Goal: Task Accomplishment & Management: Manage account settings

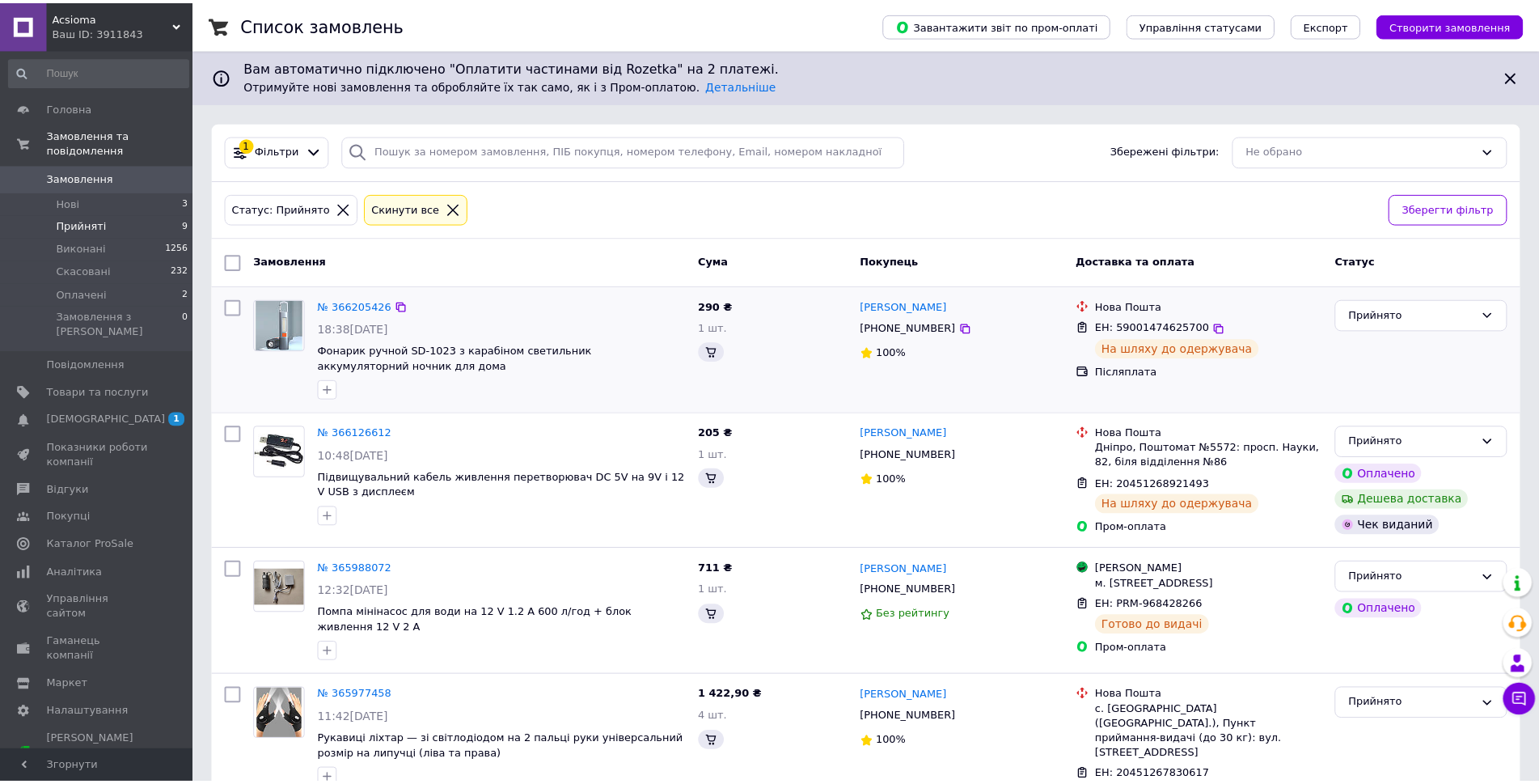
scroll to position [117, 0]
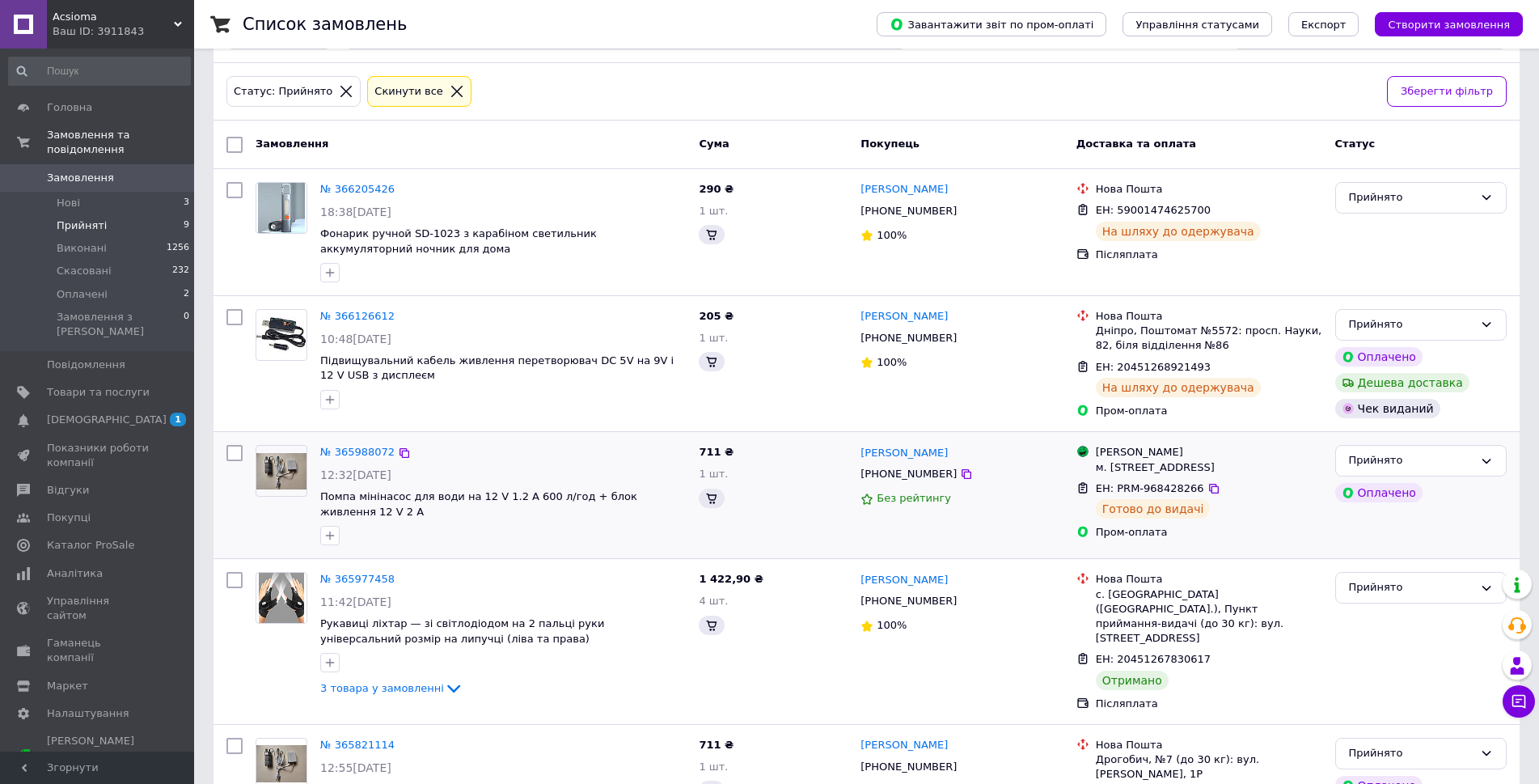
click at [1159, 546] on div "Магазини Rozetka м. Львів (Львівська обл.), Героїв УПА вул., 76 ЕН: PRM-9684282…" at bounding box center [1199, 495] width 259 height 114
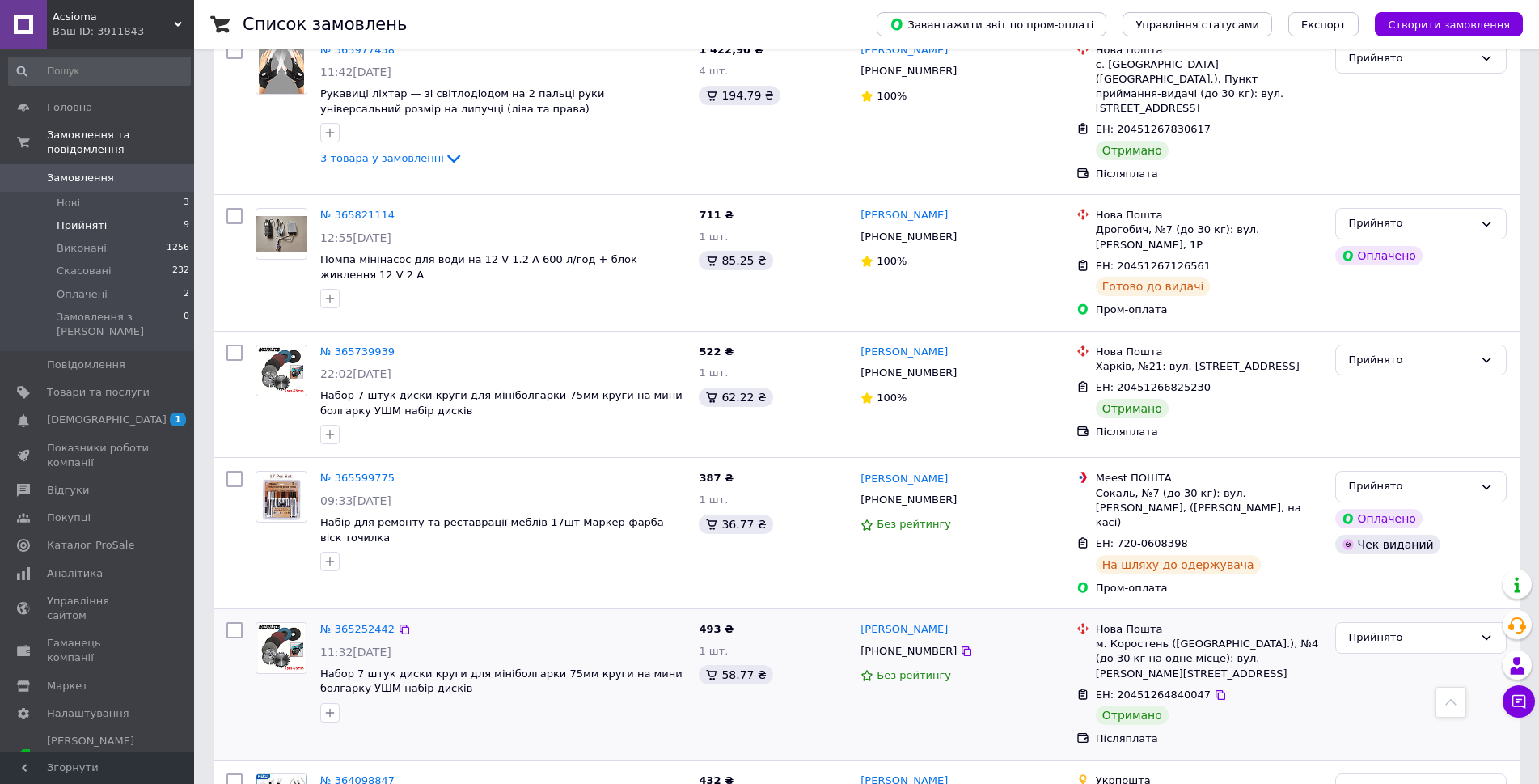
scroll to position [851, 0]
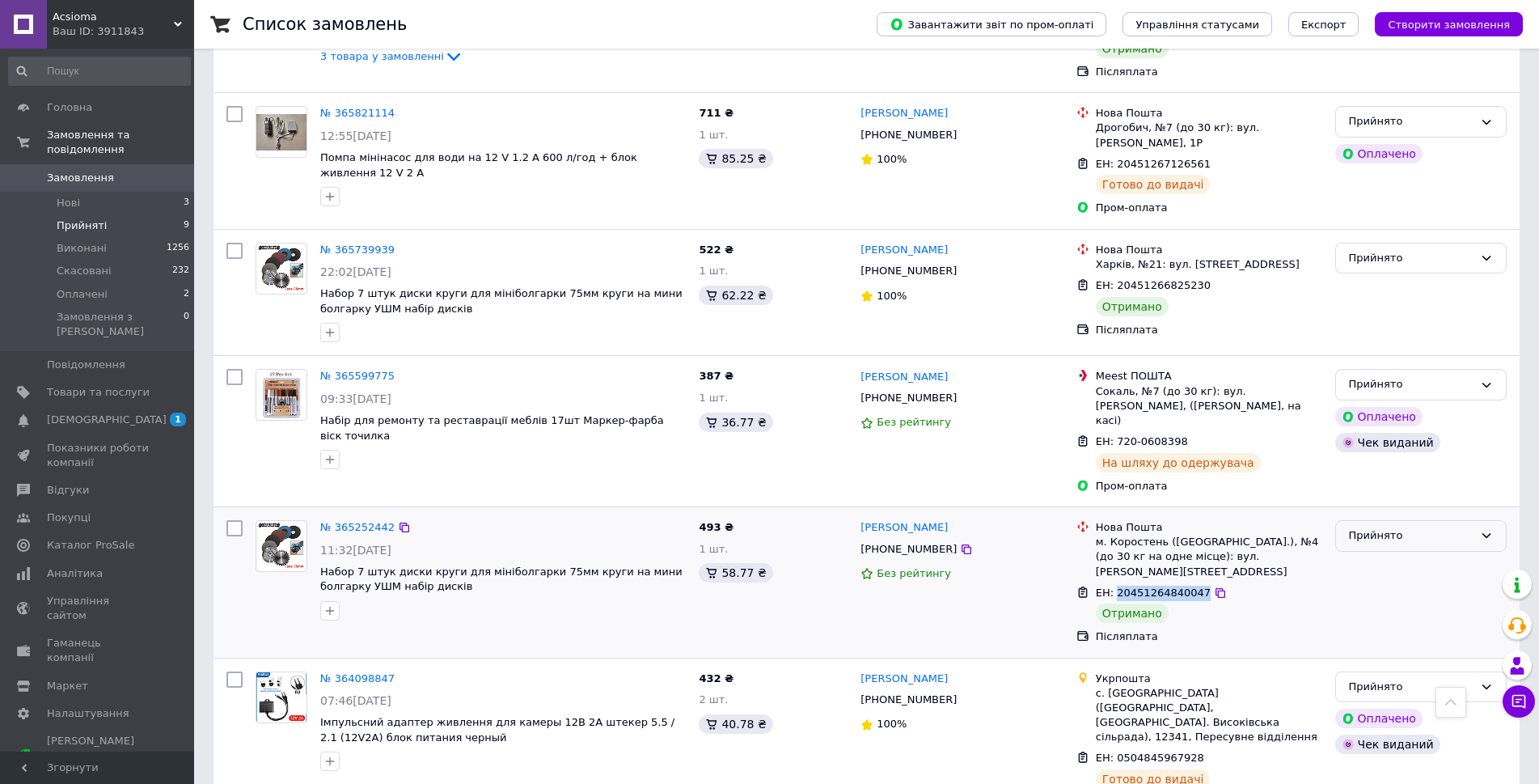
click at [1382, 520] on div "Прийнято" at bounding box center [1421, 536] width 172 height 32
click at [1377, 555] on li "Виконано" at bounding box center [1421, 570] width 170 height 30
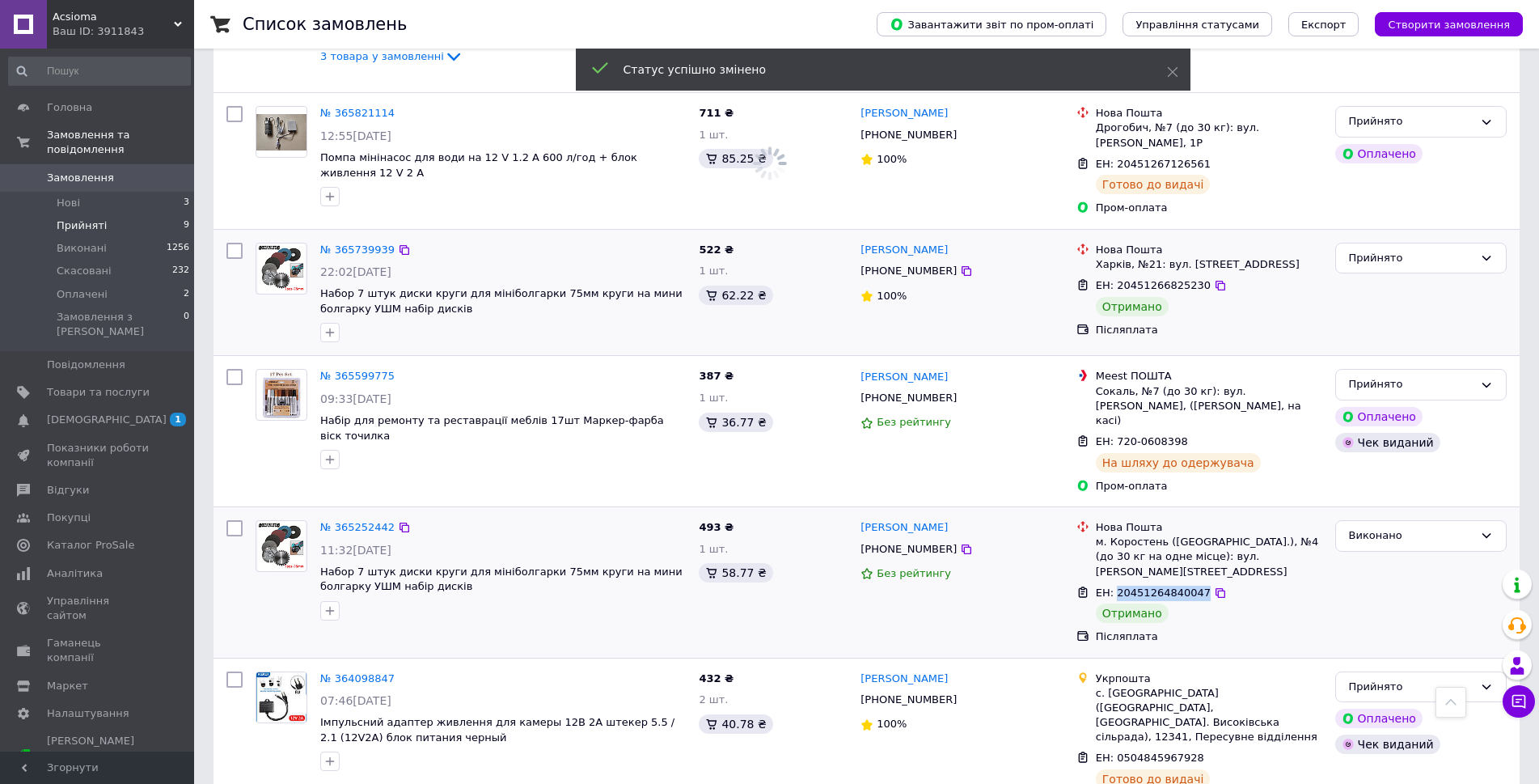
scroll to position [733, 0]
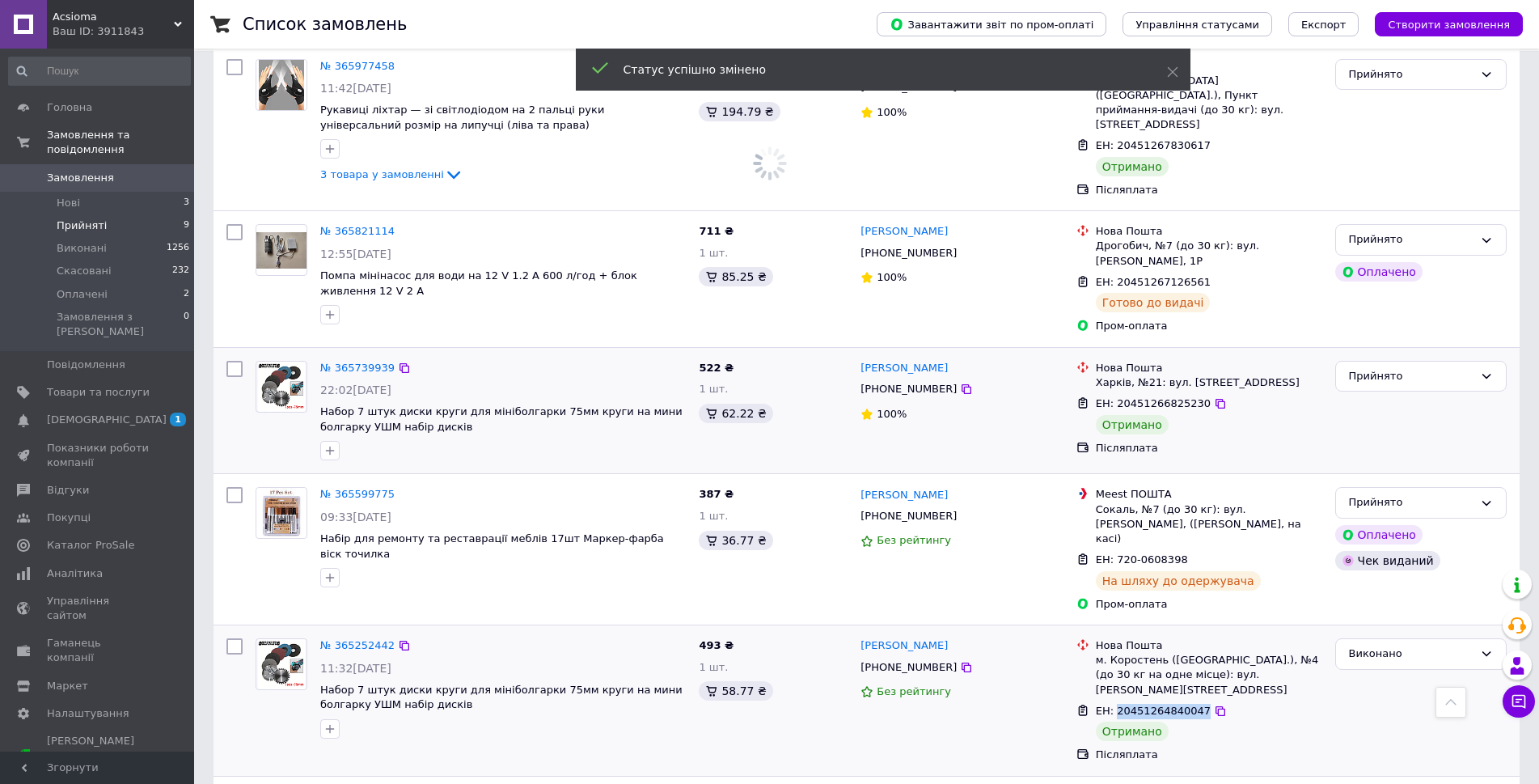
click at [1155, 397] on span "ЕН: 20451266825230" at bounding box center [1153, 403] width 115 height 13
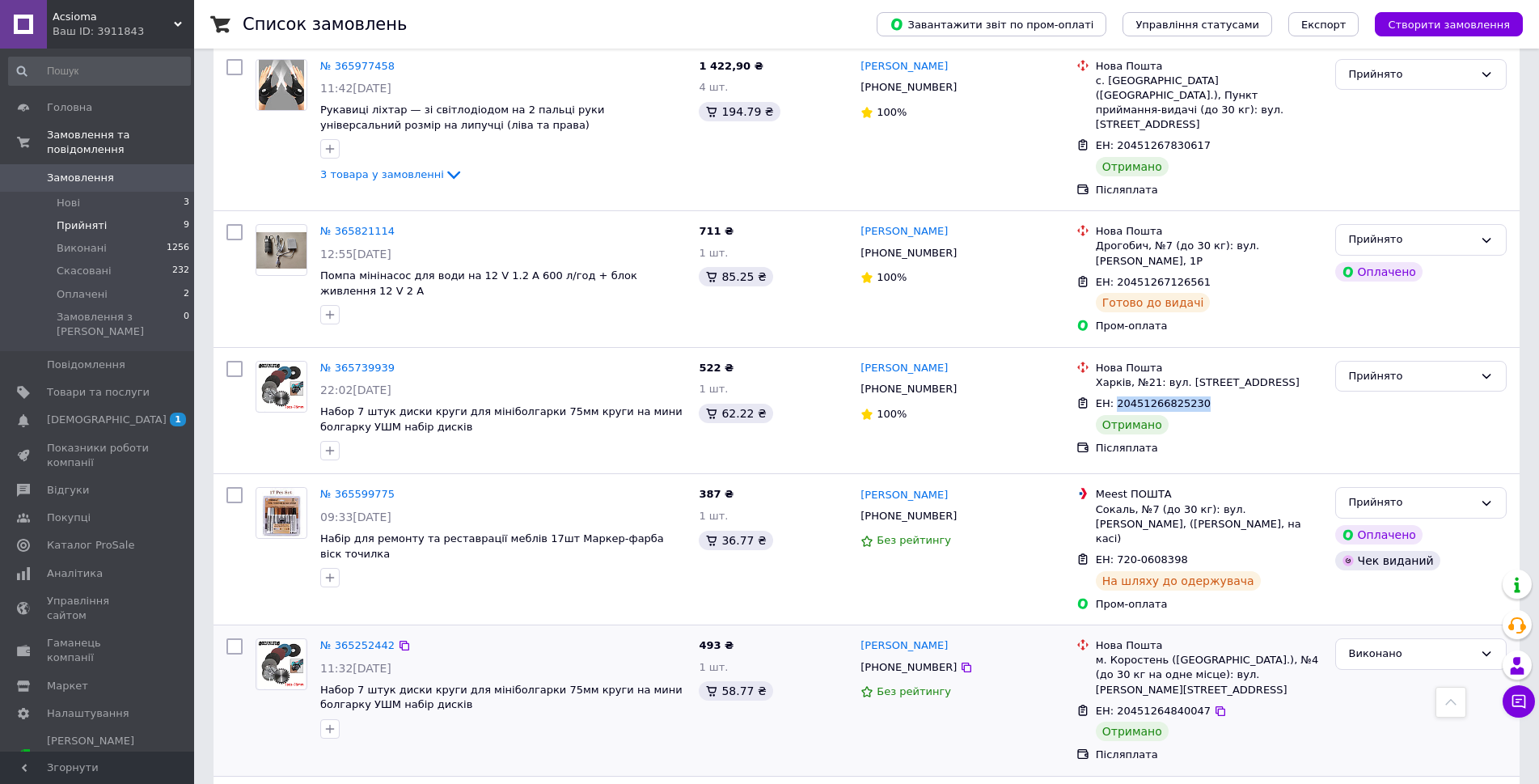
copy span "20451266825230"
click at [1416, 371] on div "Прийнято" at bounding box center [1421, 376] width 172 height 32
click at [1390, 396] on li "Виконано" at bounding box center [1421, 409] width 170 height 30
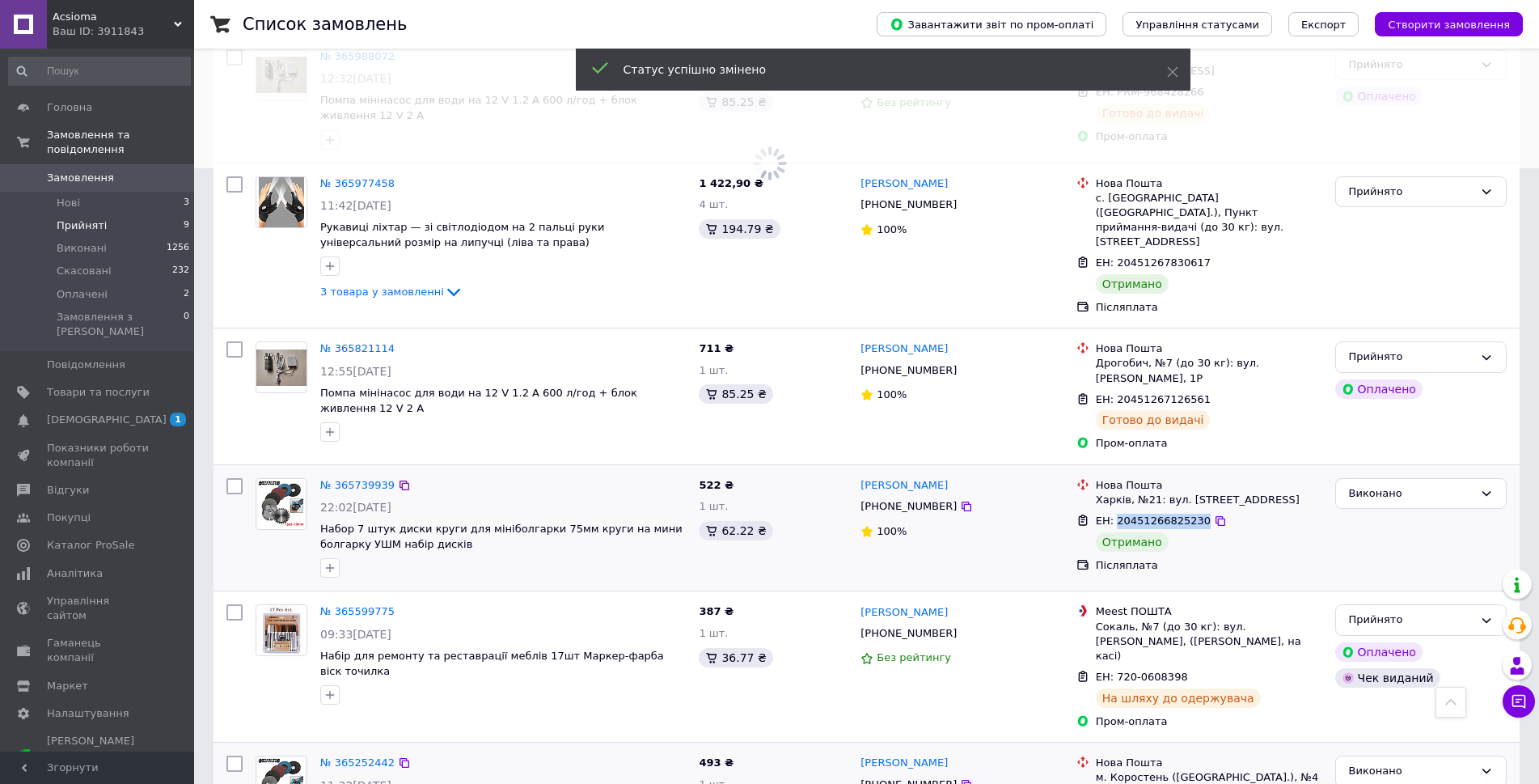
scroll to position [380, 0]
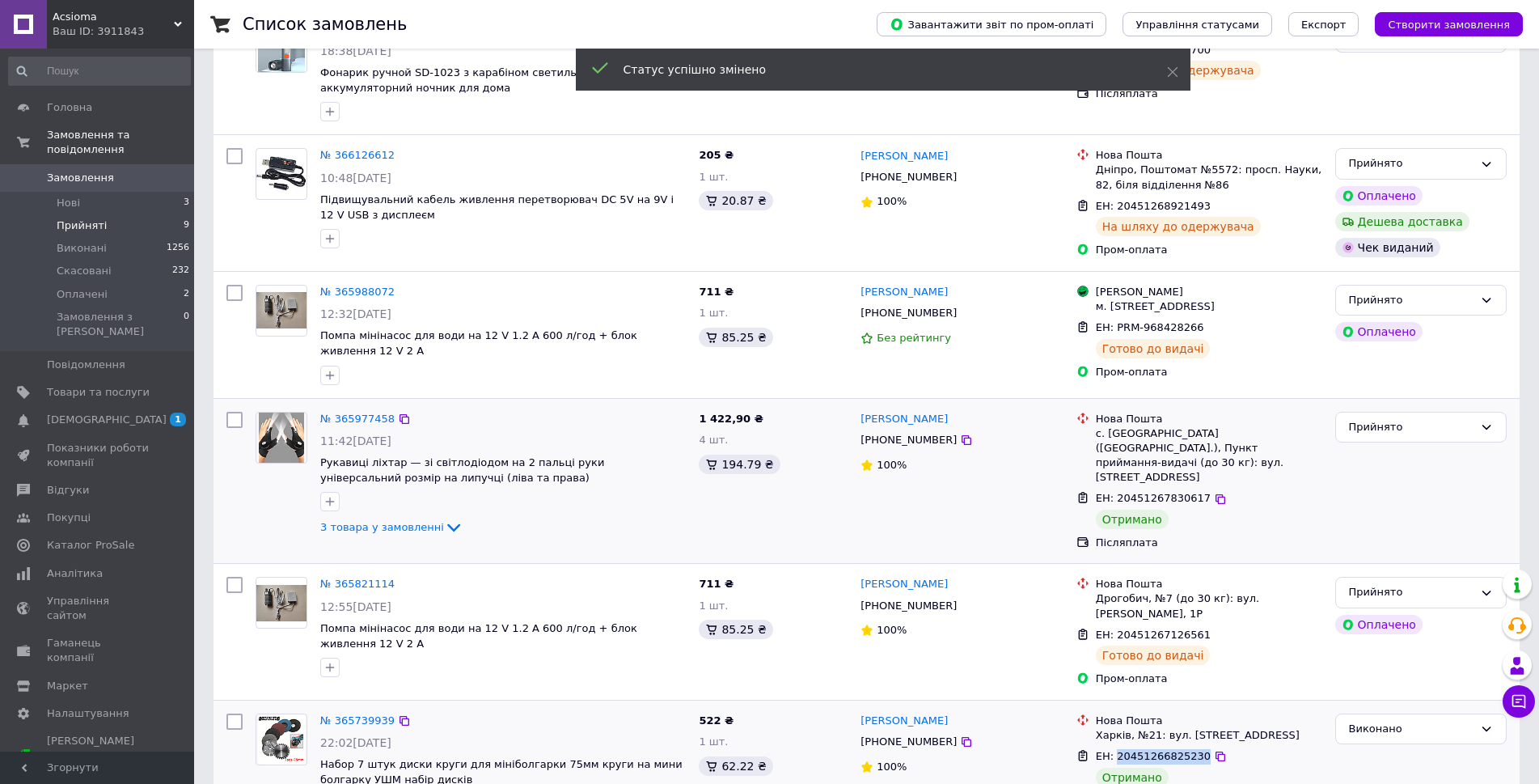
click at [1145, 492] on span "ЕН: 20451267830617" at bounding box center [1153, 498] width 115 height 13
copy span "20451267830617"
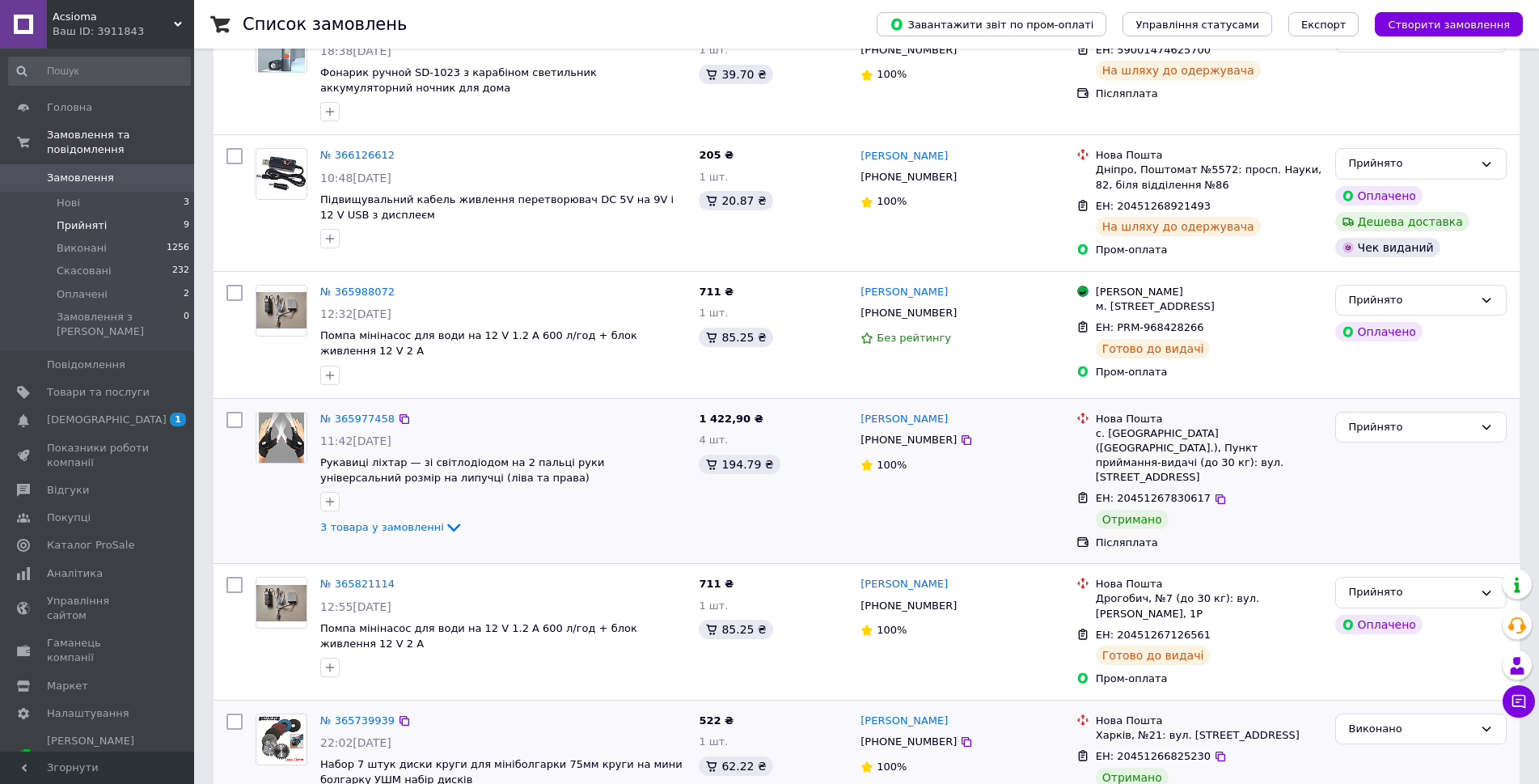
click at [1426, 453] on div "Прийнято" at bounding box center [1421, 481] width 184 height 152
click at [1392, 430] on div "Прийнято" at bounding box center [1411, 428] width 124 height 17
click at [1371, 464] on li "Виконано" at bounding box center [1421, 460] width 170 height 30
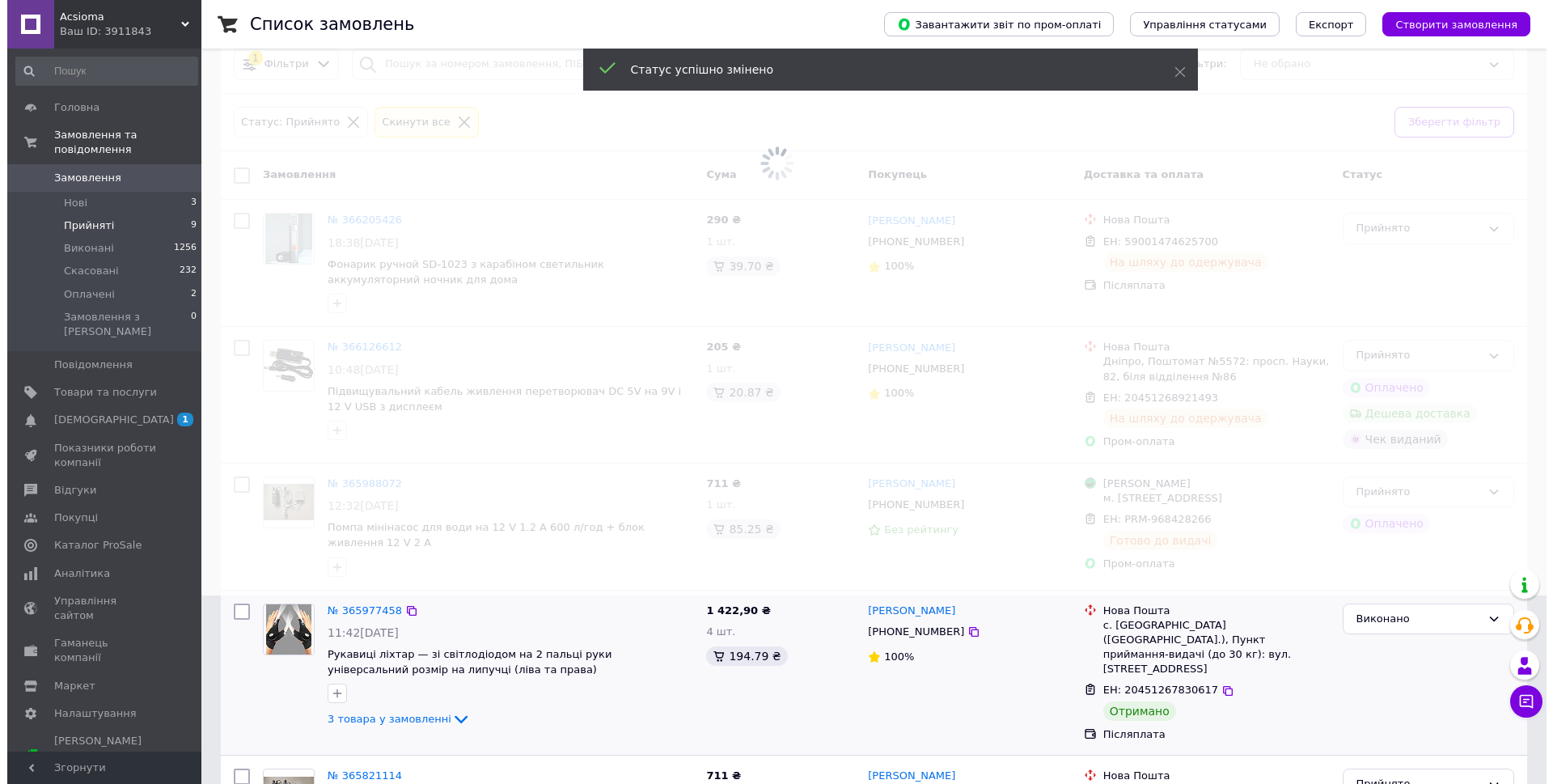
scroll to position [0, 0]
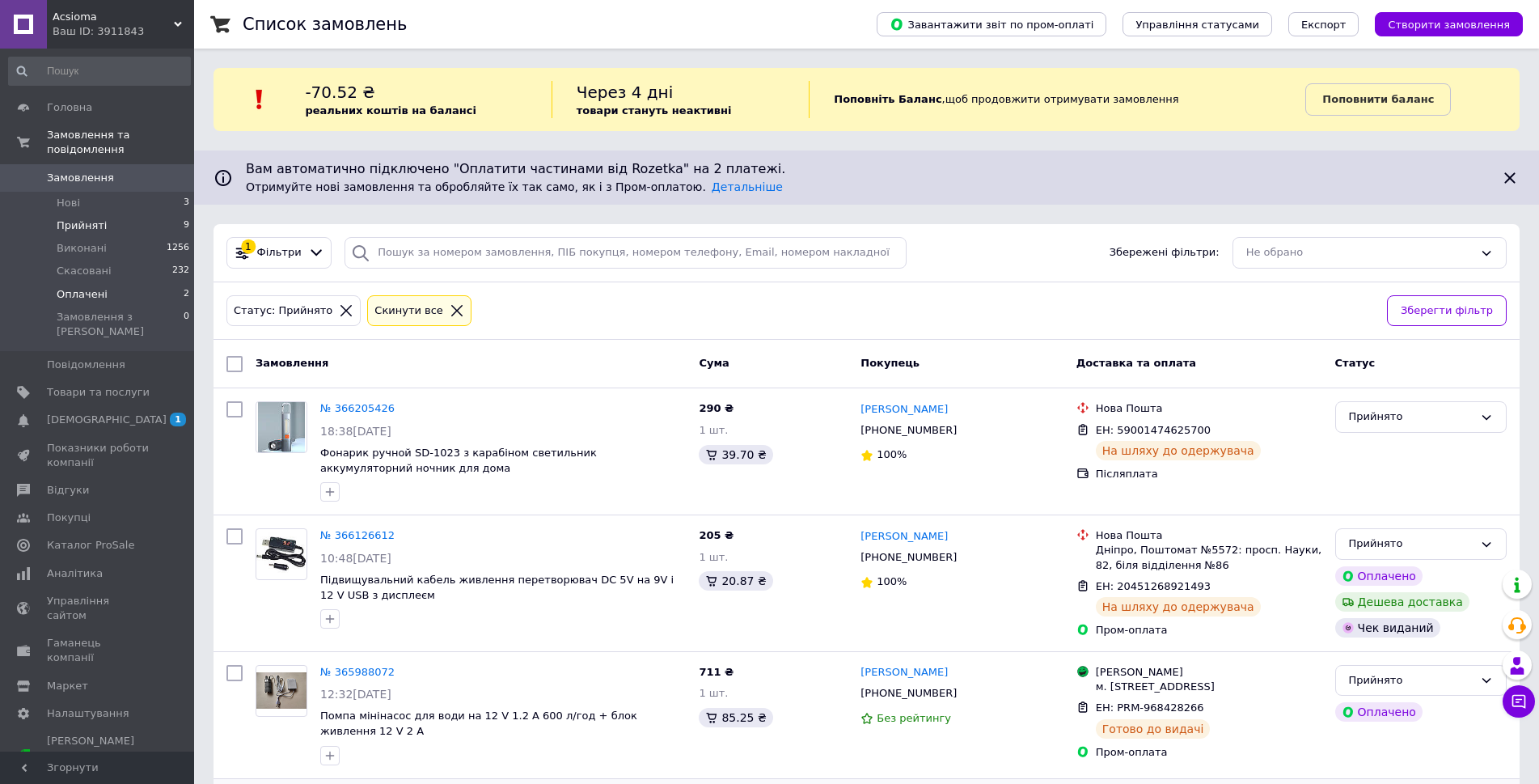
click at [109, 284] on li "Оплачені 2" at bounding box center [99, 294] width 199 height 22
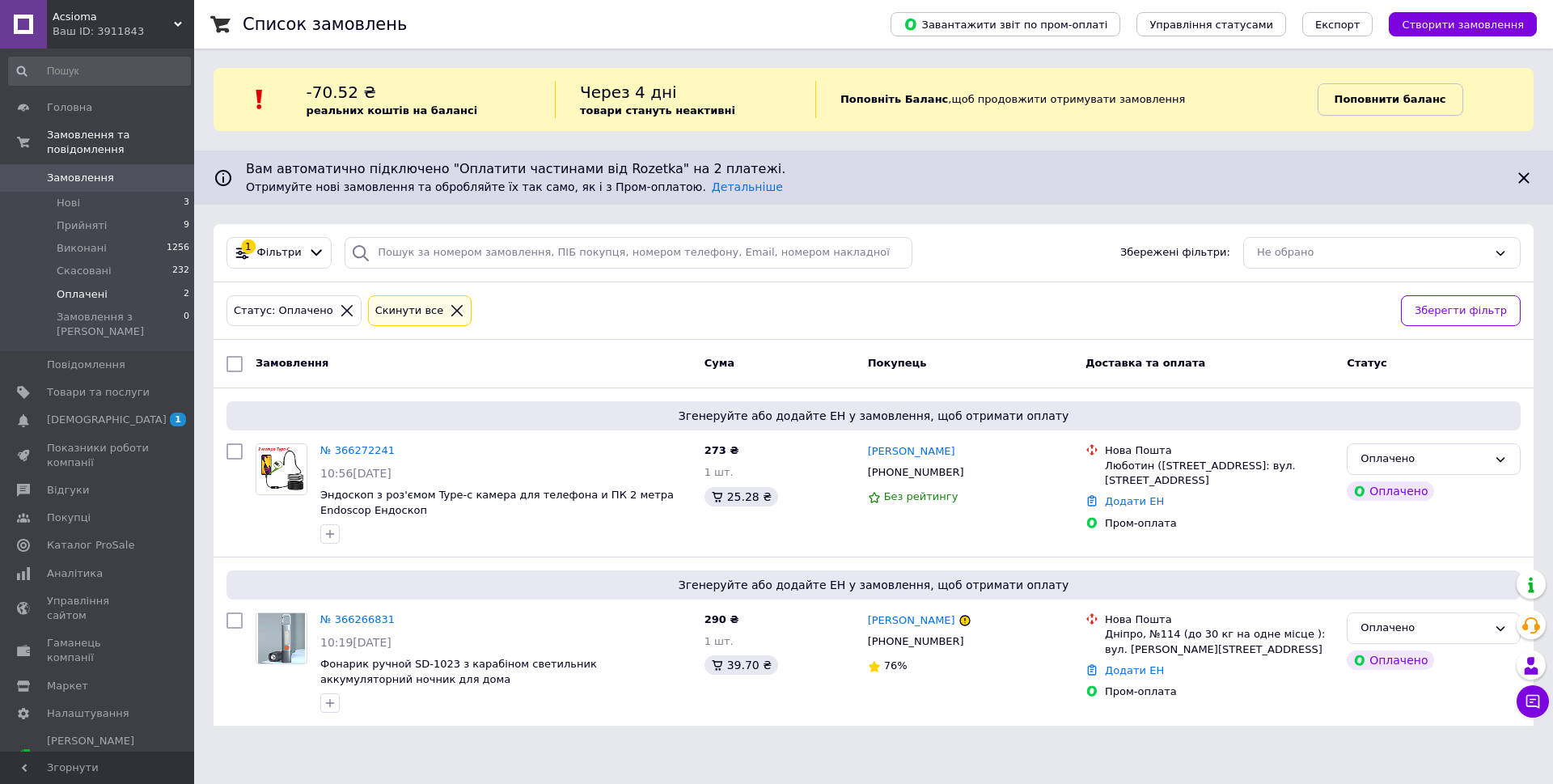
click at [1358, 93] on b "Поповнити баланс" at bounding box center [1390, 99] width 112 height 13
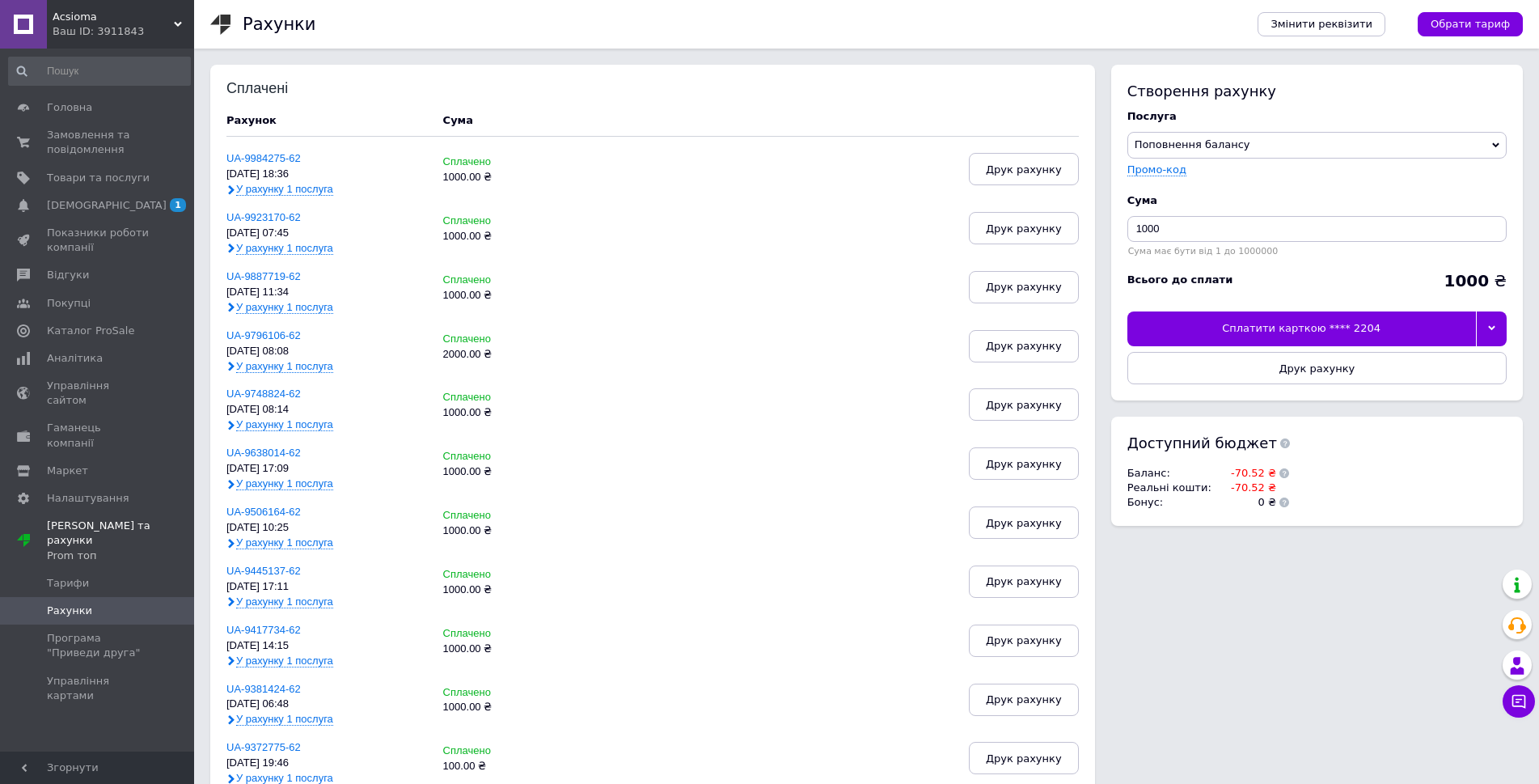
click at [1498, 330] on div at bounding box center [1491, 328] width 32 height 34
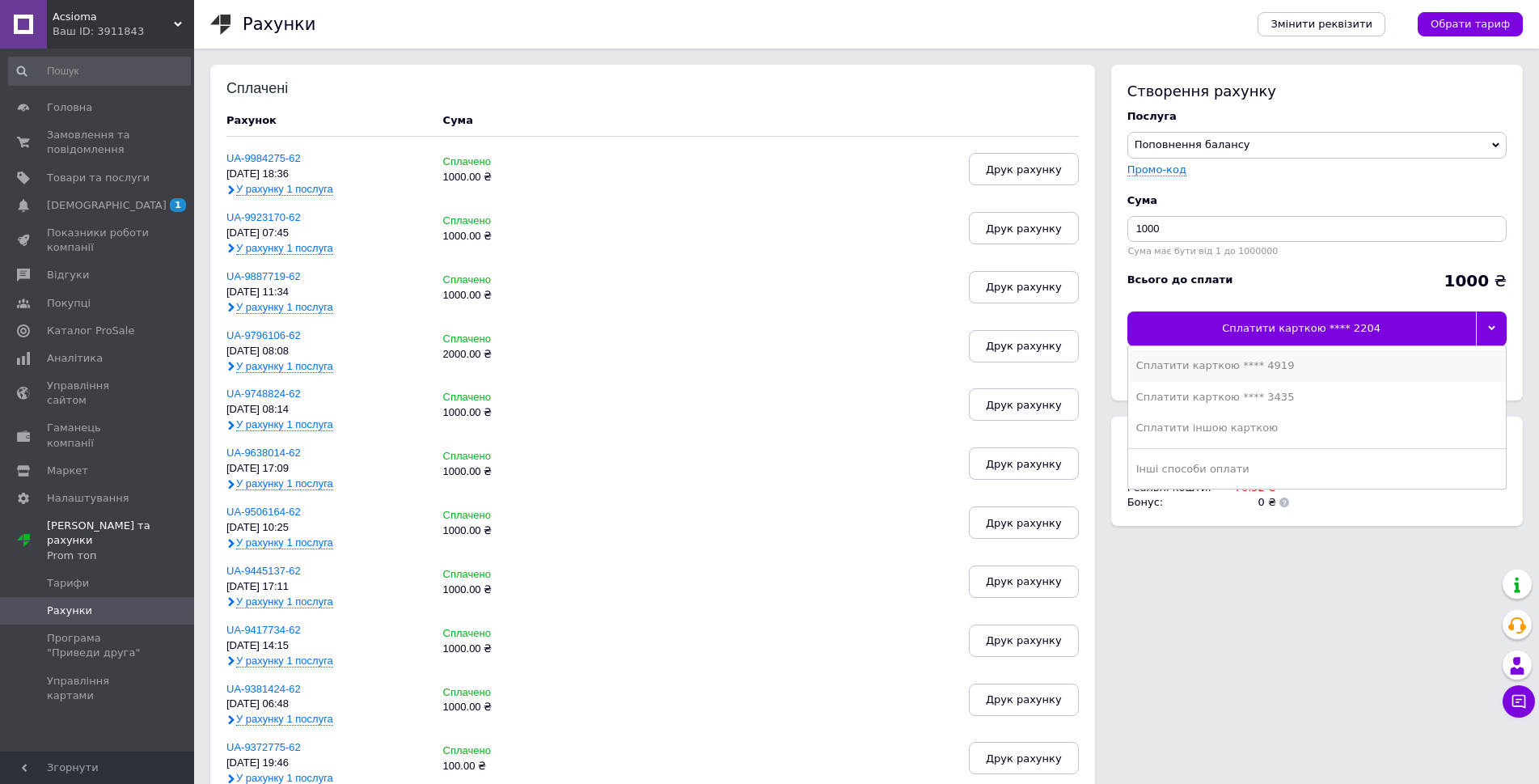
click at [1233, 366] on div "Сплатити карткою **** 4919" at bounding box center [1317, 365] width 362 height 15
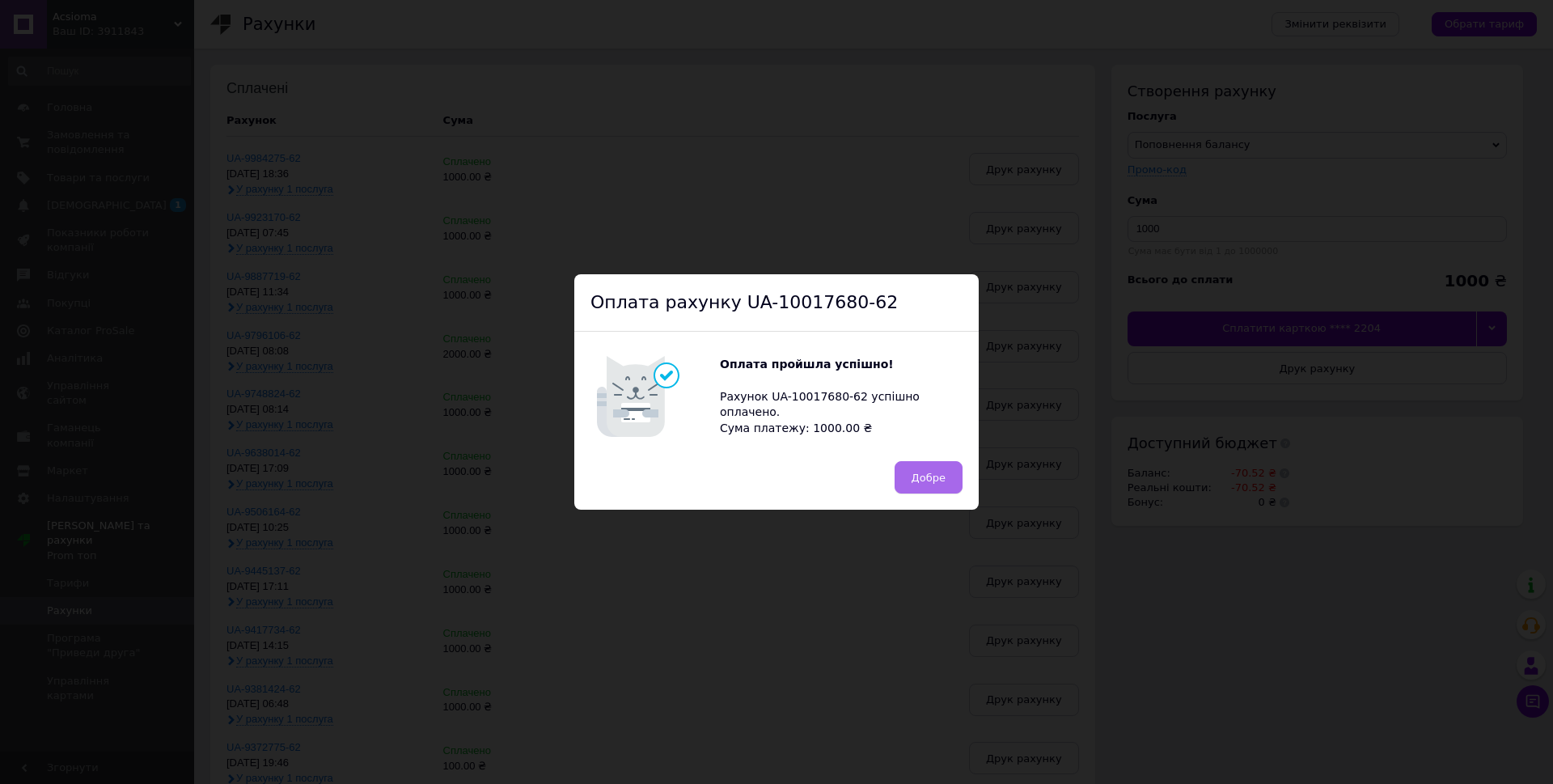
click at [915, 480] on span "Добре" at bounding box center [928, 477] width 34 height 13
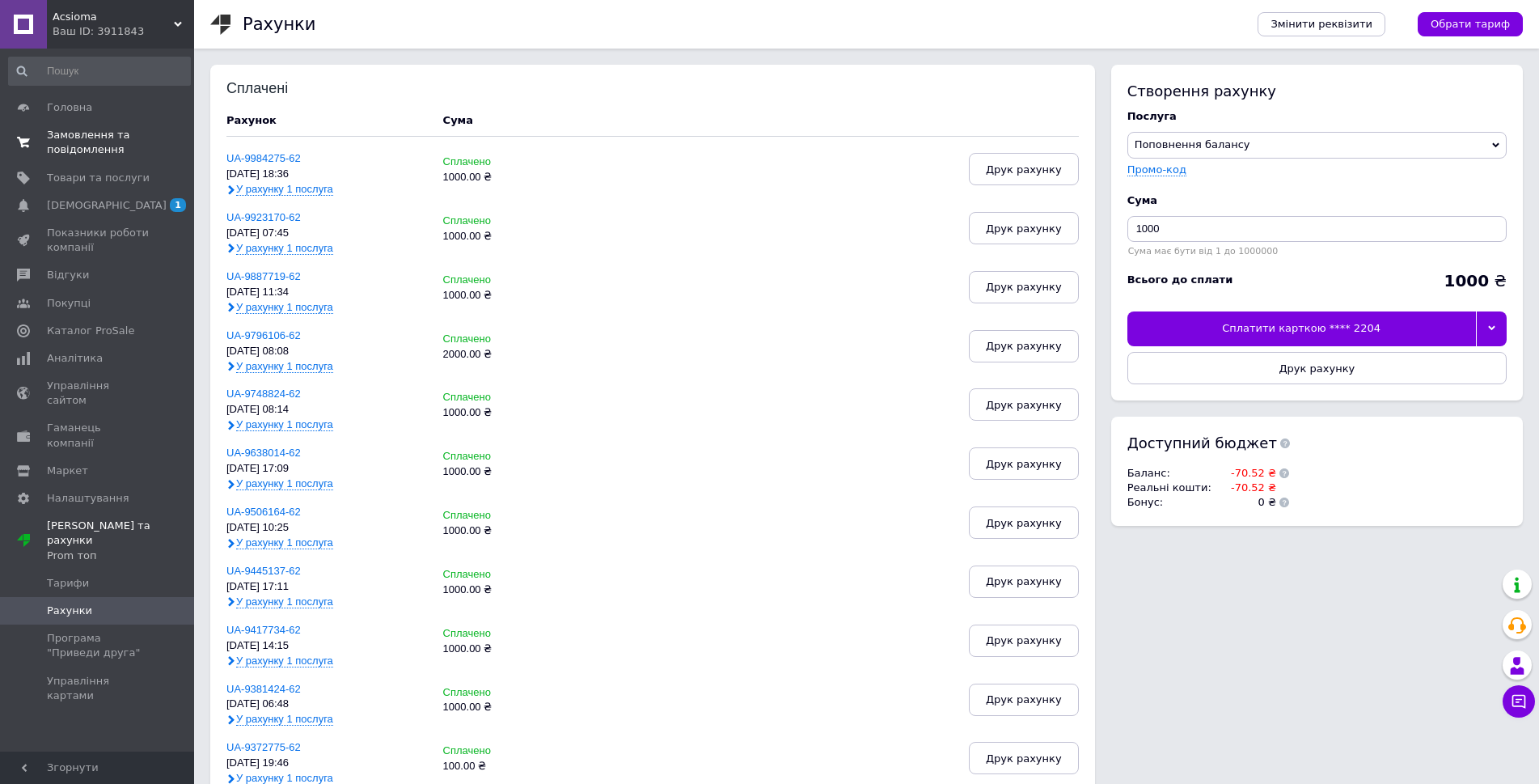
click at [134, 144] on span "Замовлення та повідомлення" at bounding box center [98, 143] width 103 height 29
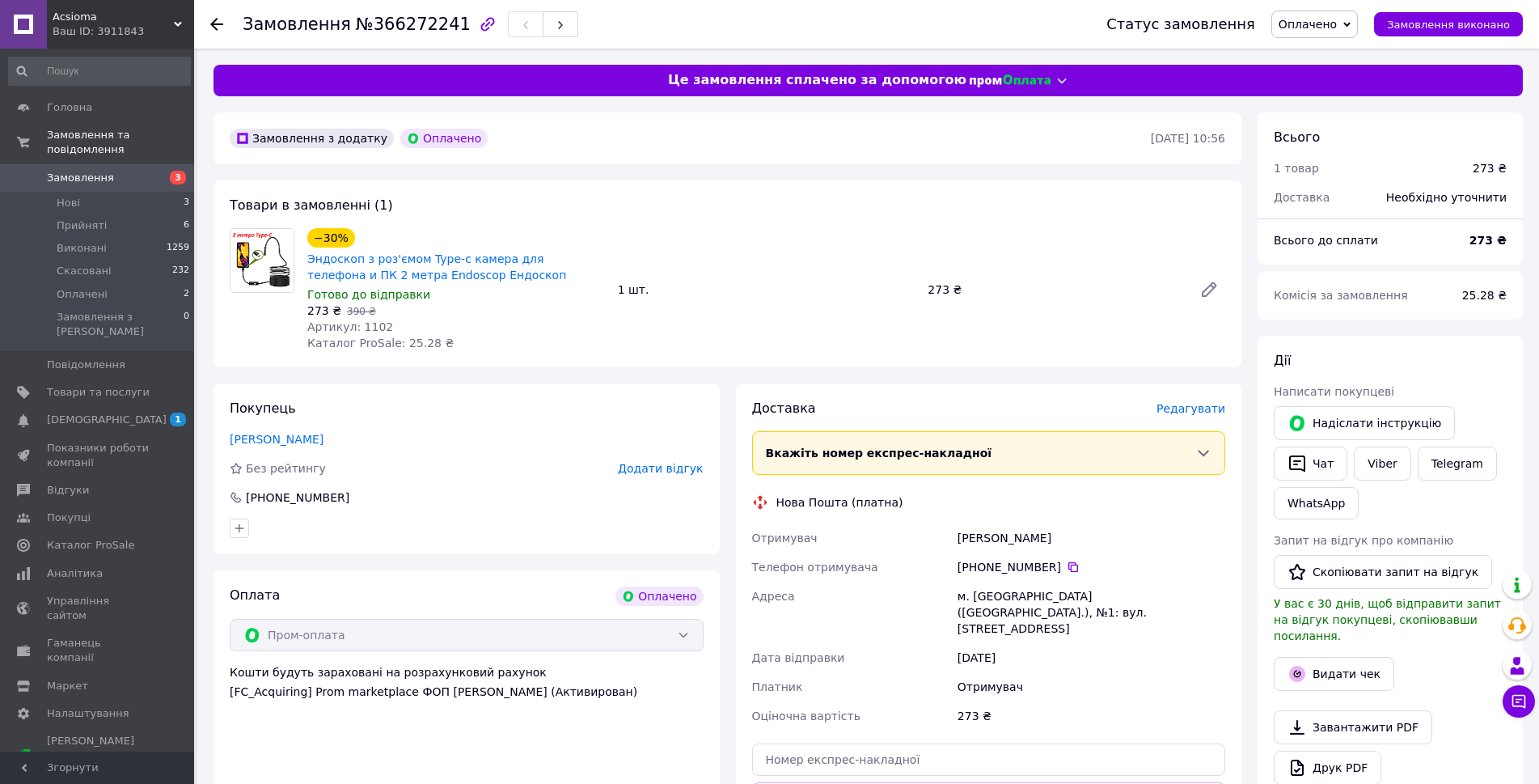
click at [1350, 36] on span "Оплачено" at bounding box center [1314, 24] width 86 height 27
click at [1343, 58] on li "Прийнято" at bounding box center [1315, 56] width 85 height 24
click at [1195, 405] on span "Редагувати" at bounding box center [1191, 408] width 69 height 13
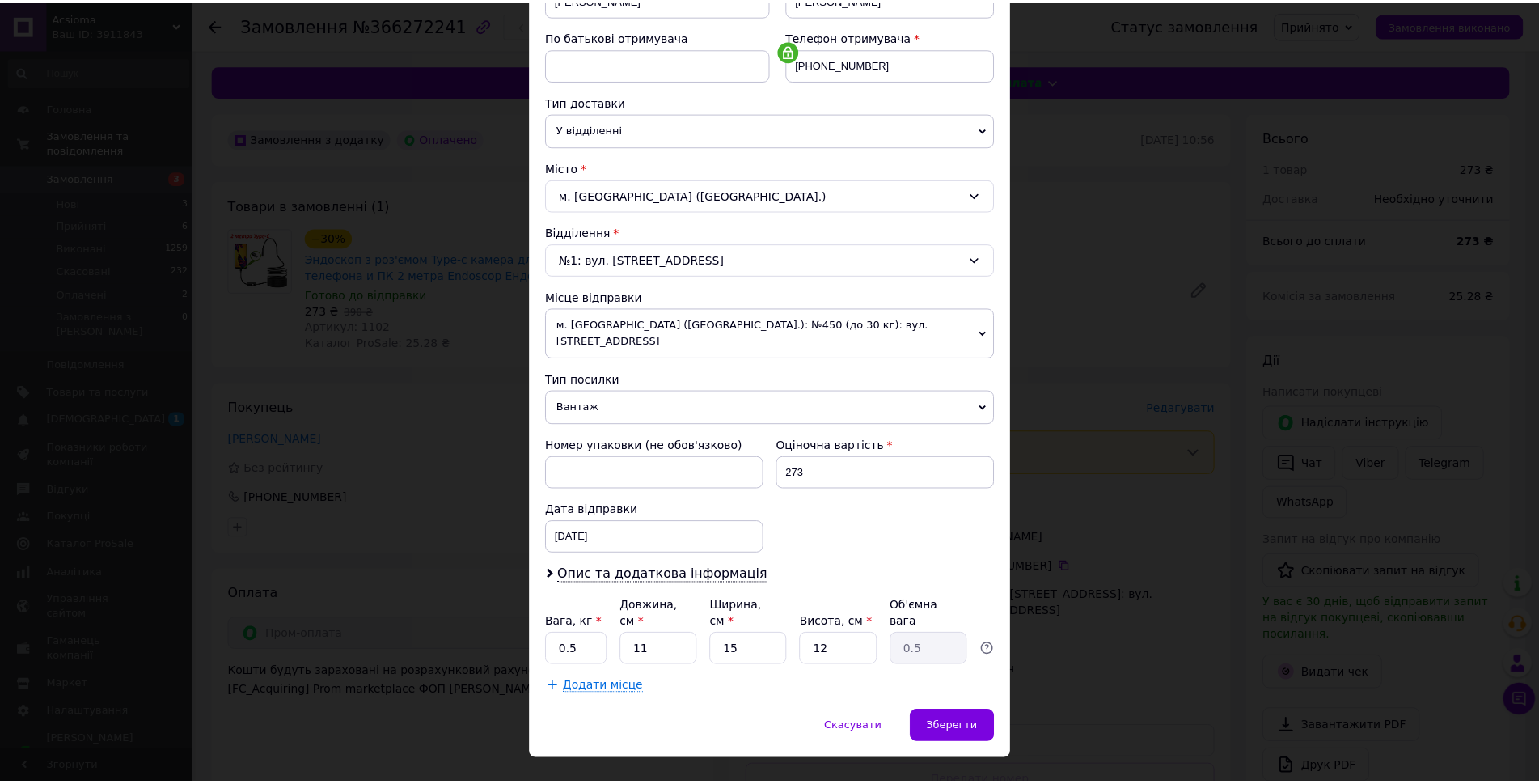
scroll to position [290, 0]
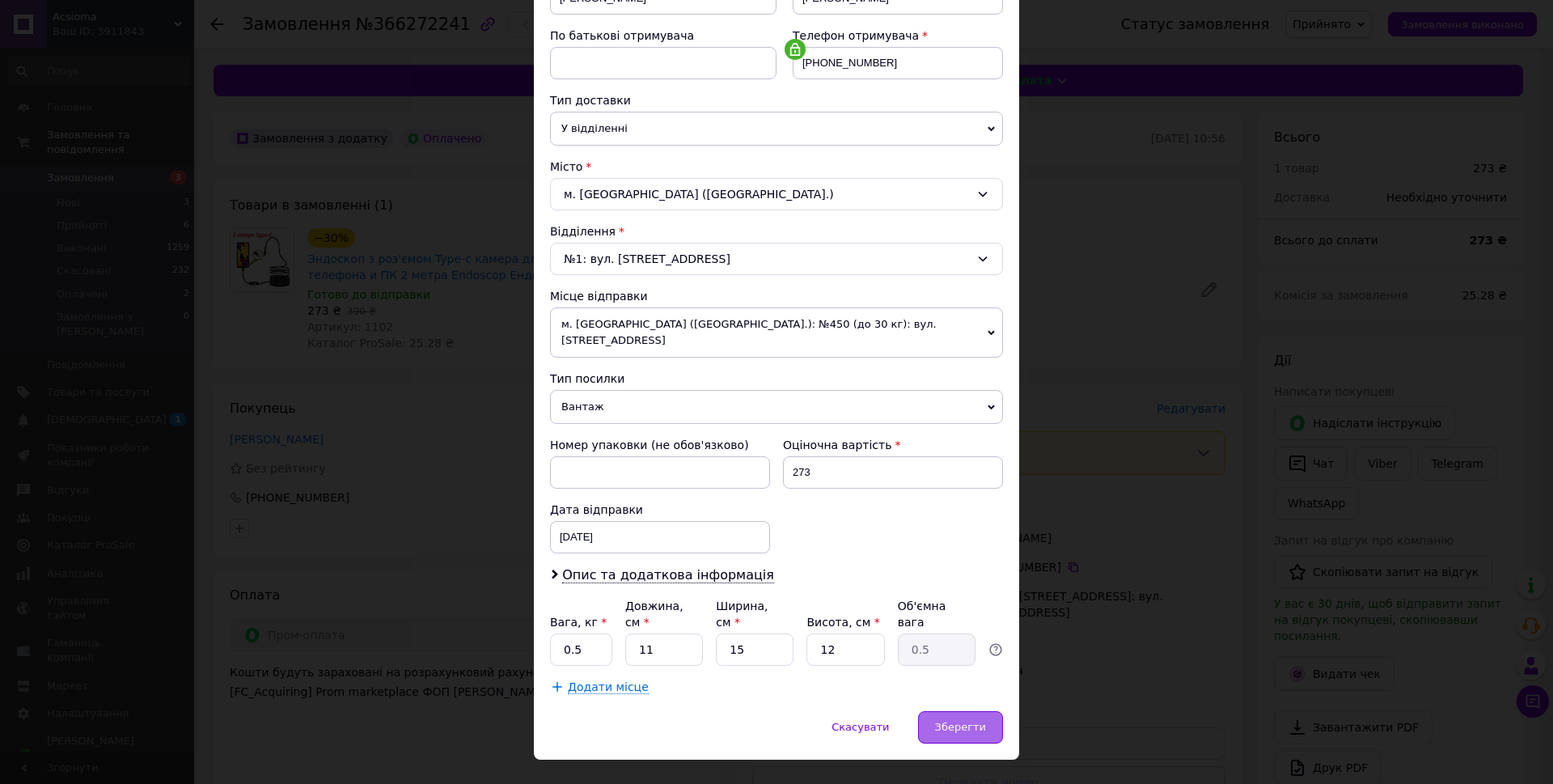
click at [944, 711] on div "Зберегти" at bounding box center [961, 727] width 85 height 32
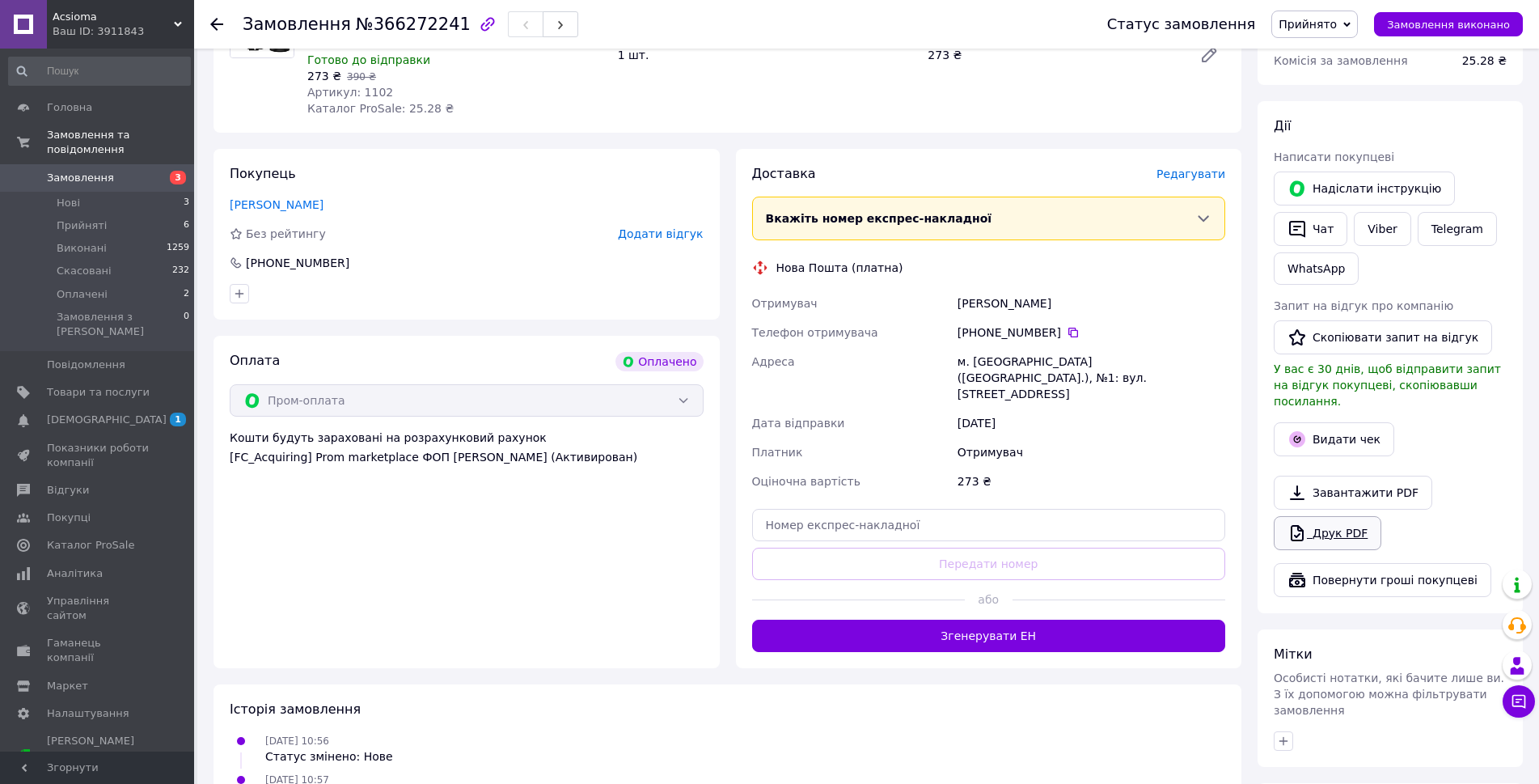
scroll to position [235, 0]
click at [1334, 425] on button "Видати чек" at bounding box center [1334, 439] width 120 height 34
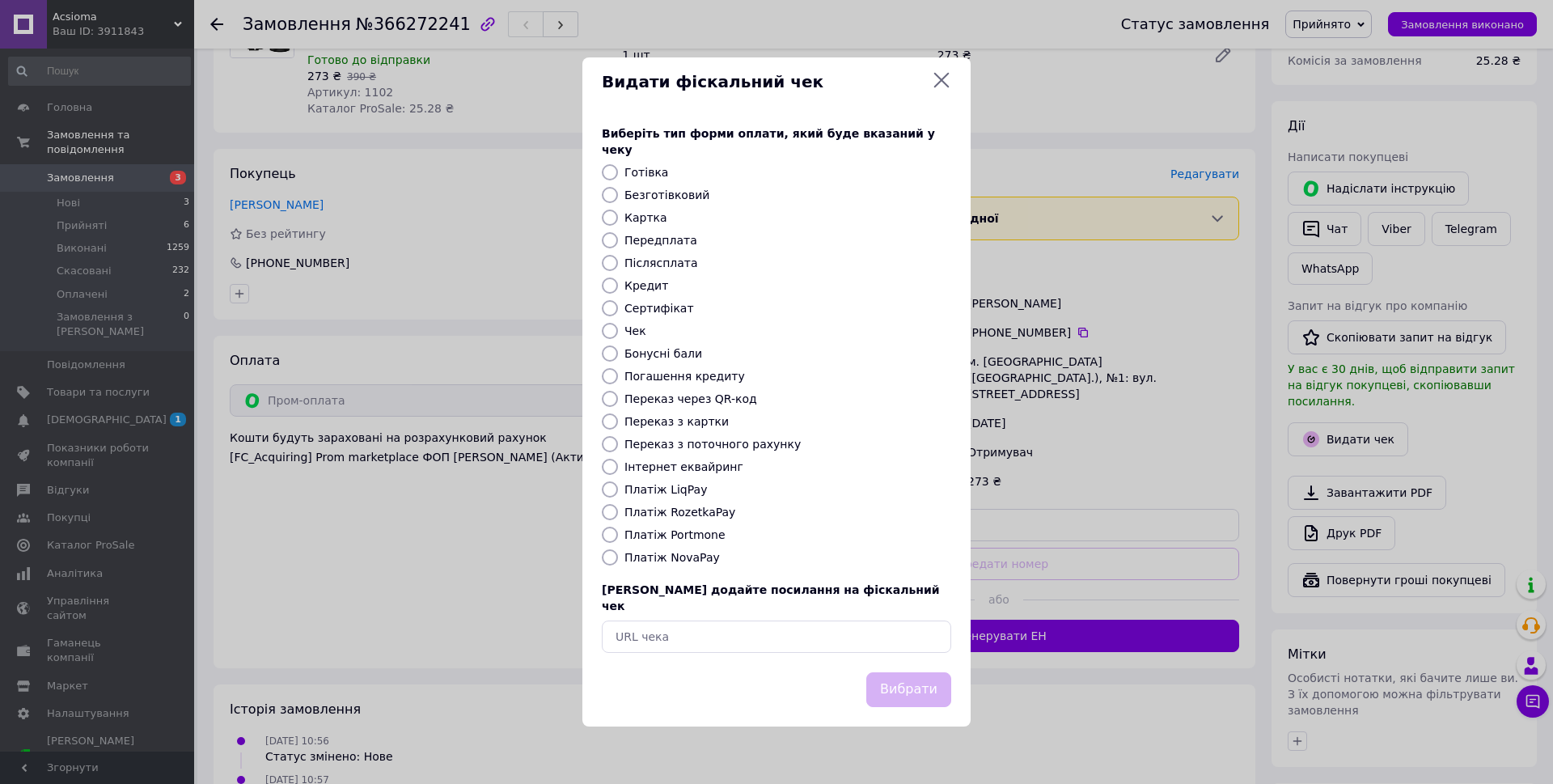
click at [692, 512] on label "Платіж RozetkaPay" at bounding box center [679, 511] width 111 height 13
click at [618, 512] on input "Платіж RozetkaPay" at bounding box center [610, 511] width 17 height 16
radio input "true"
click at [901, 672] on button "Вибрати" at bounding box center [909, 690] width 85 height 35
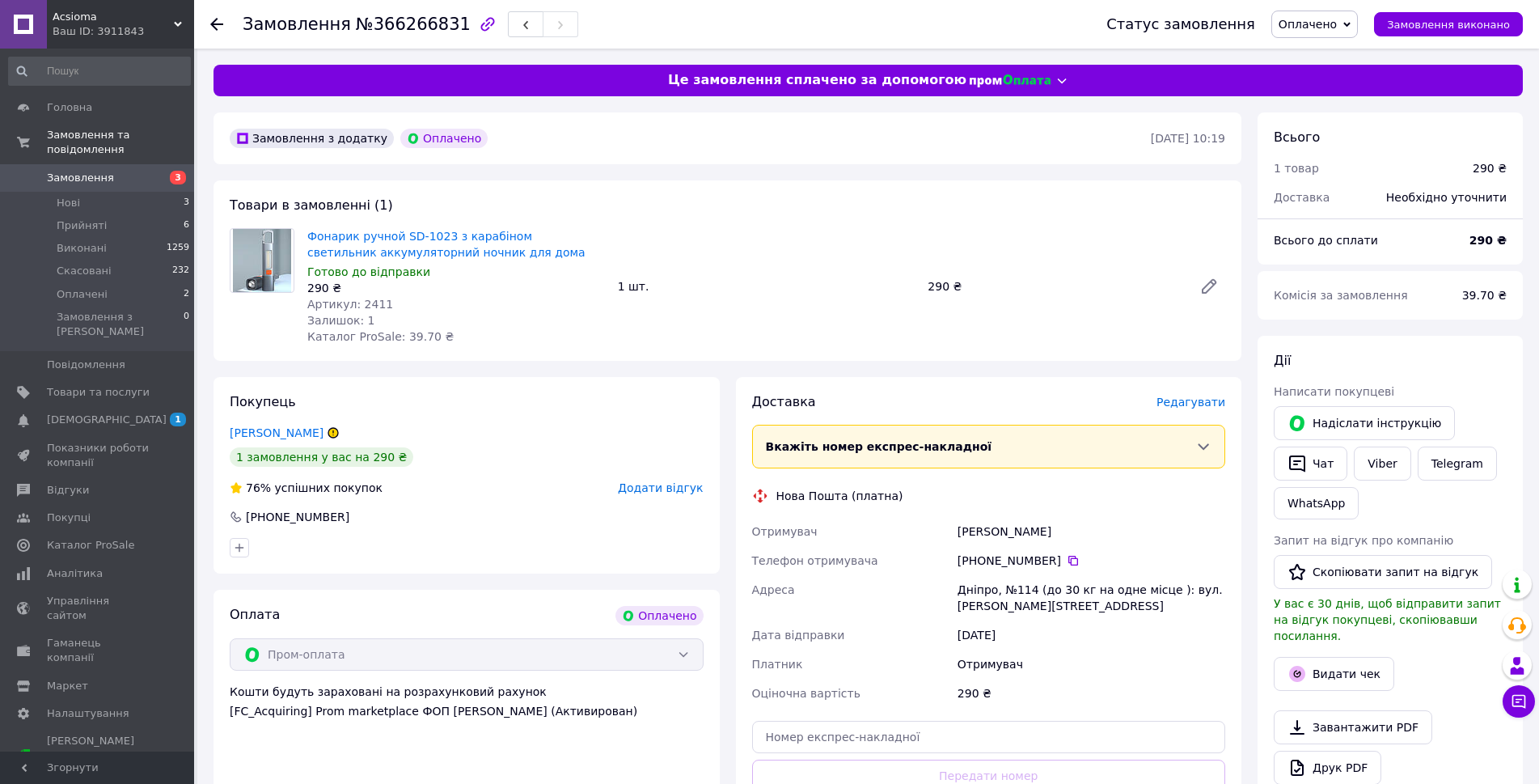
click at [1314, 24] on span "Оплачено" at bounding box center [1308, 23] width 58 height 13
click at [1314, 48] on li "Прийнято" at bounding box center [1315, 56] width 85 height 24
click at [1130, 327] on div "Фонарик ручной SD-1023 з карабіном светильник аккумуляторний ночник для дома Го…" at bounding box center [766, 286] width 931 height 123
click at [1172, 401] on span "Редагувати" at bounding box center [1191, 402] width 69 height 13
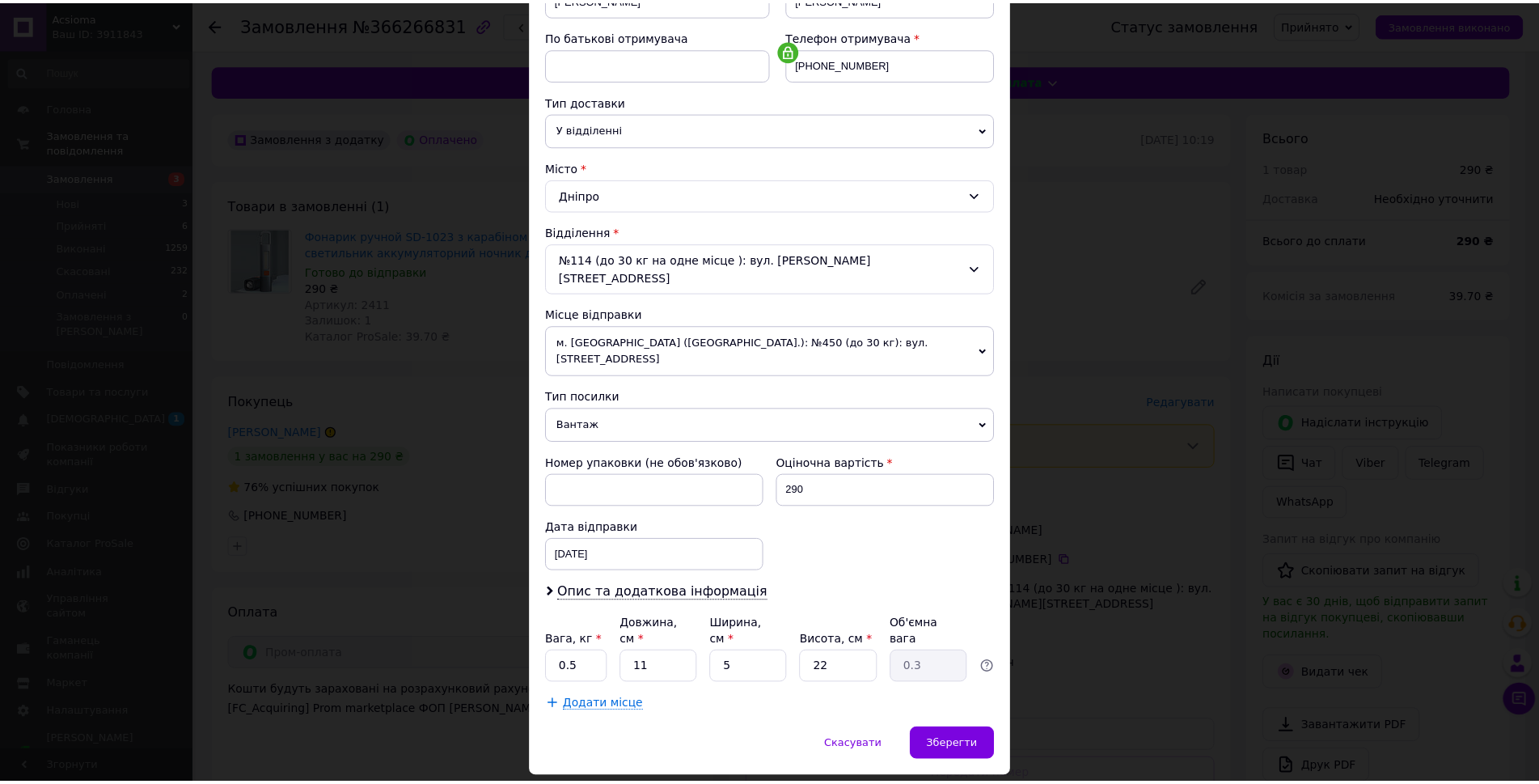
scroll to position [290, 0]
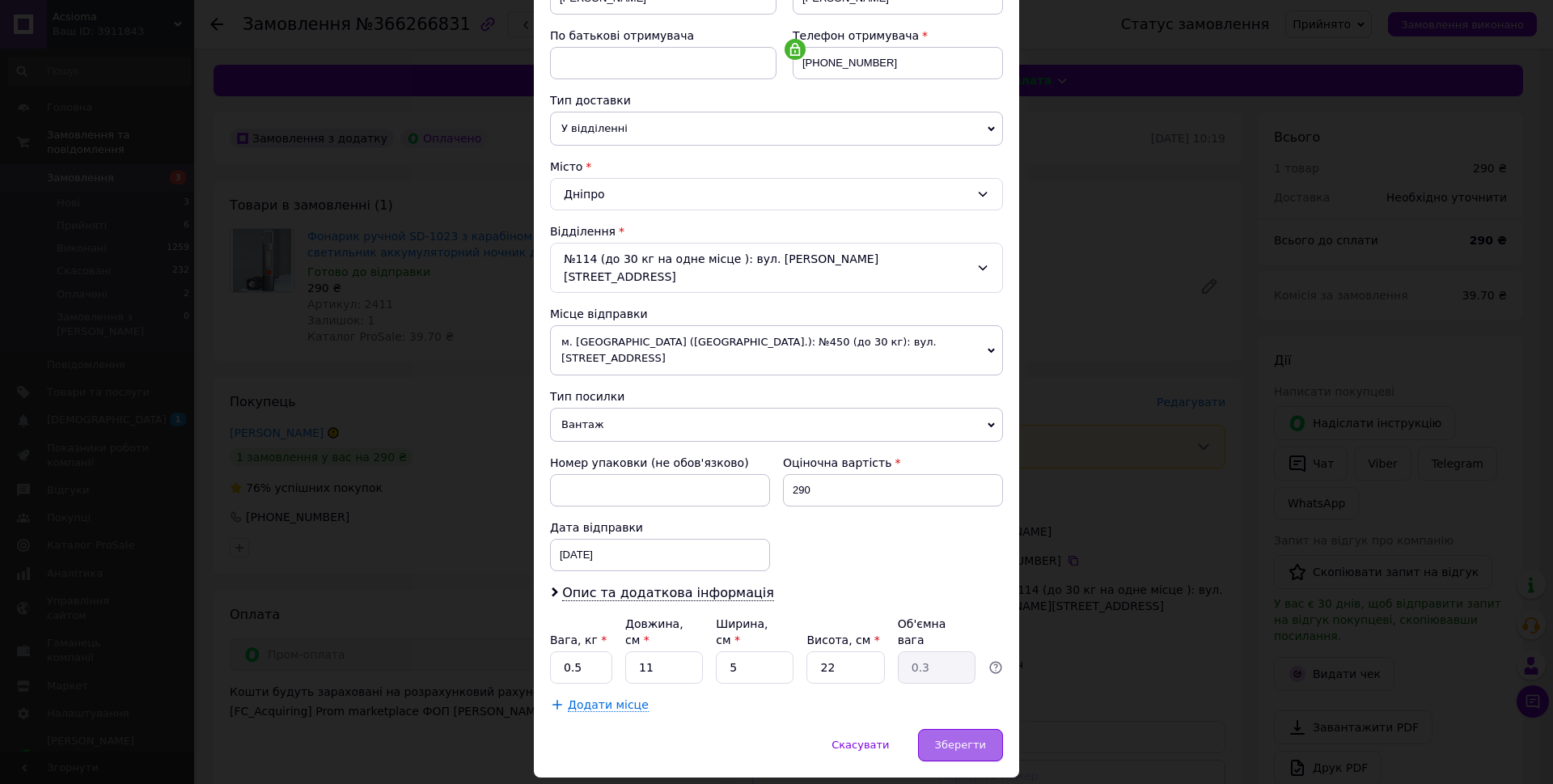
click at [943, 738] on span "Зберегти" at bounding box center [960, 744] width 51 height 13
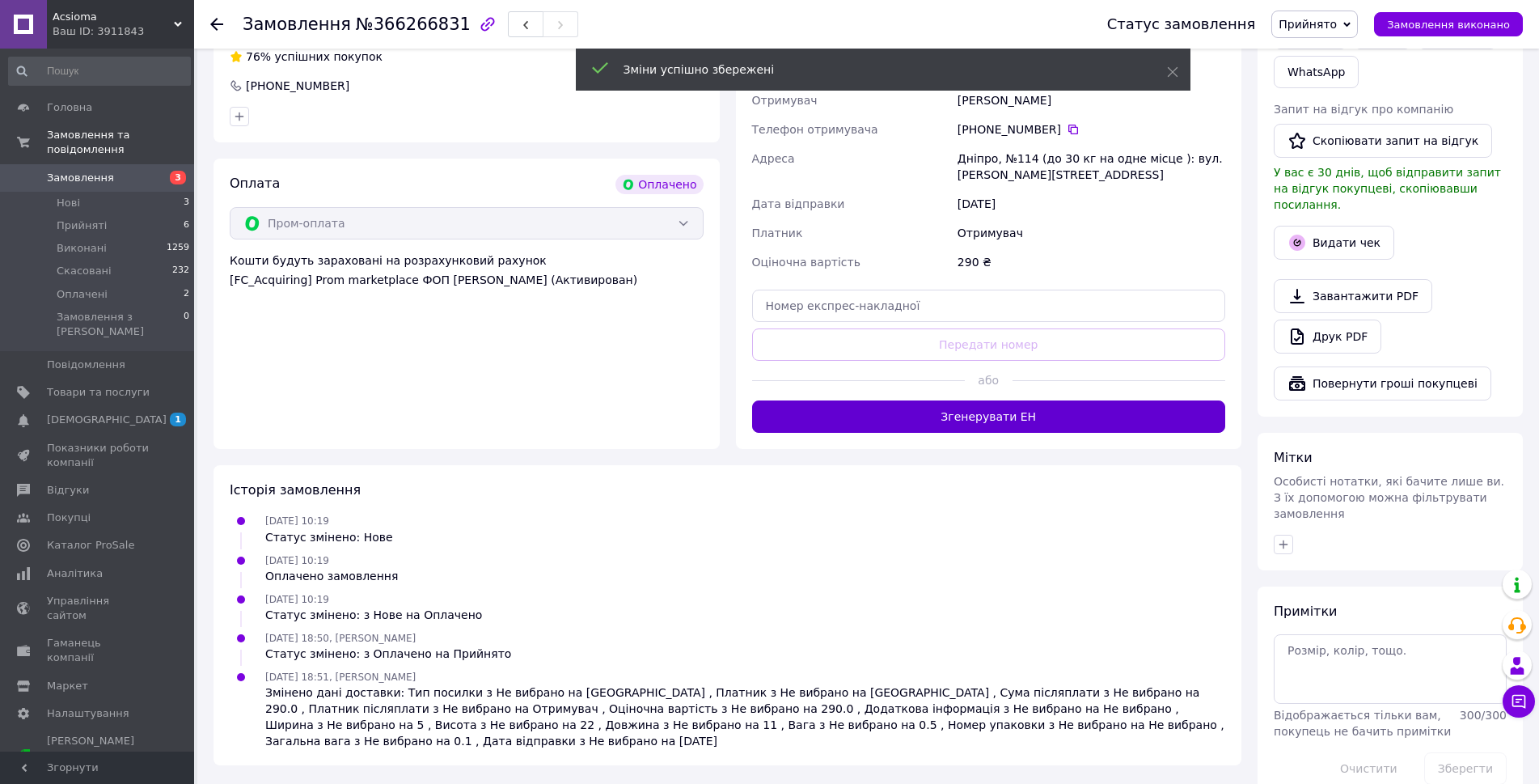
scroll to position [432, 0]
click at [999, 413] on button "Згенерувати ЕН" at bounding box center [989, 415] width 474 height 32
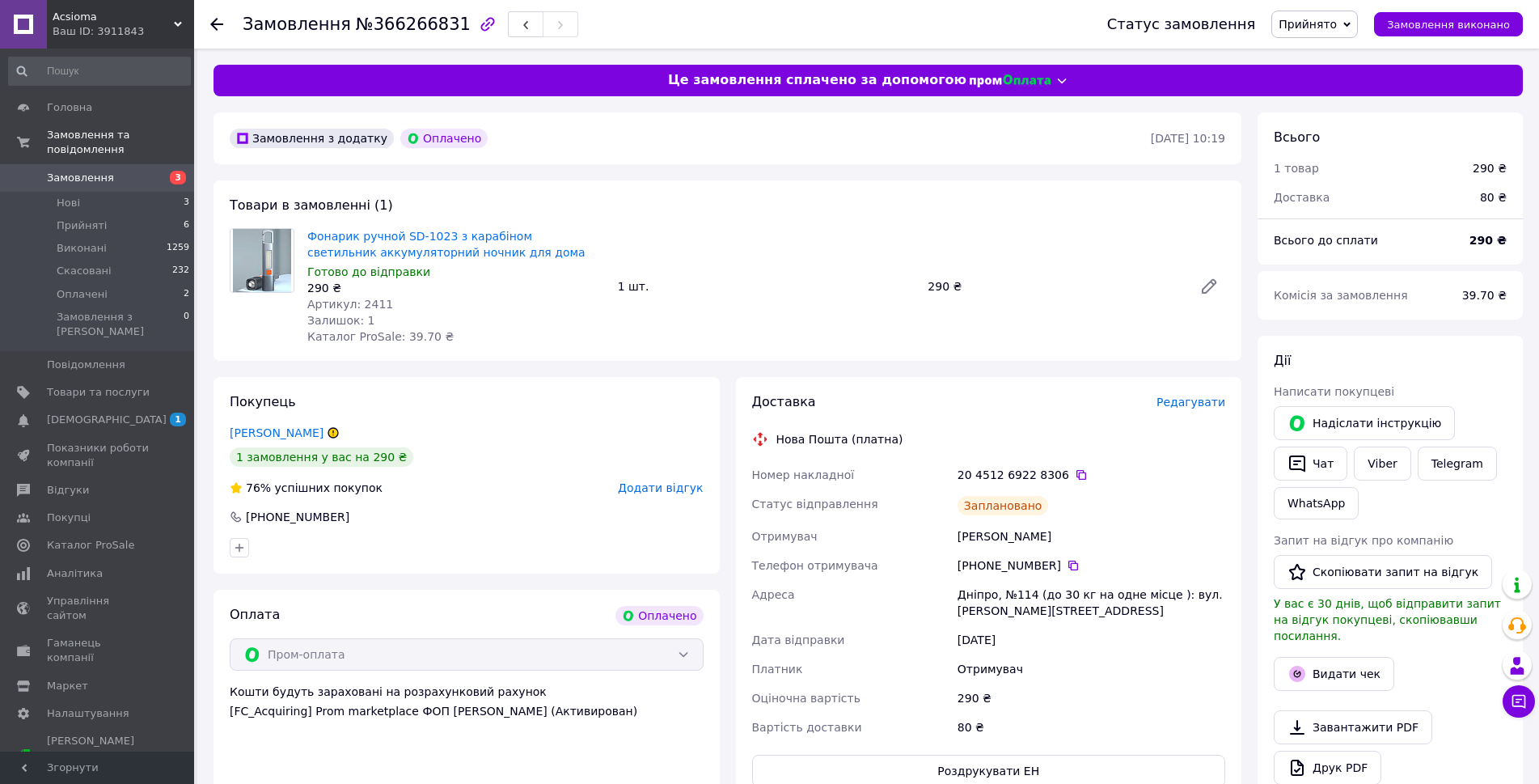
scroll to position [0, 0]
click at [480, 279] on div "290 ₴" at bounding box center [456, 287] width 298 height 16
drag, startPoint x: 384, startPoint y: 226, endPoint x: 441, endPoint y: 236, distance: 57.9
click at [441, 236] on div "Фонарик ручной SD-1023 з карабіном светильник аккумуляторний ночник для дома Го…" at bounding box center [456, 286] width 311 height 123
copy link "ой SD-1023"
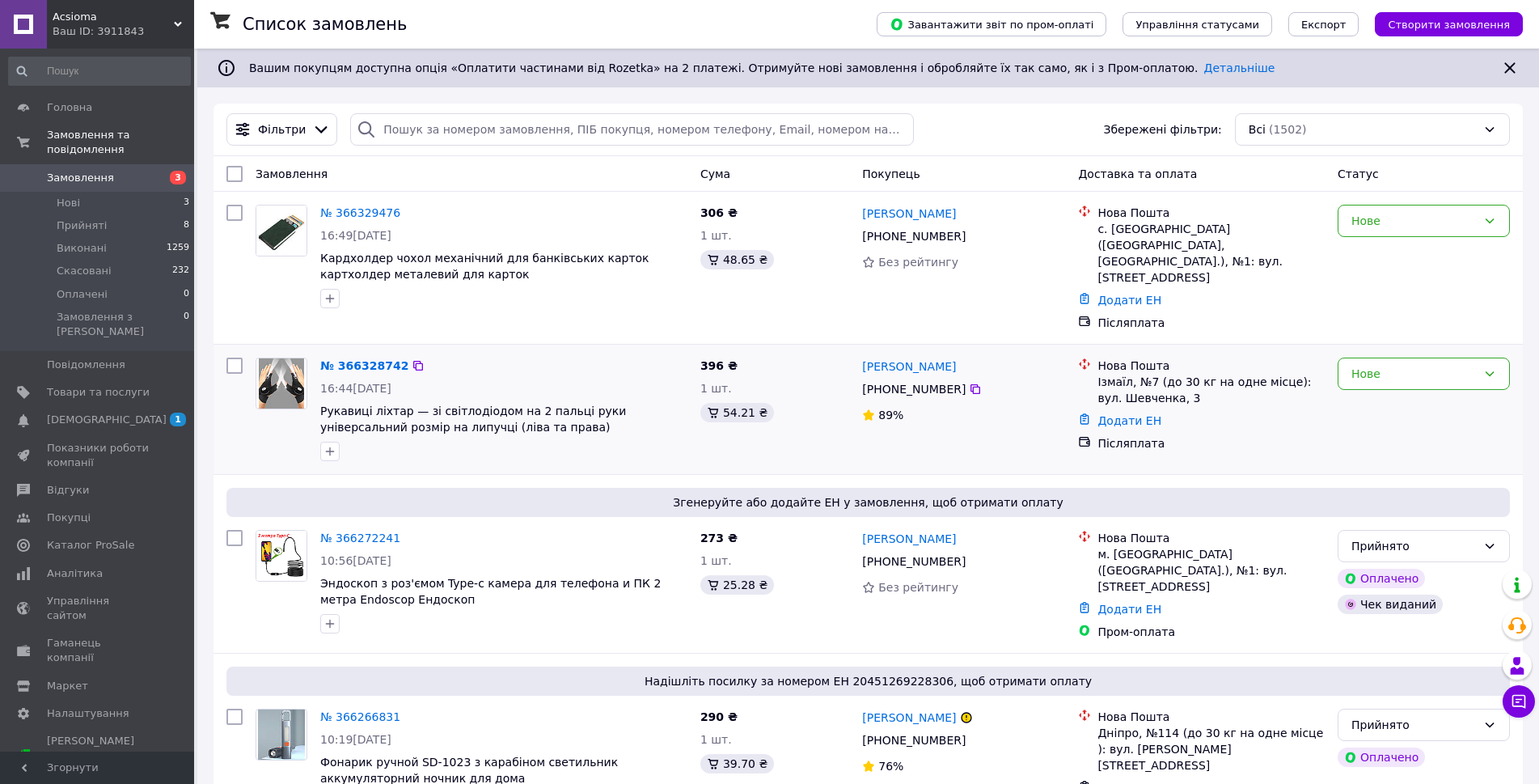
drag, startPoint x: 1552, startPoint y: 59, endPoint x: 837, endPoint y: 437, distance: 808.8
click at [837, 437] on div "396 ₴ 1 шт. 54.21 ₴" at bounding box center [774, 409] width 162 height 116
click at [153, 216] on li "Прийняті 8" at bounding box center [99, 225] width 199 height 22
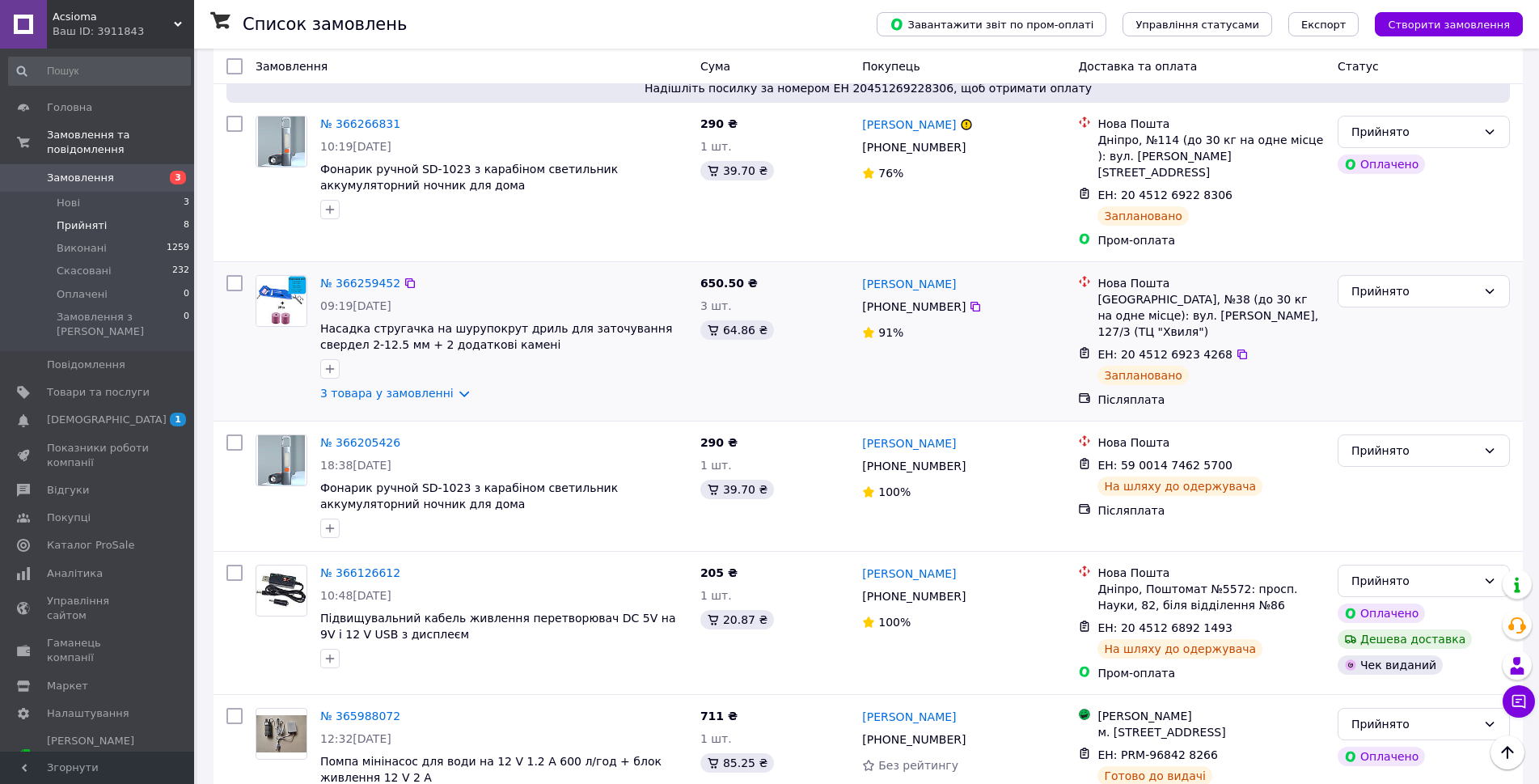
scroll to position [681, 0]
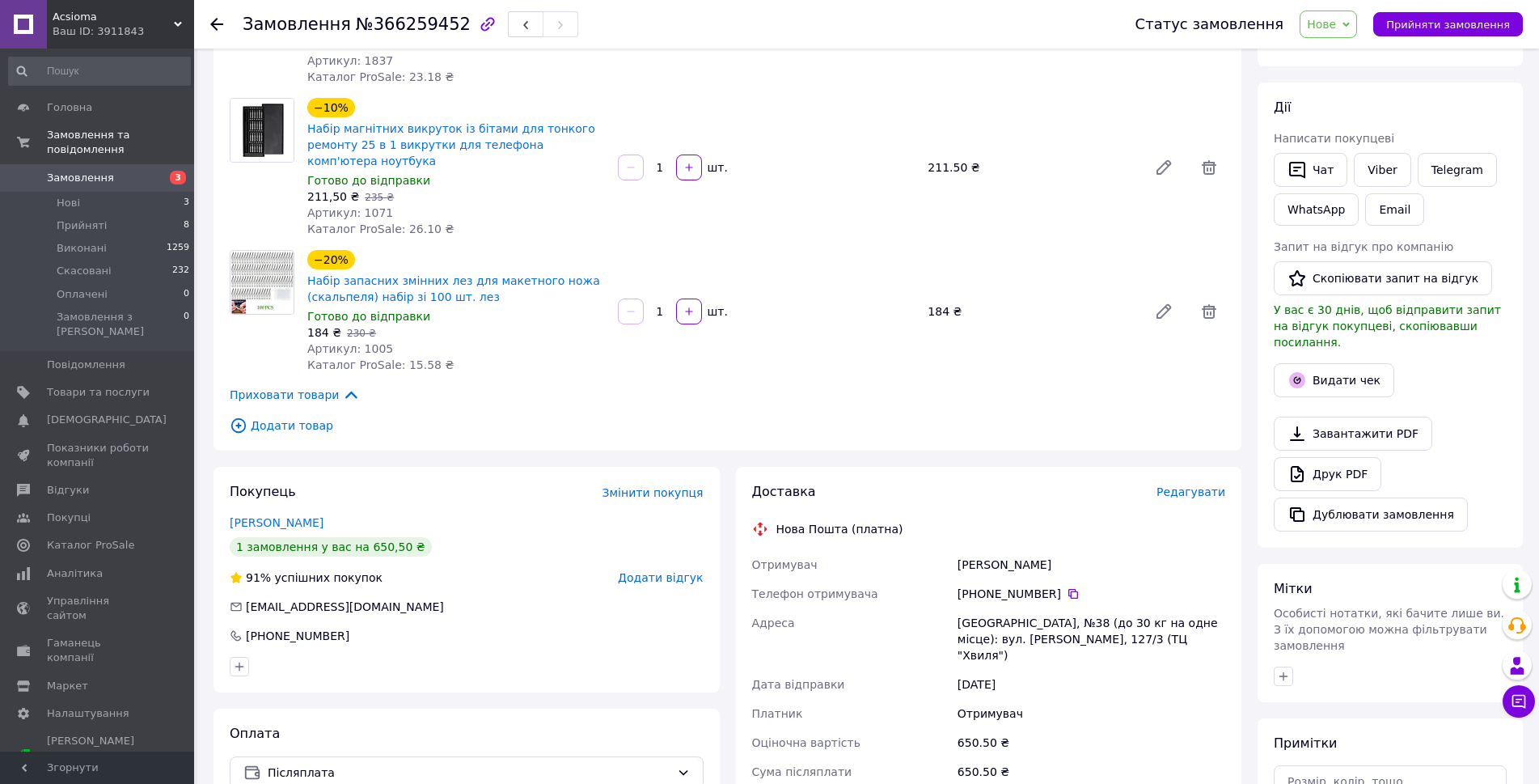
scroll to position [235, 0]
click at [1358, 27] on span "Нове" at bounding box center [1327, 24] width 57 height 27
click at [1357, 51] on li "Прийнято" at bounding box center [1337, 56] width 75 height 24
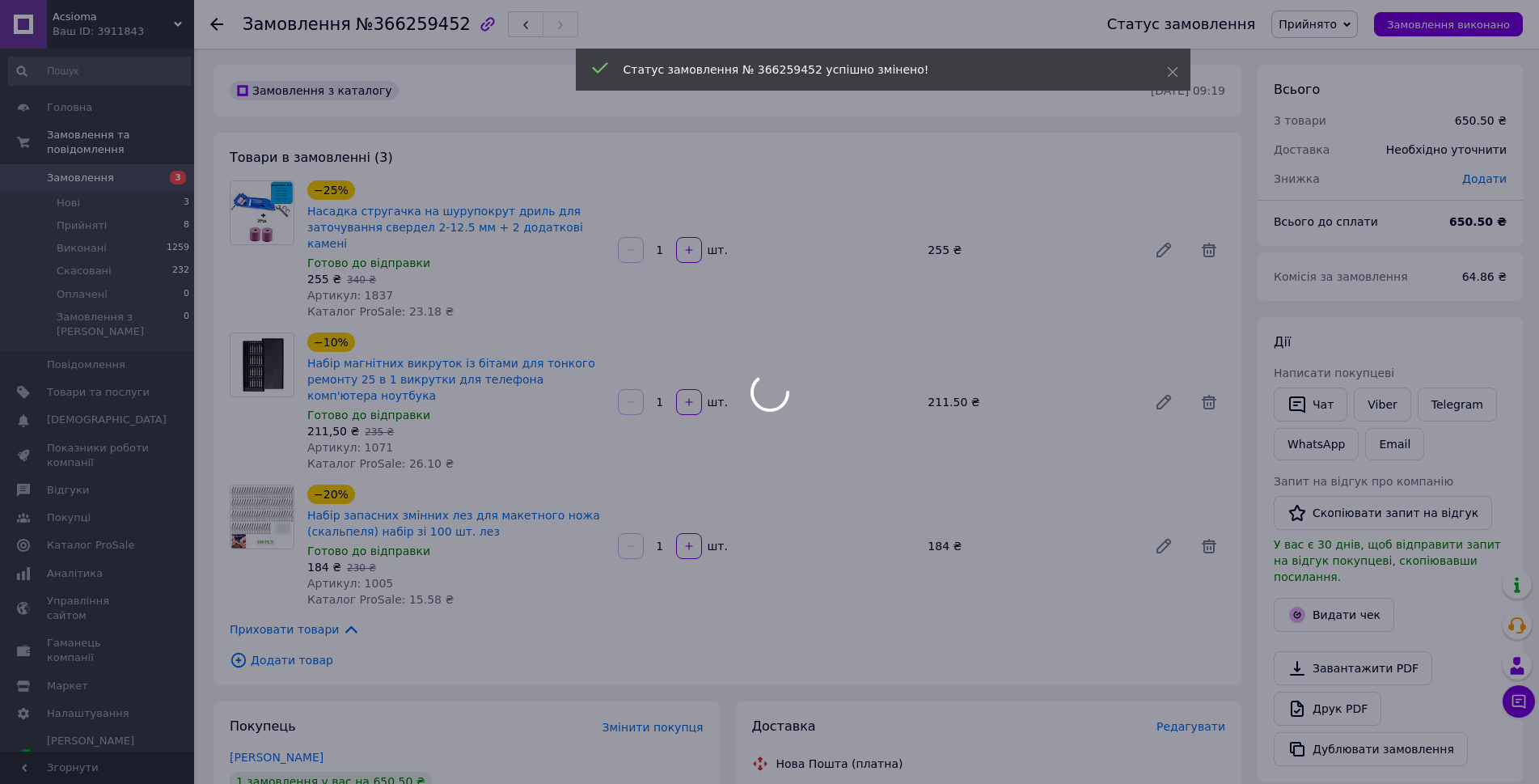
scroll to position [0, 0]
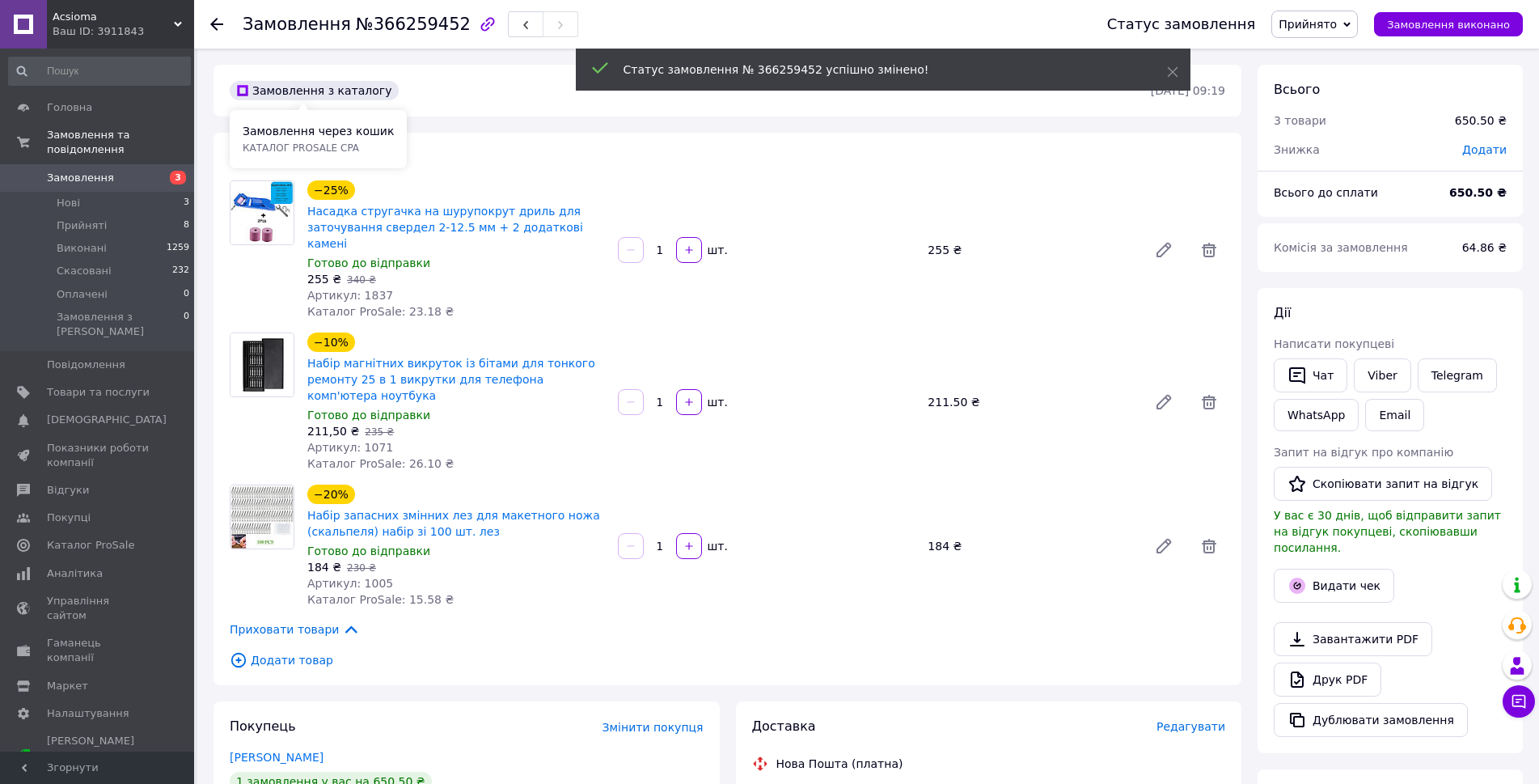
click at [323, 21] on span "Замовлення" at bounding box center [297, 24] width 109 height 19
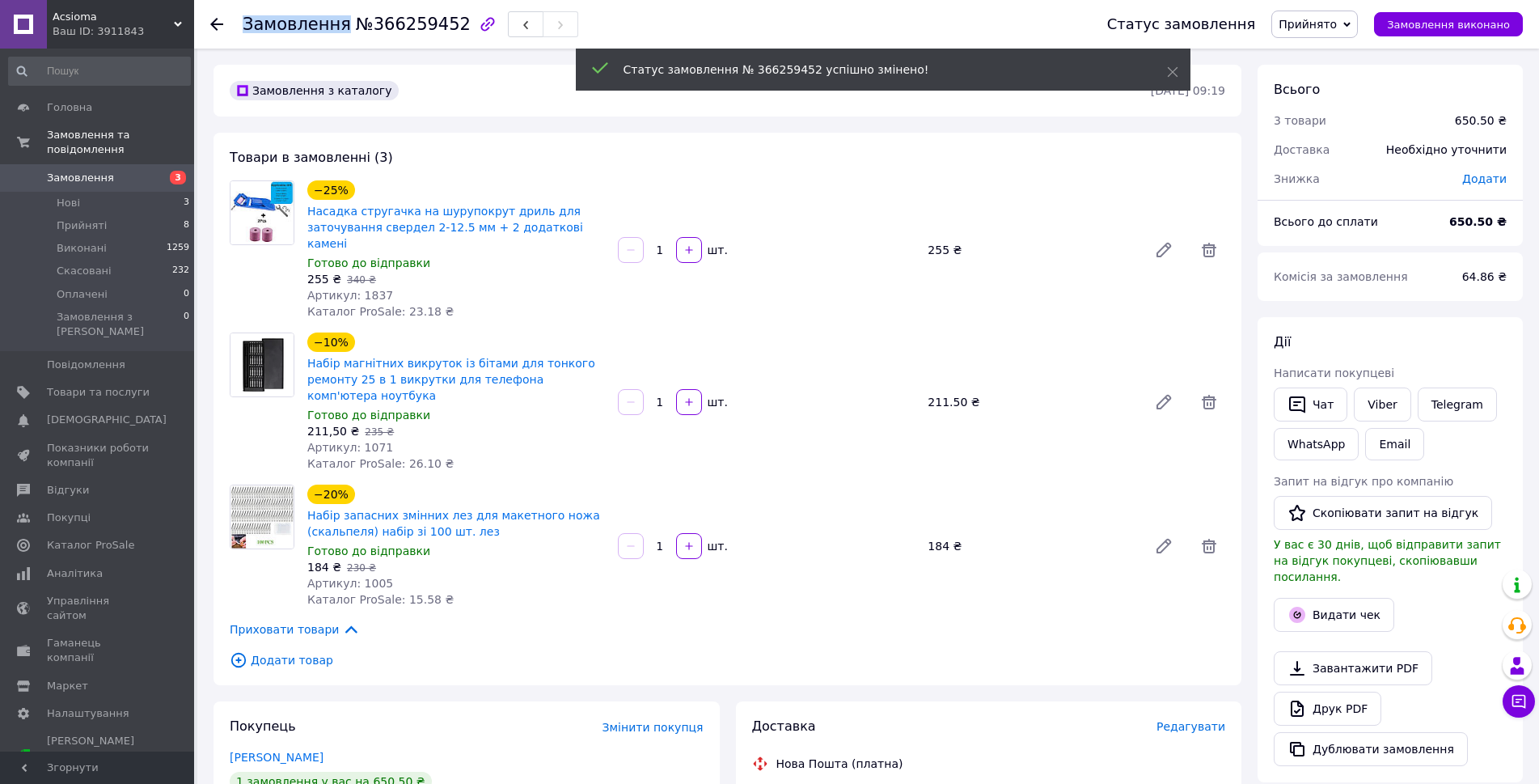
click at [323, 21] on span "Замовлення" at bounding box center [297, 24] width 109 height 19
copy h1 "Замовлення №366259452"
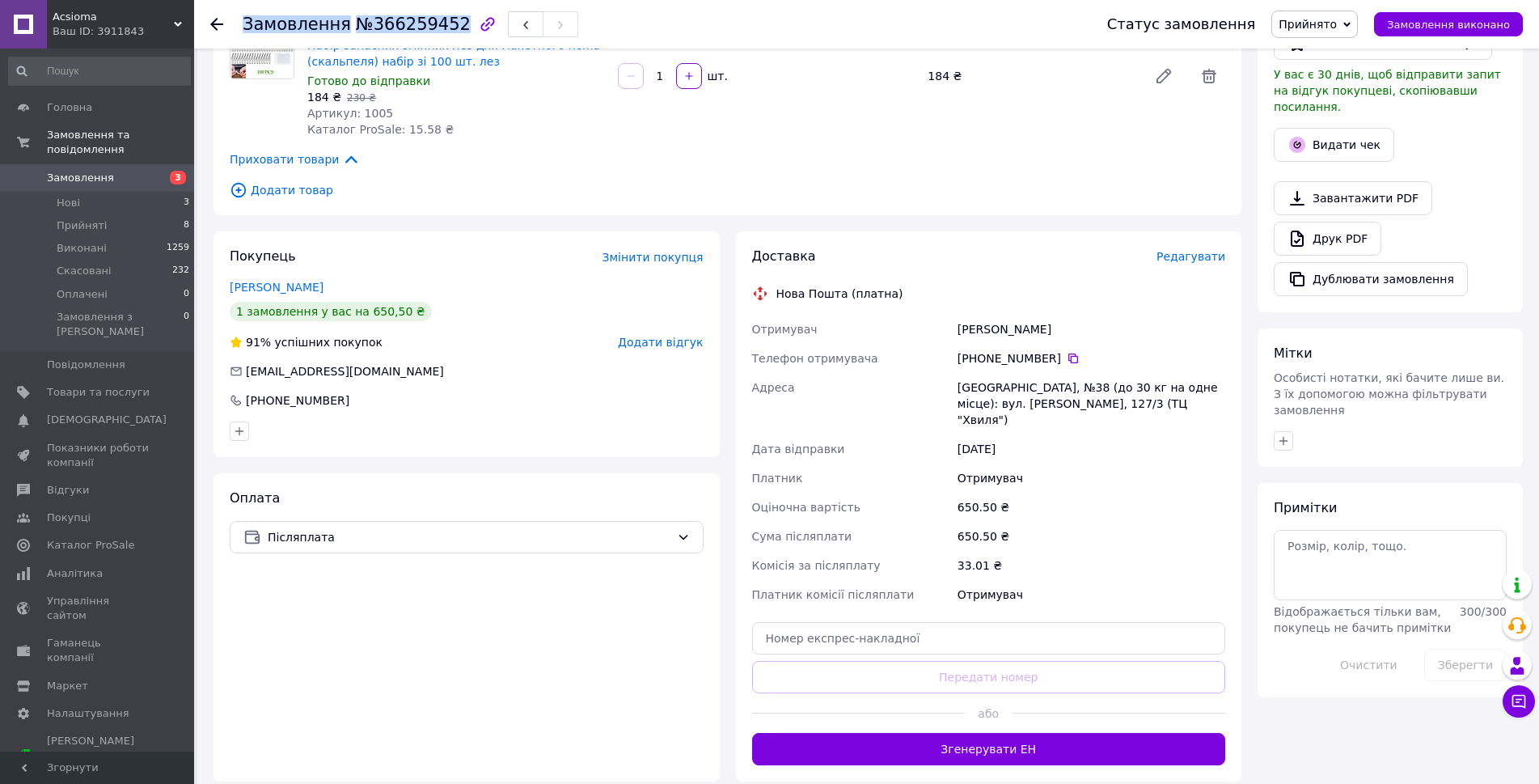
scroll to position [470, 0]
click at [959, 373] on div "Одеса, №38 (до 30 кг на одне місце): вул. Семена Палія, 127/3 (ТЦ "Хвиля")" at bounding box center [1091, 403] width 275 height 61
copy div "Одеса"
click at [1011, 350] on div "+380 67 250 06 73" at bounding box center [1092, 358] width 268 height 16
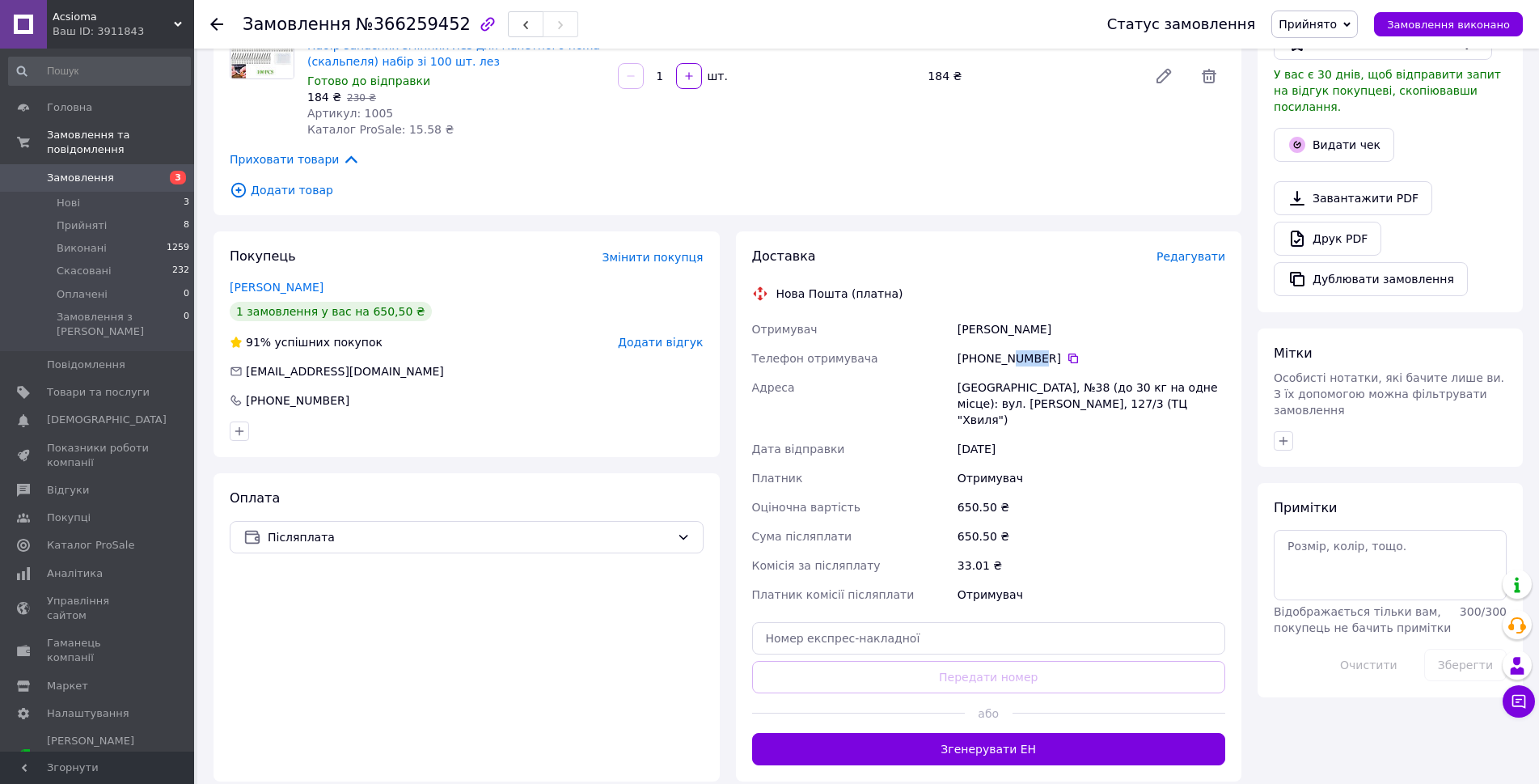
click at [1011, 350] on div "+380 67 250 06 73" at bounding box center [1092, 358] width 268 height 16
copy div "+380 67 250 06 73"
click at [1018, 314] on div "Стреленко Леонид" at bounding box center [1091, 329] width 275 height 29
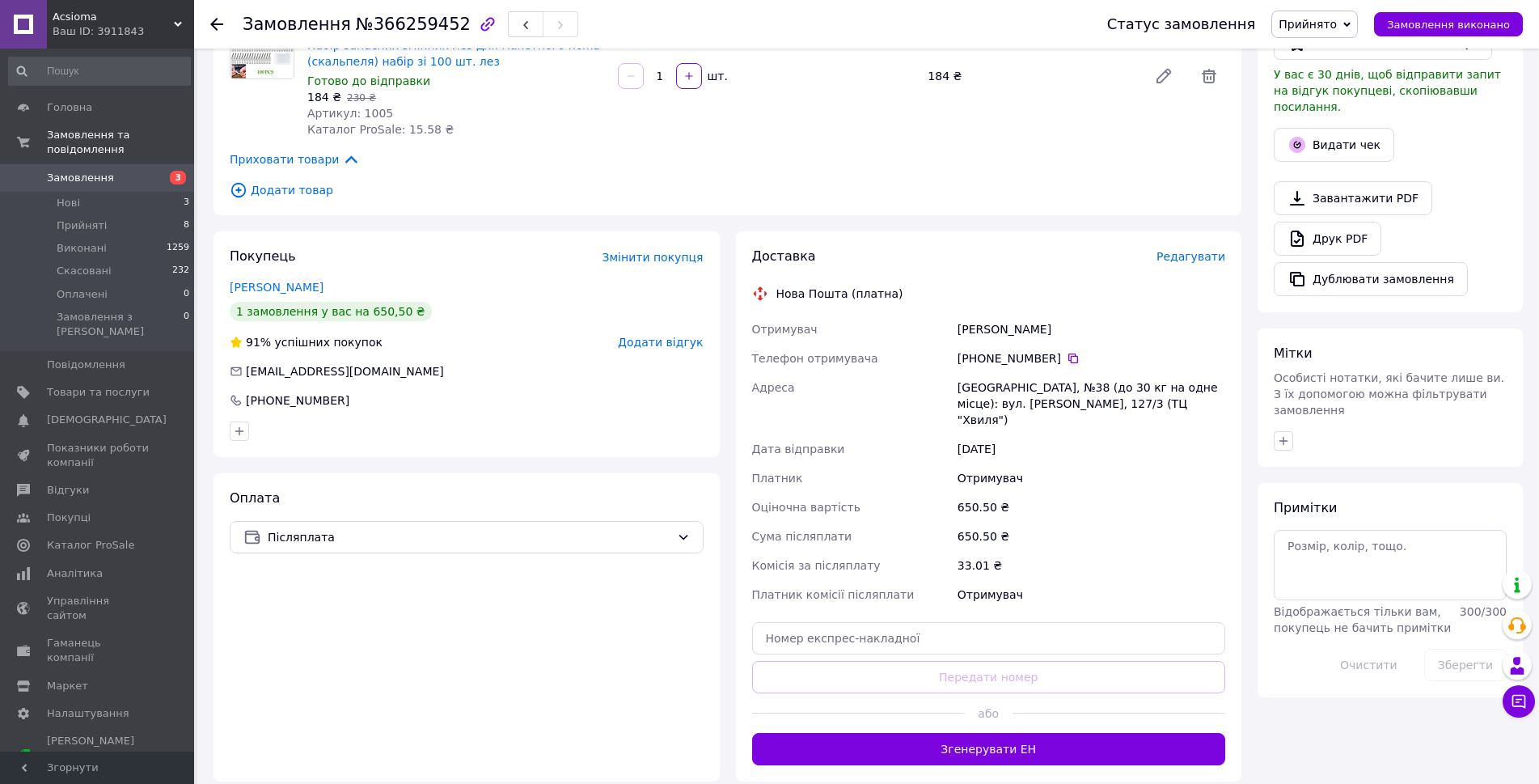
click at [1018, 314] on div "Стреленко Леонид" at bounding box center [1091, 329] width 275 height 29
copy div "Стреленко Леонид"
click at [937, 616] on div "Доставка Редагувати Нова Пошта (платна) Отримувач Стреленко Леонид Телефон отри…" at bounding box center [989, 506] width 474 height 517
click at [952, 622] on input "text" at bounding box center [989, 637] width 474 height 32
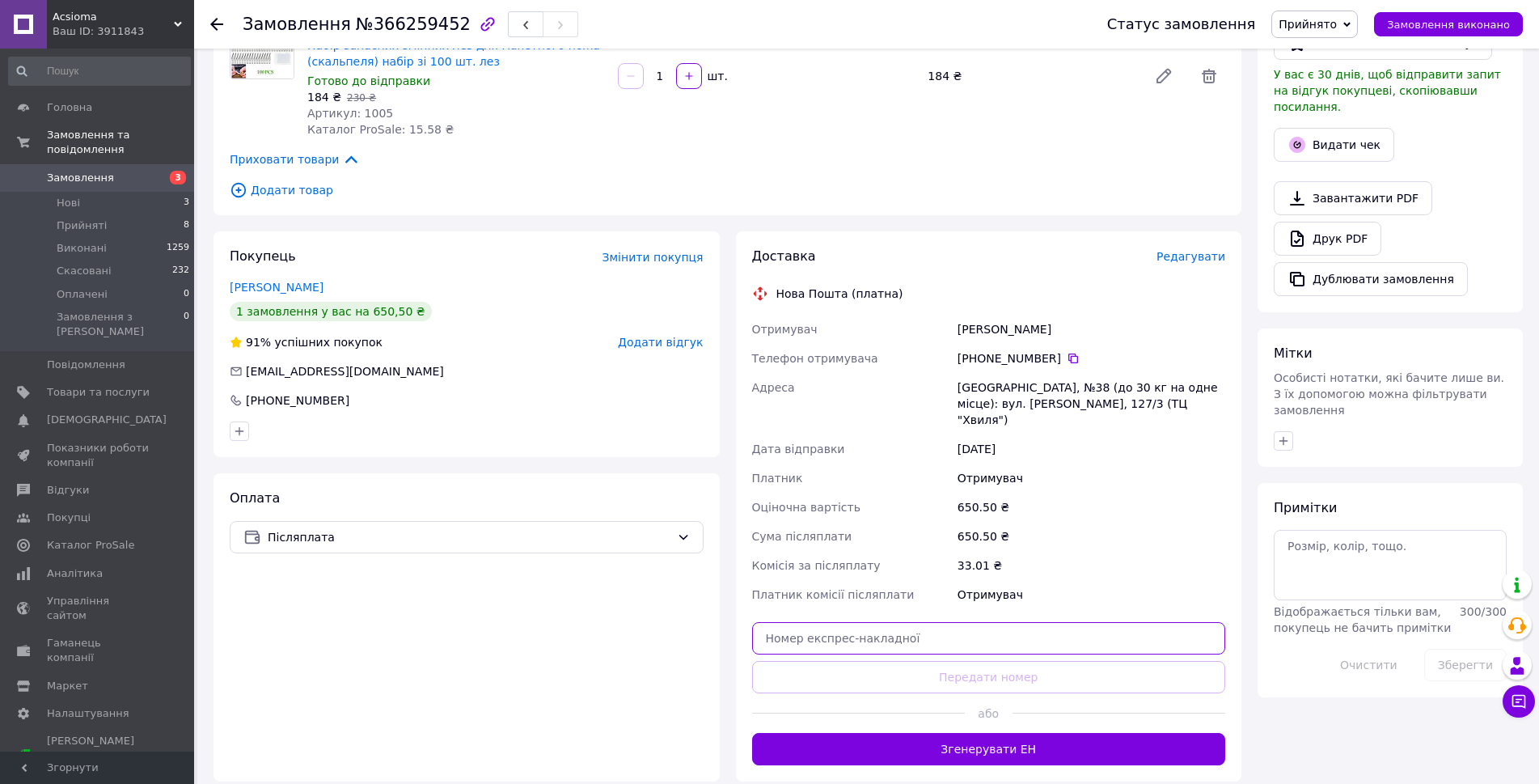
paste input "20451269234268"
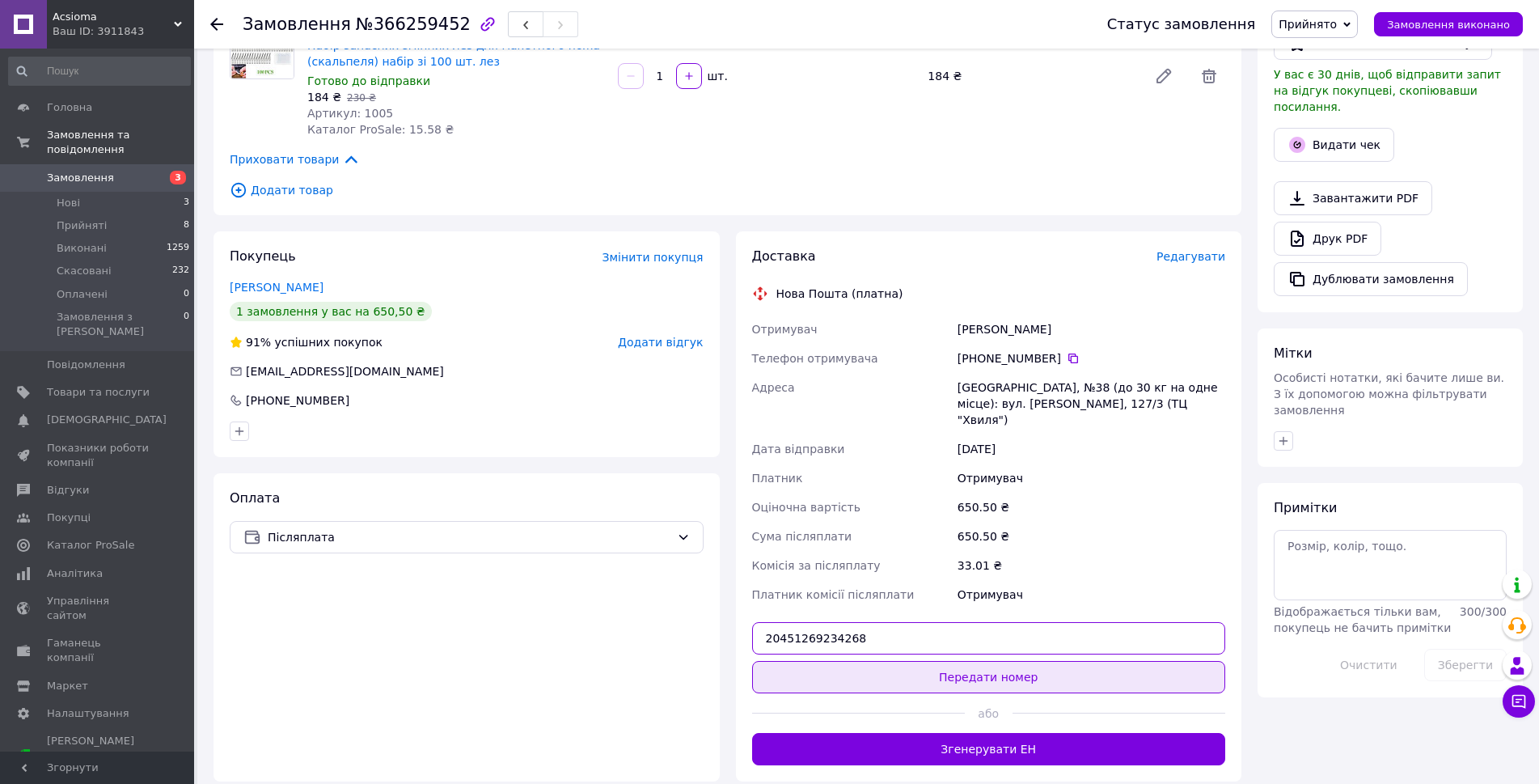
type input "20451269234268"
click at [942, 661] on button "Передати номер" at bounding box center [989, 676] width 474 height 32
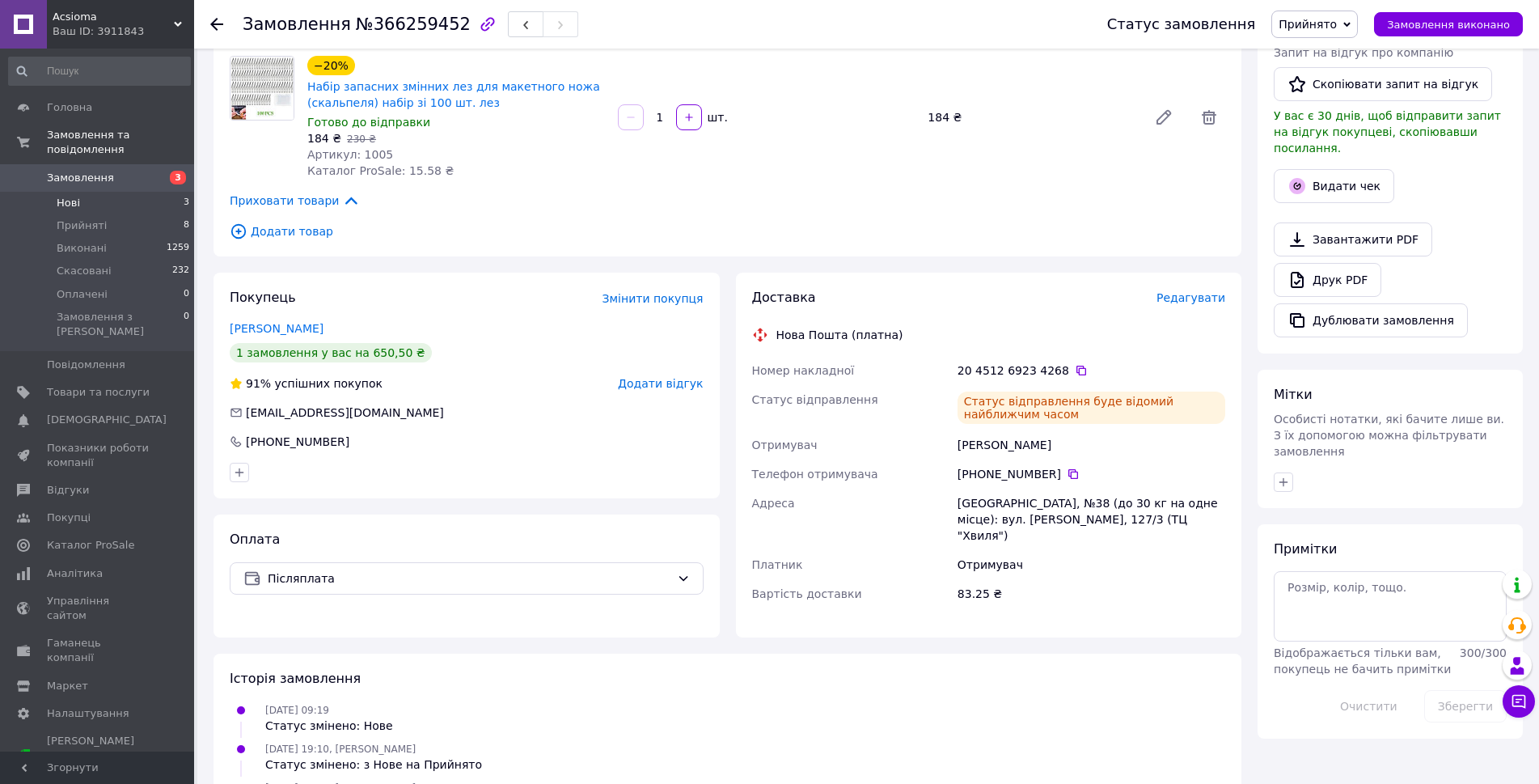
scroll to position [440, 0]
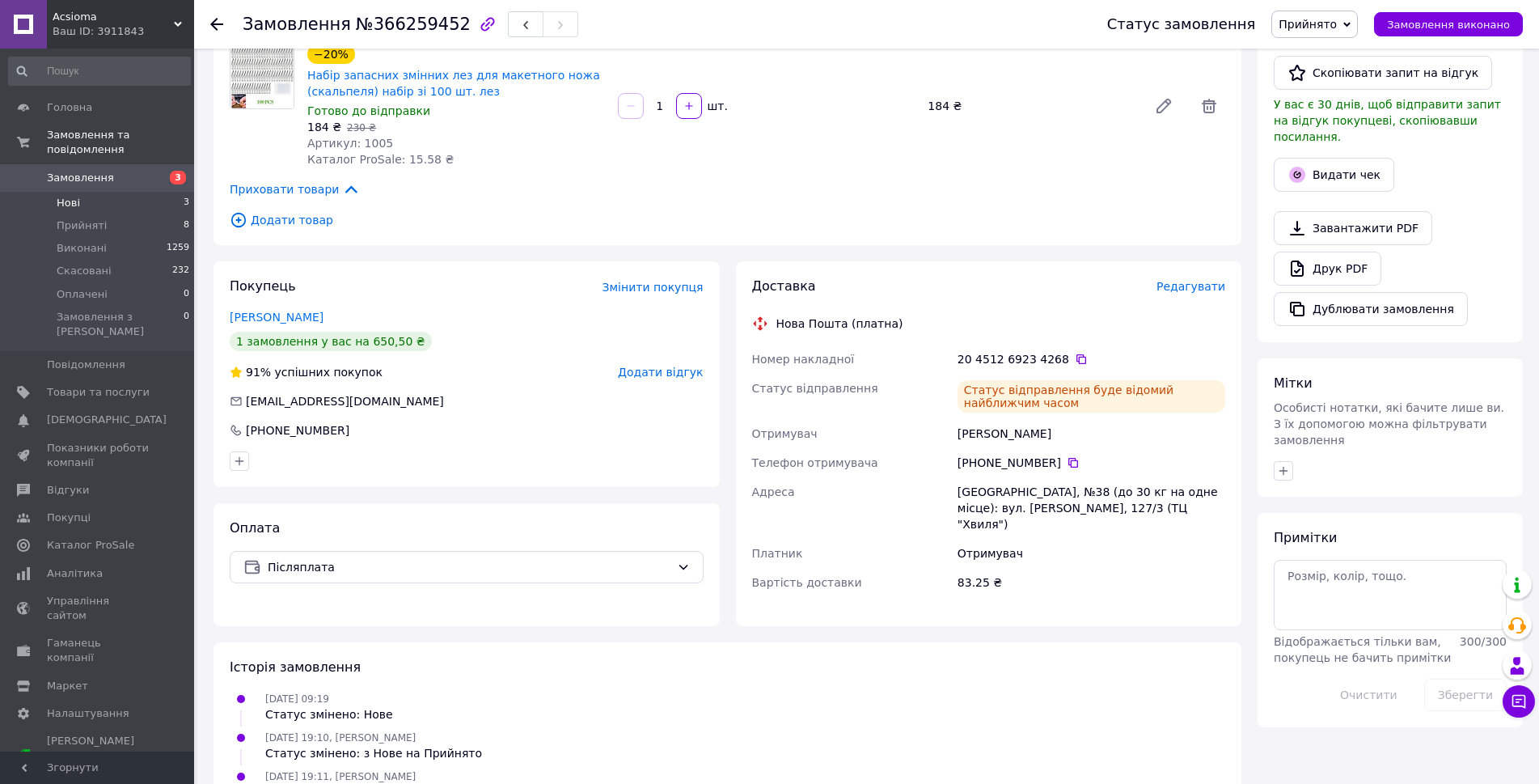
click at [130, 192] on li "Нові 3" at bounding box center [99, 203] width 199 height 22
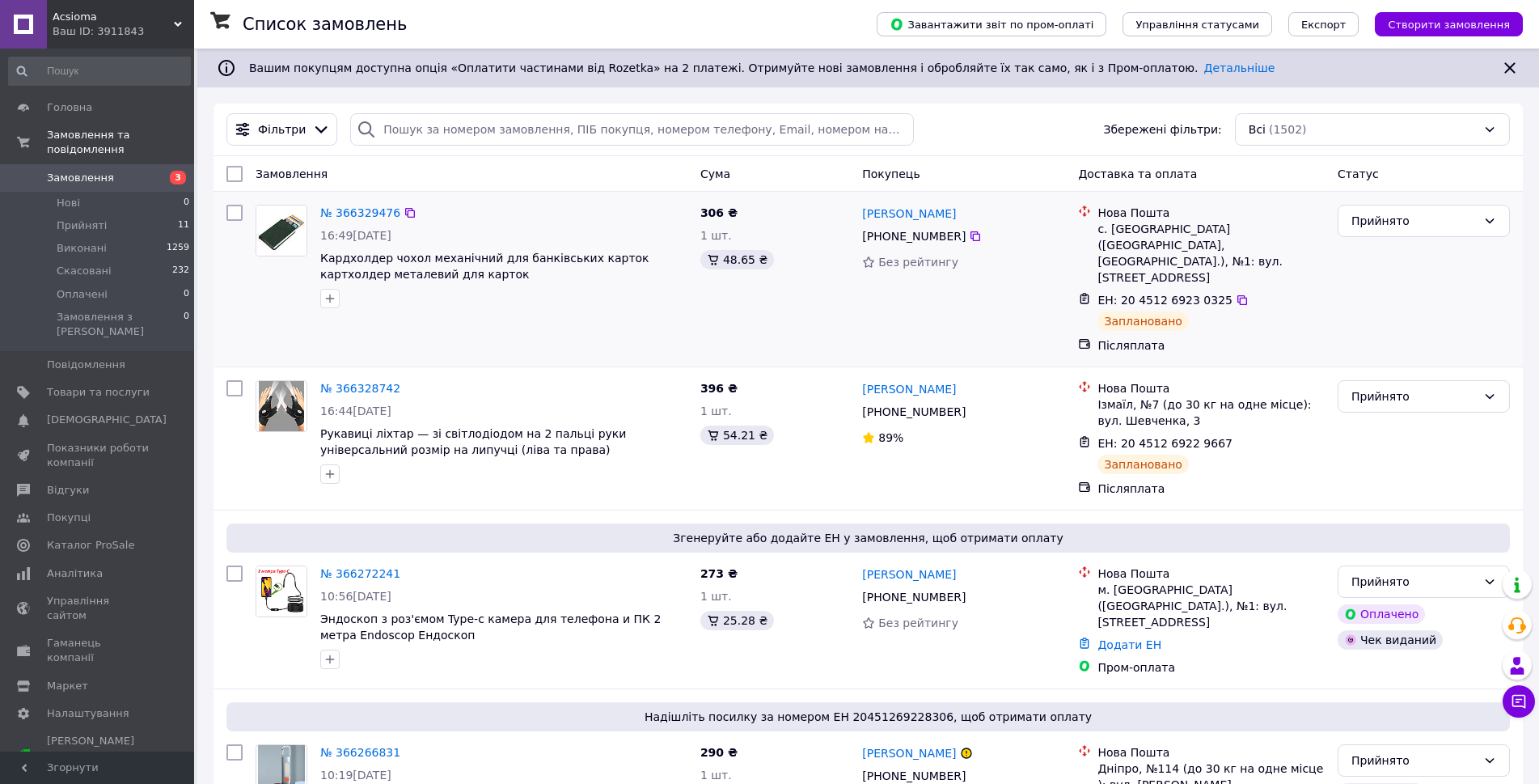
drag, startPoint x: 1527, startPoint y: 297, endPoint x: 944, endPoint y: 322, distance: 583.5
click at [944, 322] on div "Віктор Мельник +380 98 415 75 02 Без рейтингу" at bounding box center [964, 278] width 216 height 162
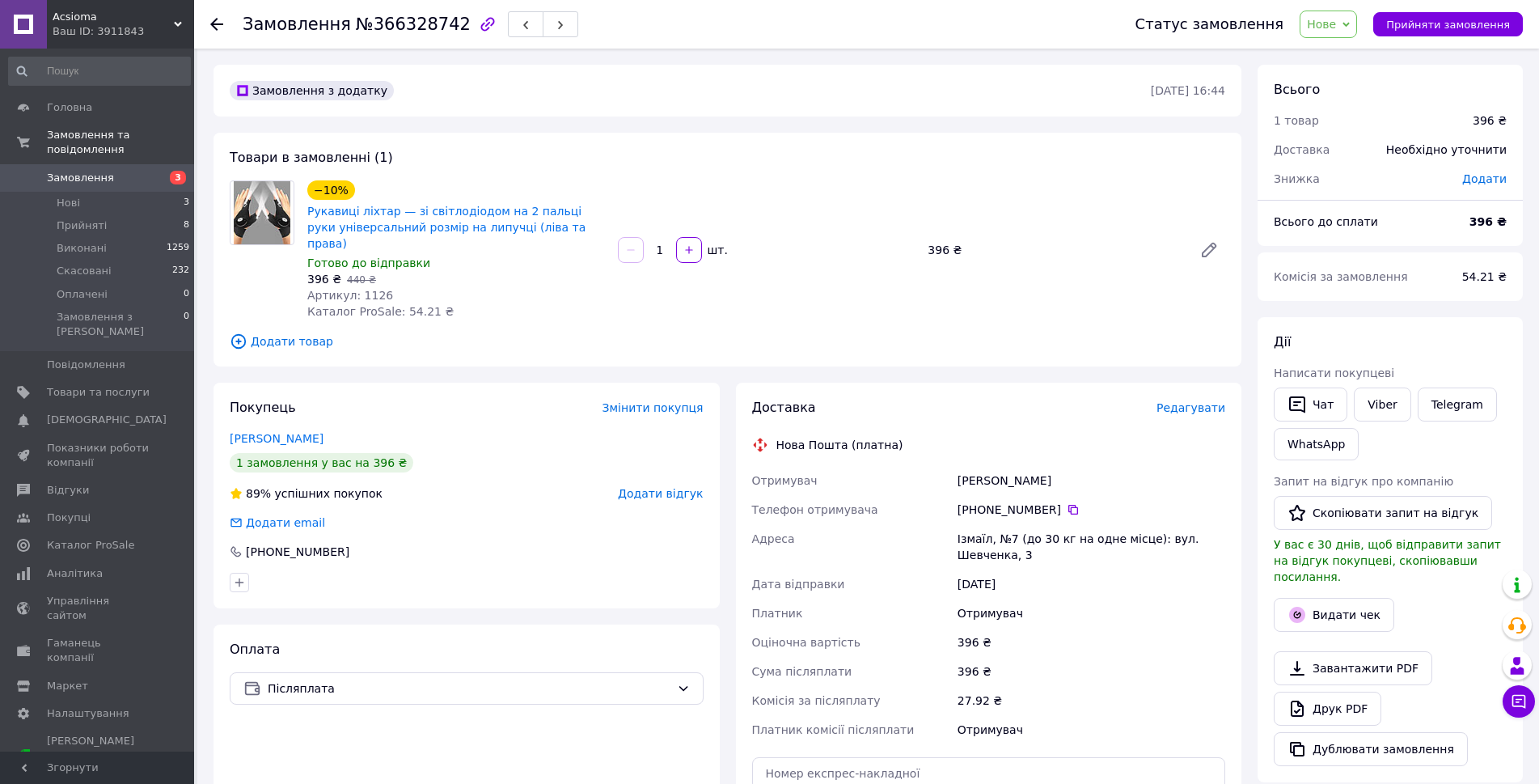
click at [1358, 32] on span "Нове" at bounding box center [1327, 24] width 57 height 27
click at [1362, 57] on li "Прийнято" at bounding box center [1337, 56] width 75 height 24
click at [1187, 401] on span "Редагувати" at bounding box center [1191, 407] width 69 height 13
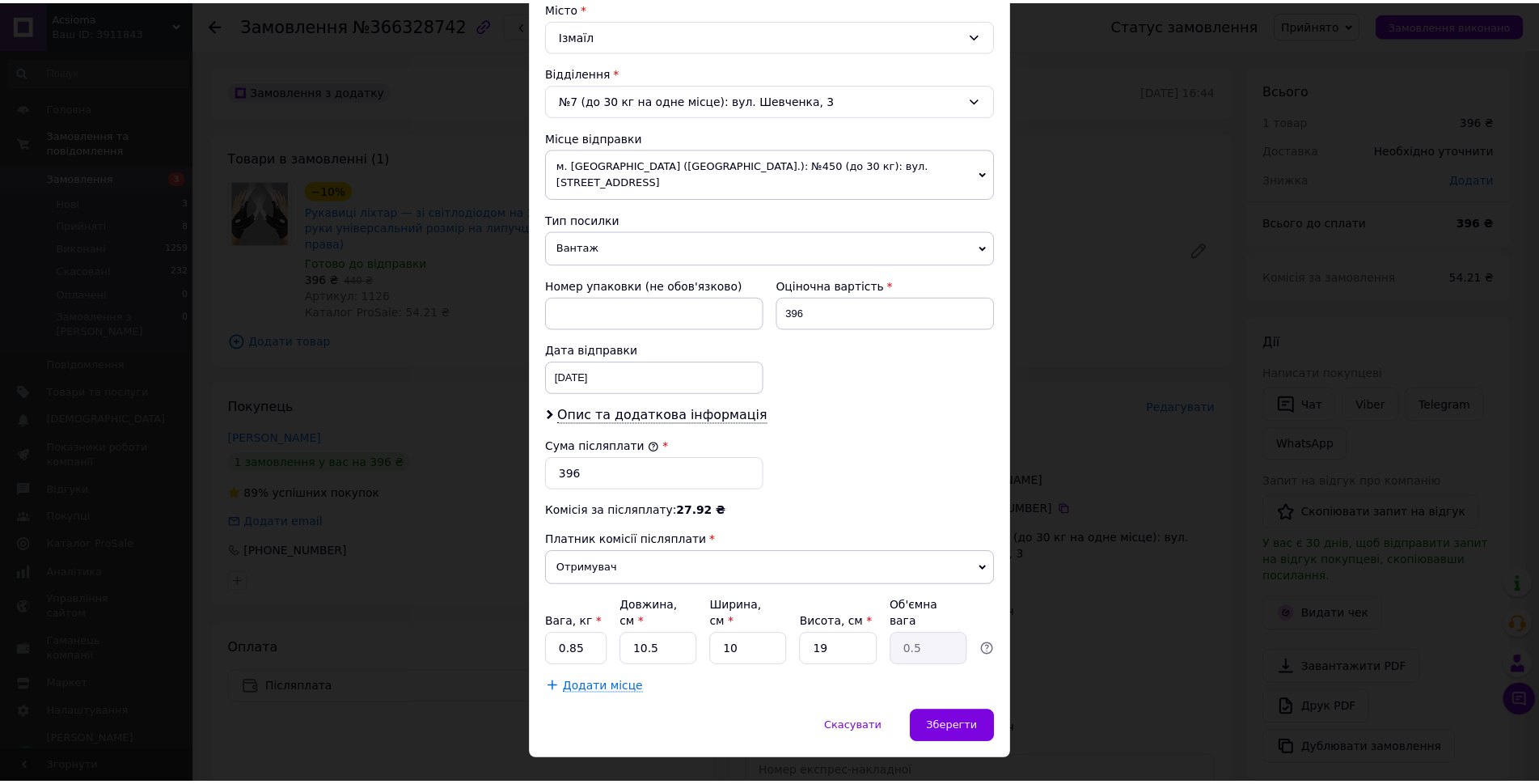
scroll to position [450, 0]
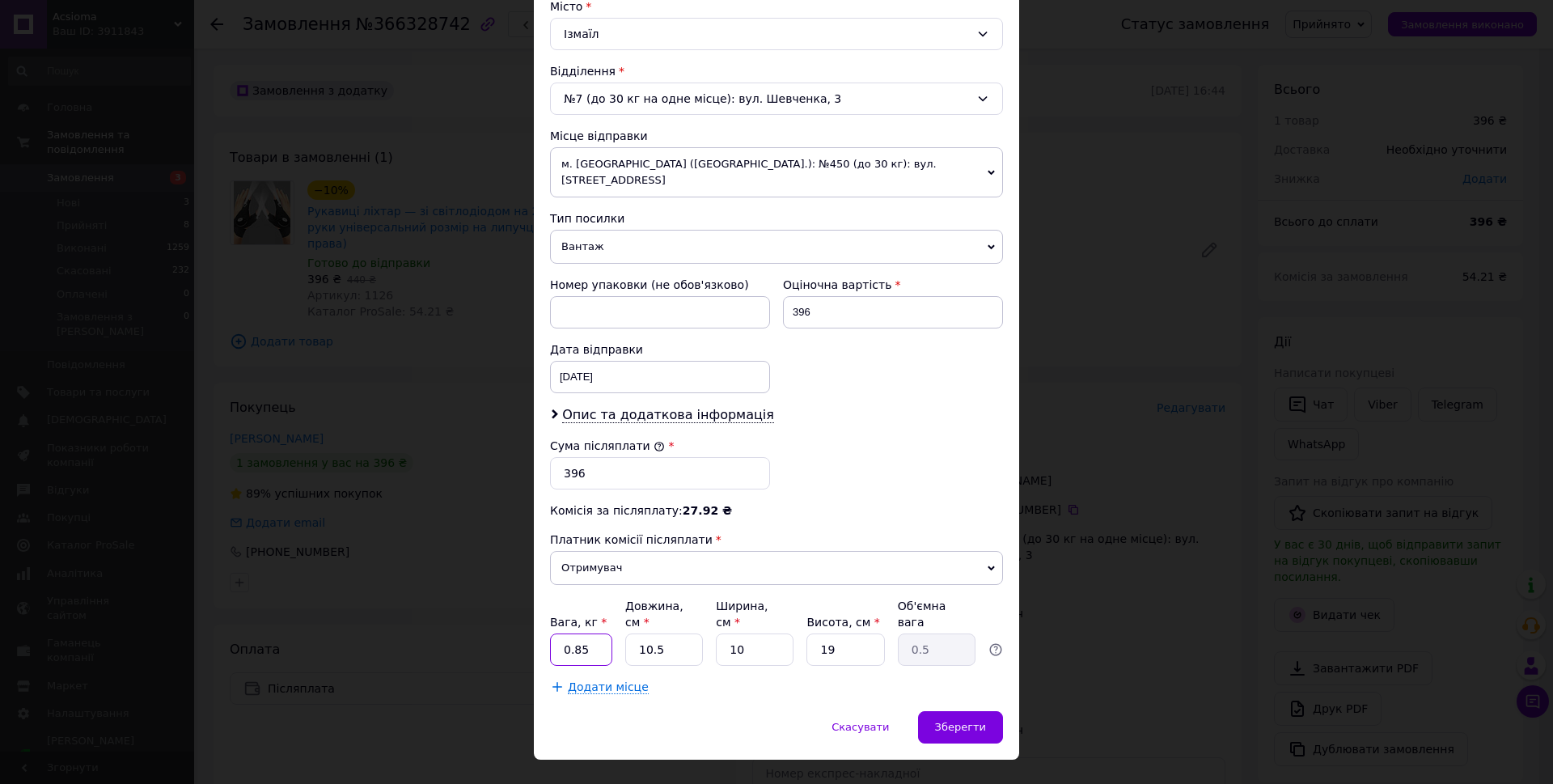
click at [600, 634] on input "0.85" at bounding box center [581, 649] width 62 height 32
type input "0.5"
click at [951, 721] on span "Зберегти" at bounding box center [960, 727] width 51 height 13
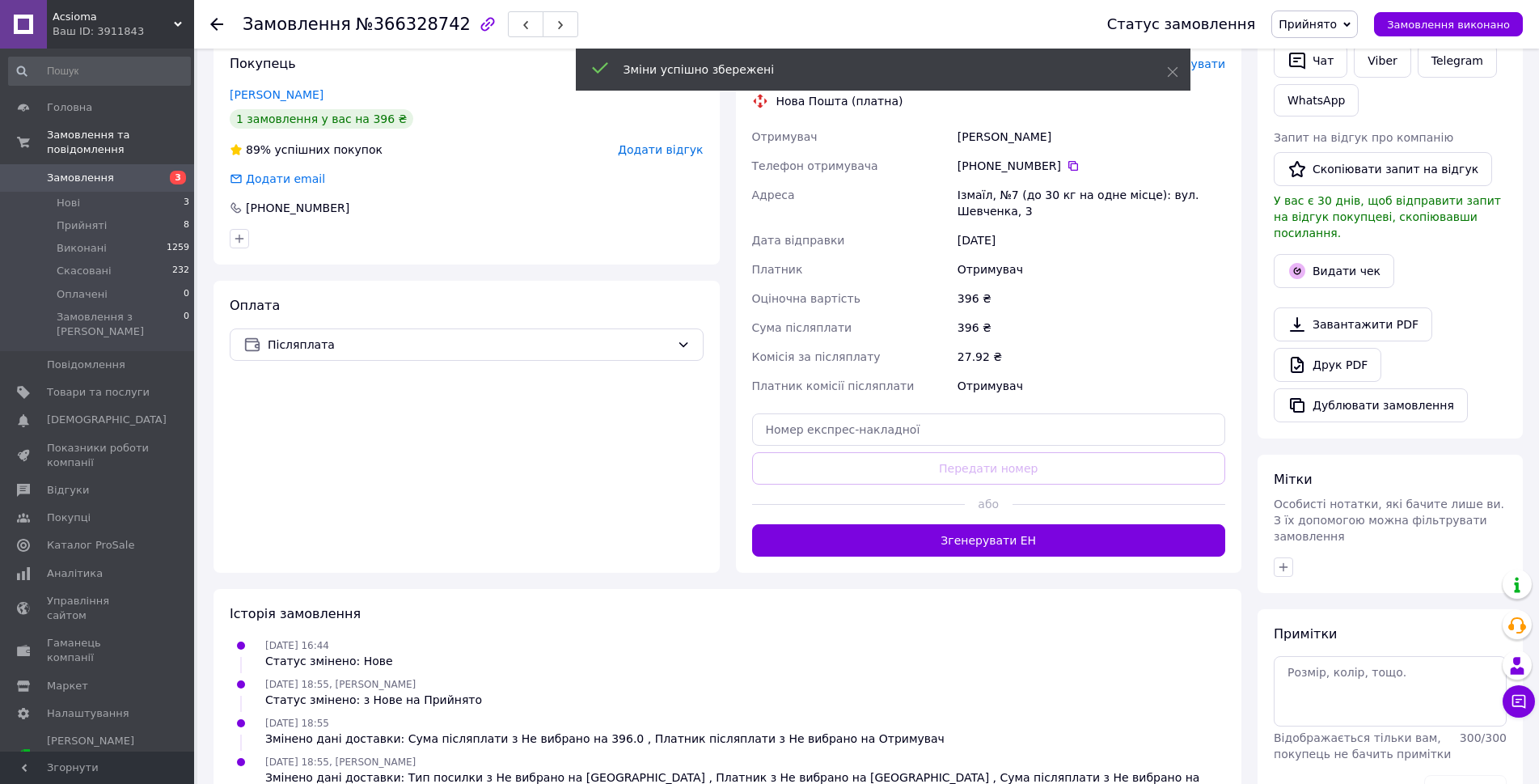
scroll to position [352, 0]
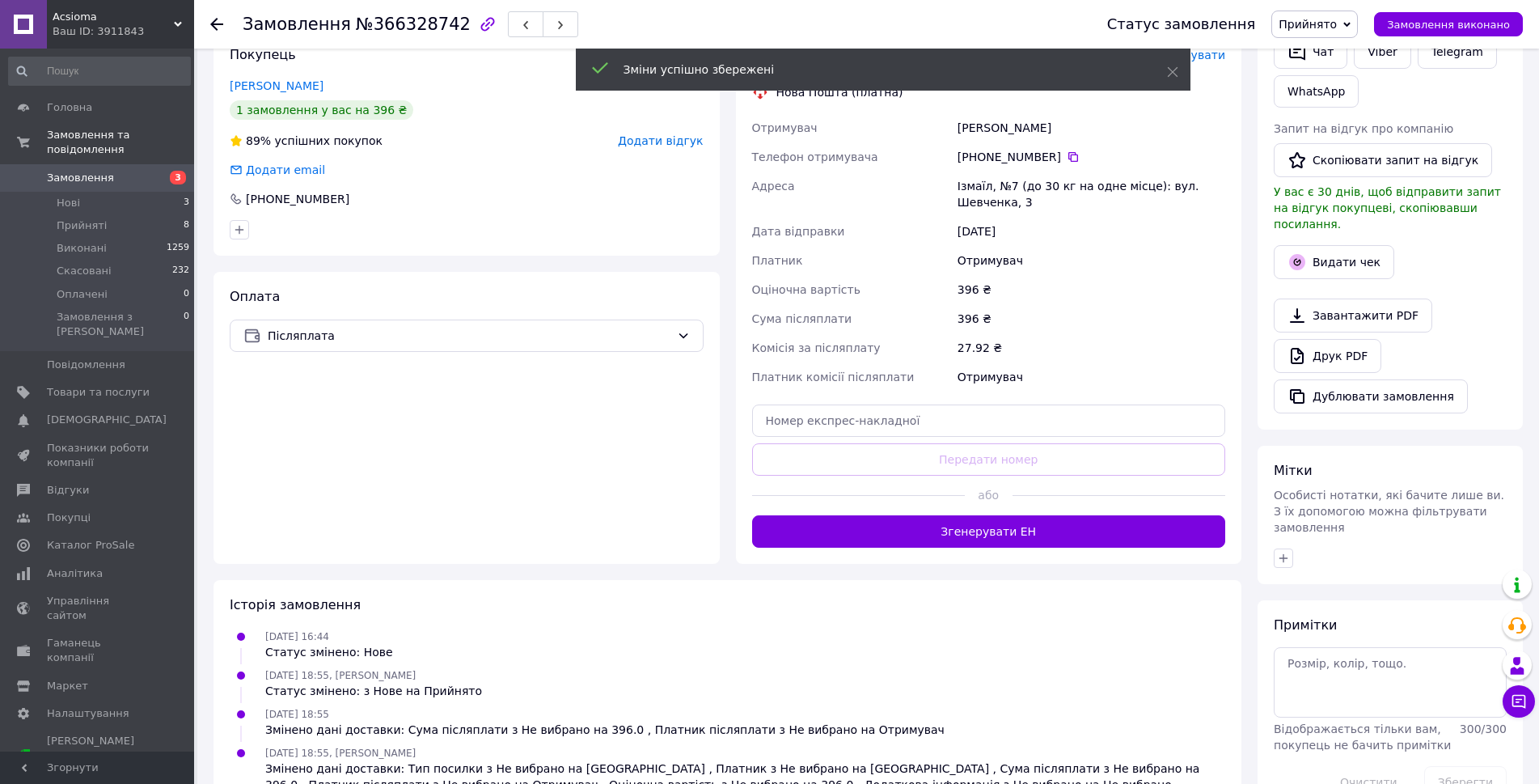
click at [1013, 488] on div at bounding box center [1119, 495] width 213 height 40
click at [1013, 515] on button "Згенерувати ЕН" at bounding box center [989, 531] width 474 height 32
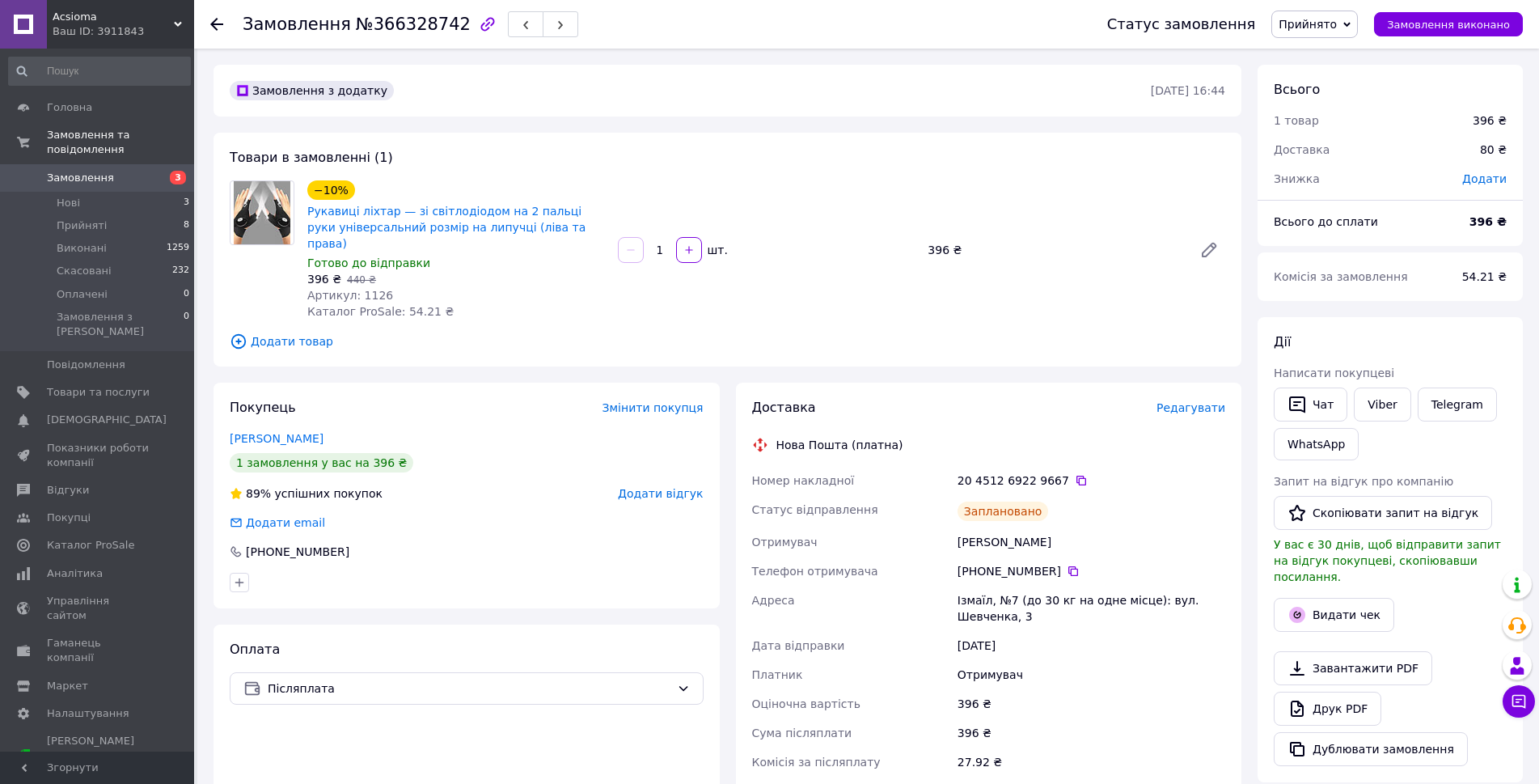
scroll to position [0, 0]
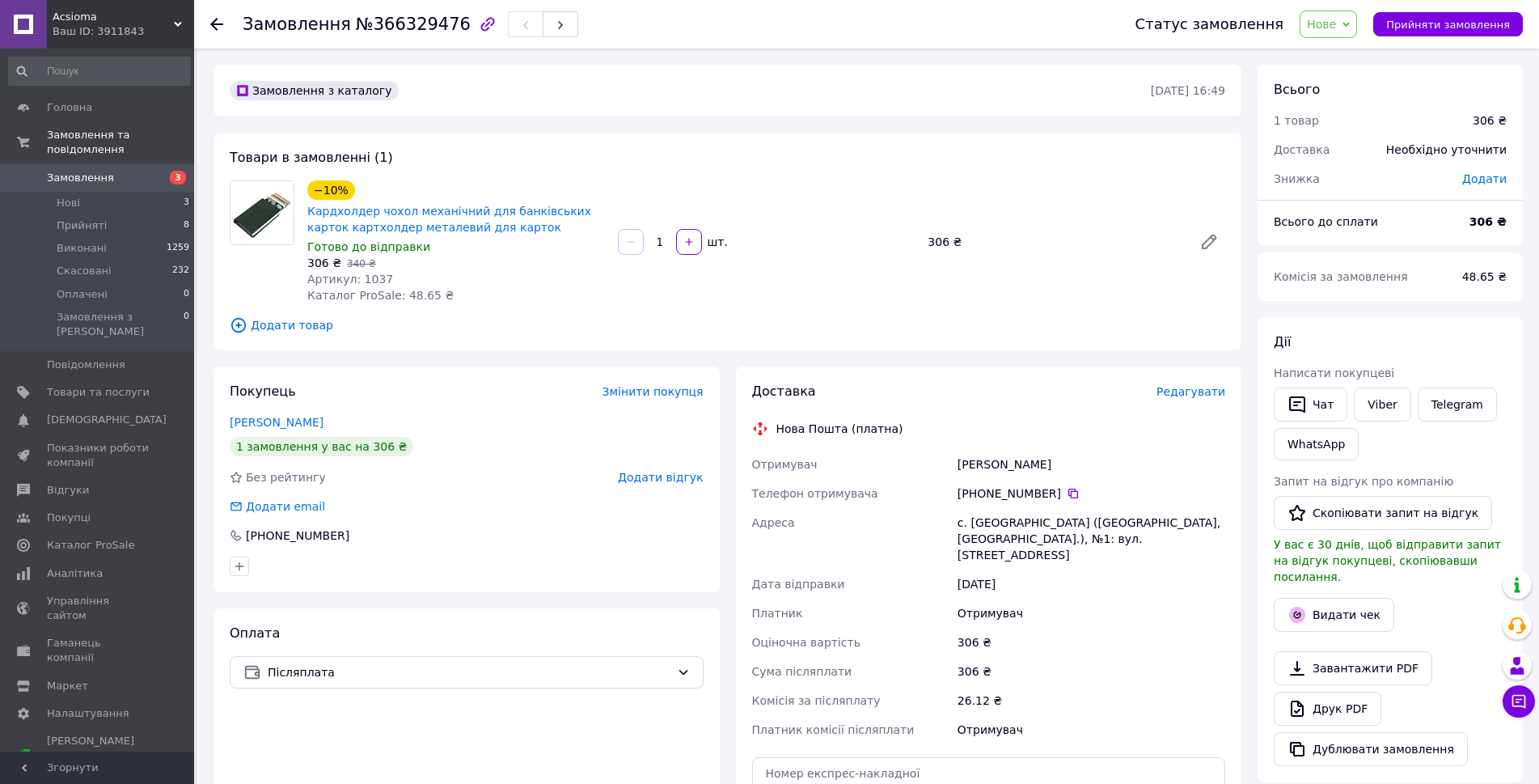
click at [689, 148] on div "Товари в замовленні (1) −10% Кардхолдер чохол механічний для банківських карток…" at bounding box center [727, 242] width 1028 height 217
click at [1313, 27] on div "Статус замовлення Нове Прийнято Виконано Скасовано Оплачено Прийняти замовлення" at bounding box center [1322, 24] width 404 height 27
click at [1327, 29] on span "Нове" at bounding box center [1322, 23] width 29 height 13
click at [1328, 46] on li "Прийнято" at bounding box center [1337, 56] width 75 height 24
click at [999, 524] on div "с. [GEOGRAPHIC_DATA] ([GEOGRAPHIC_DATA], [GEOGRAPHIC_DATA].), №1: вул. [STREET_…" at bounding box center [1091, 538] width 275 height 61
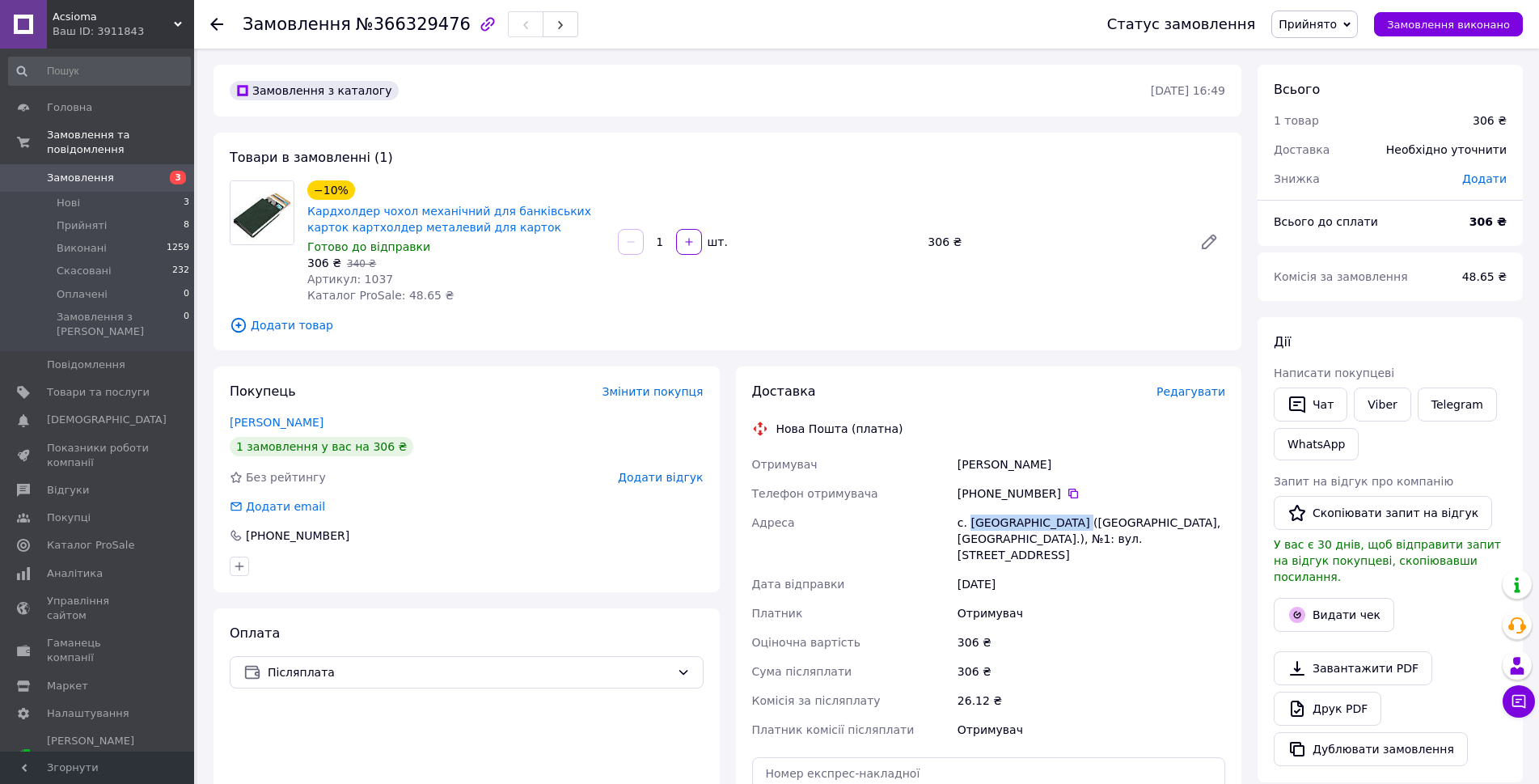
click at [999, 524] on div "с. [GEOGRAPHIC_DATA] ([GEOGRAPHIC_DATA], [GEOGRAPHIC_DATA].), №1: вул. [STREET_…" at bounding box center [1091, 538] width 275 height 61
click at [900, 267] on div "−10% Кардхолдер чохол механічний для банківських карток картхолдер металевий дл…" at bounding box center [766, 242] width 931 height 129
drag, startPoint x: 303, startPoint y: 212, endPoint x: 467, endPoint y: 203, distance: 164.2
click at [467, 203] on div "−10% Кардхолдер чохол механічний для банківських карток картхолдер металевий дл…" at bounding box center [456, 242] width 311 height 129
copy link "Кардхолдер чохол механічний"
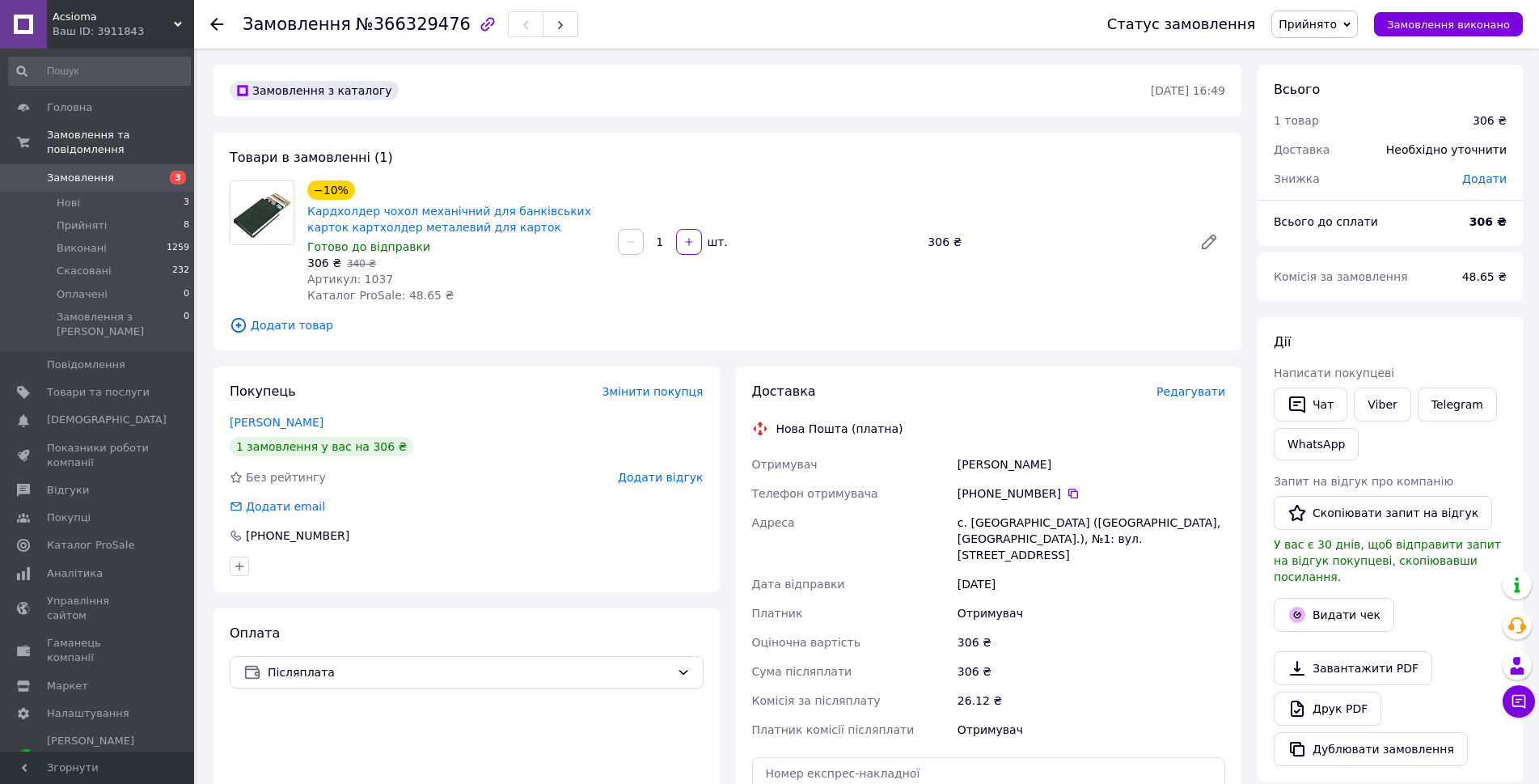
click at [1178, 396] on span "Редагувати" at bounding box center [1191, 391] width 69 height 13
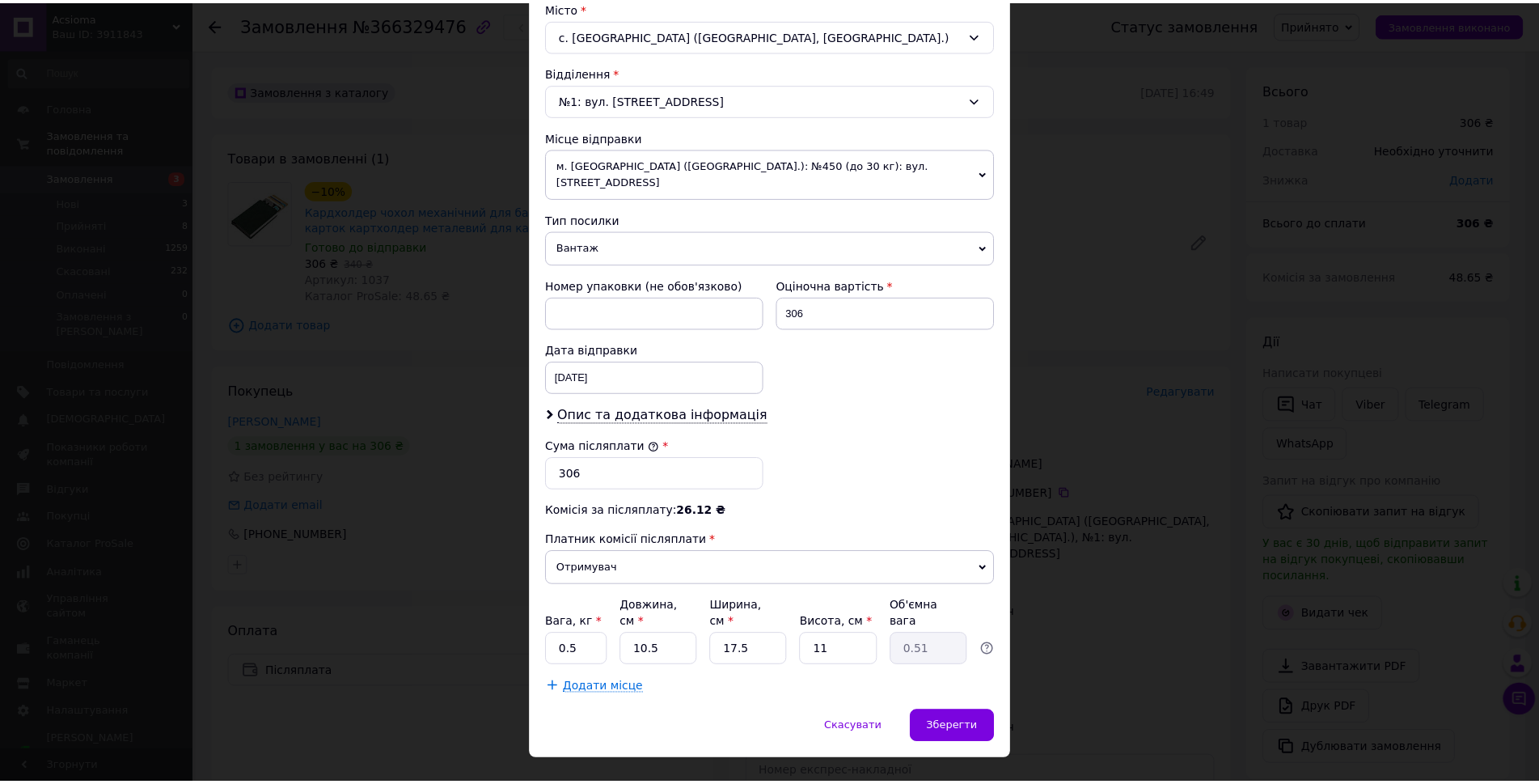
scroll to position [450, 0]
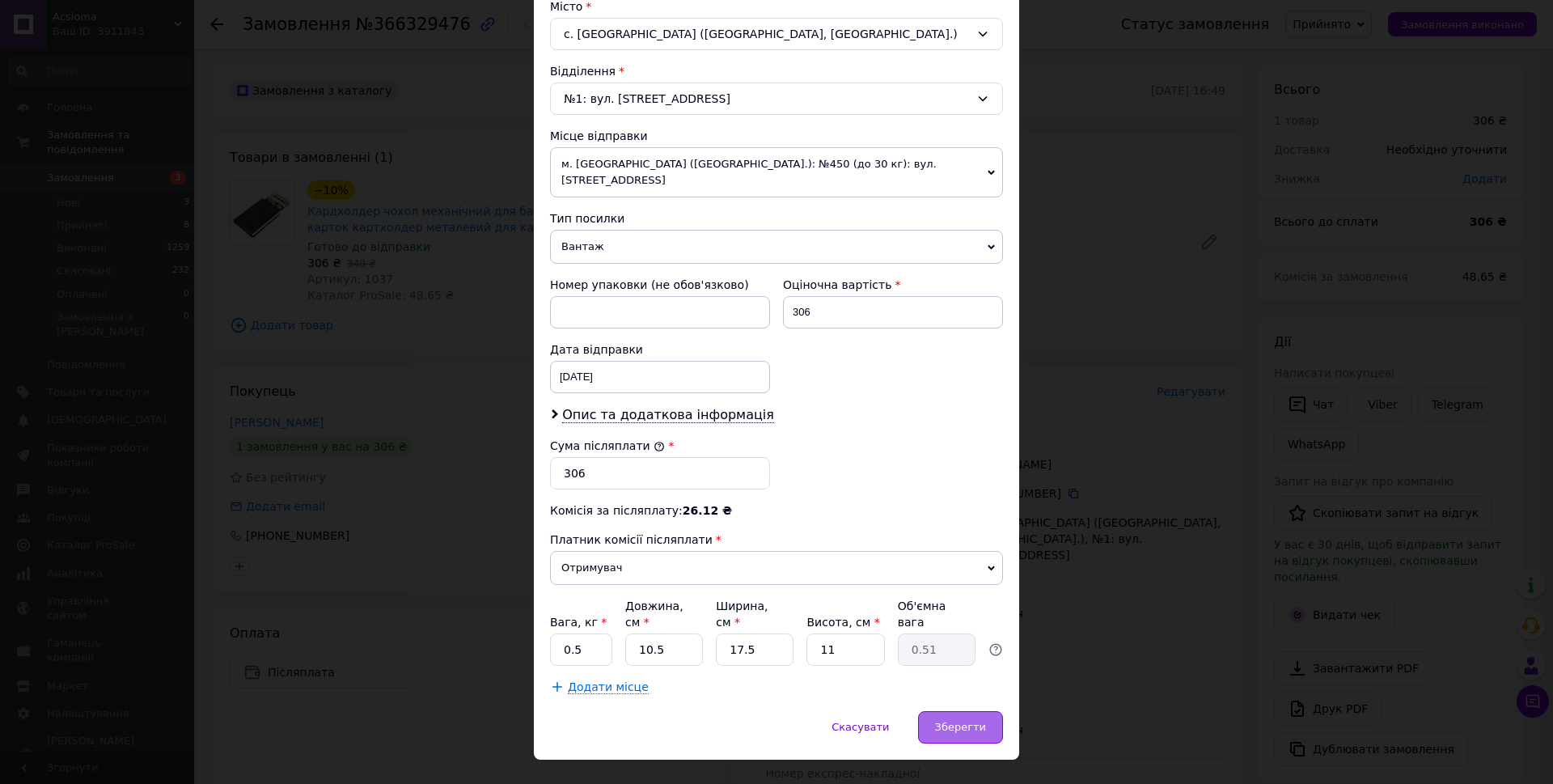
click at [981, 711] on div "Зберегти" at bounding box center [961, 727] width 85 height 32
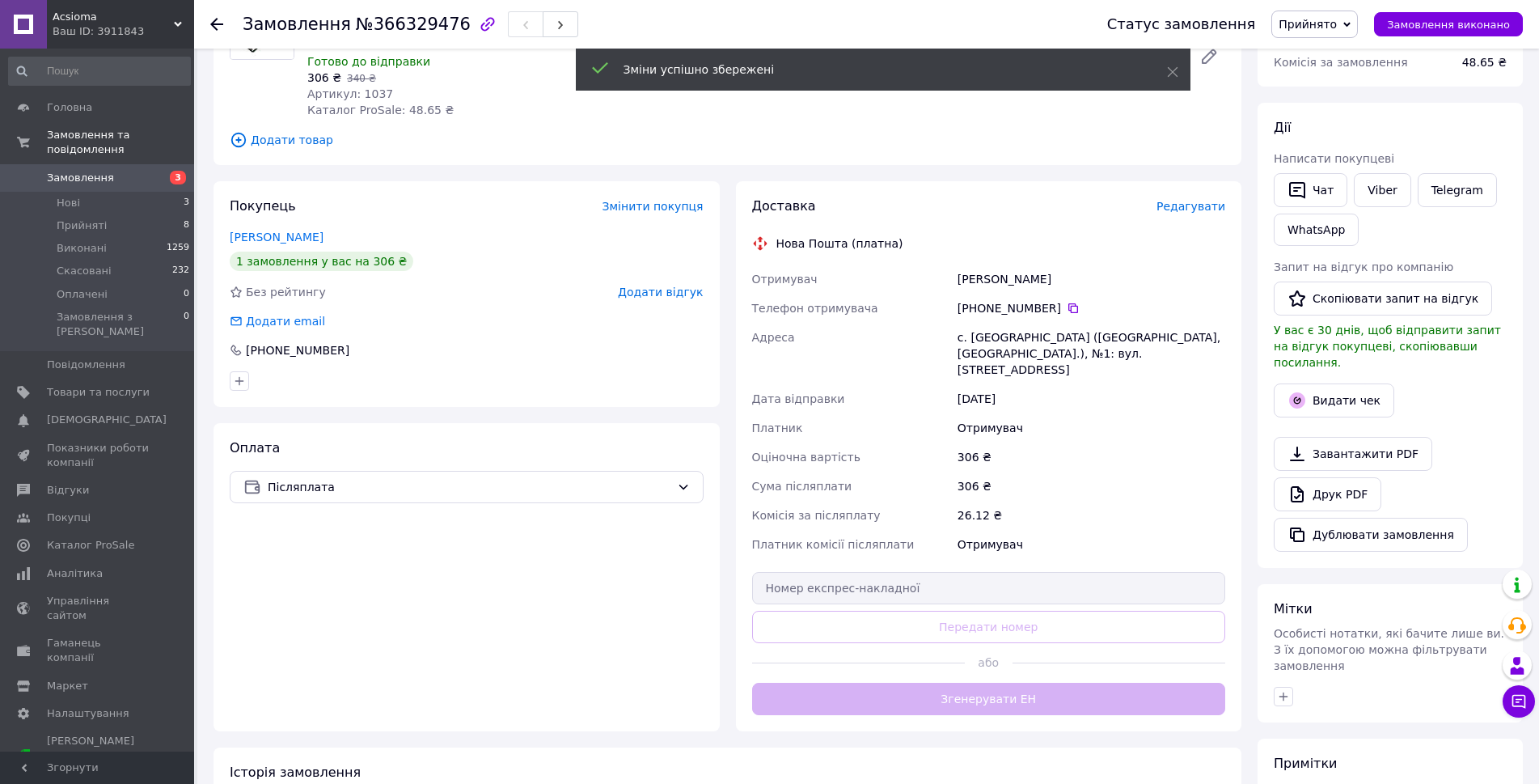
scroll to position [367, 0]
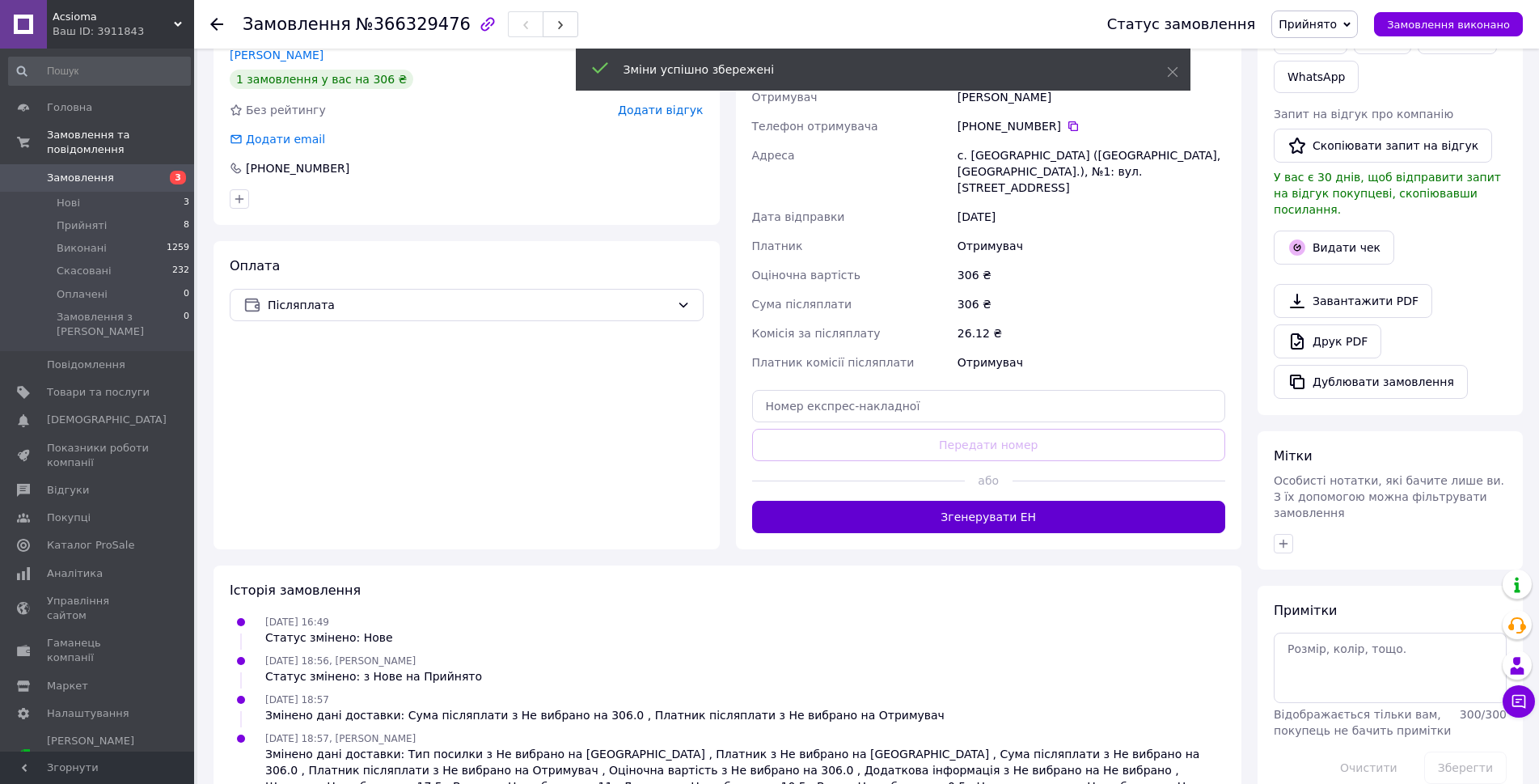
click at [1021, 501] on button "Згенерувати ЕН" at bounding box center [989, 516] width 474 height 32
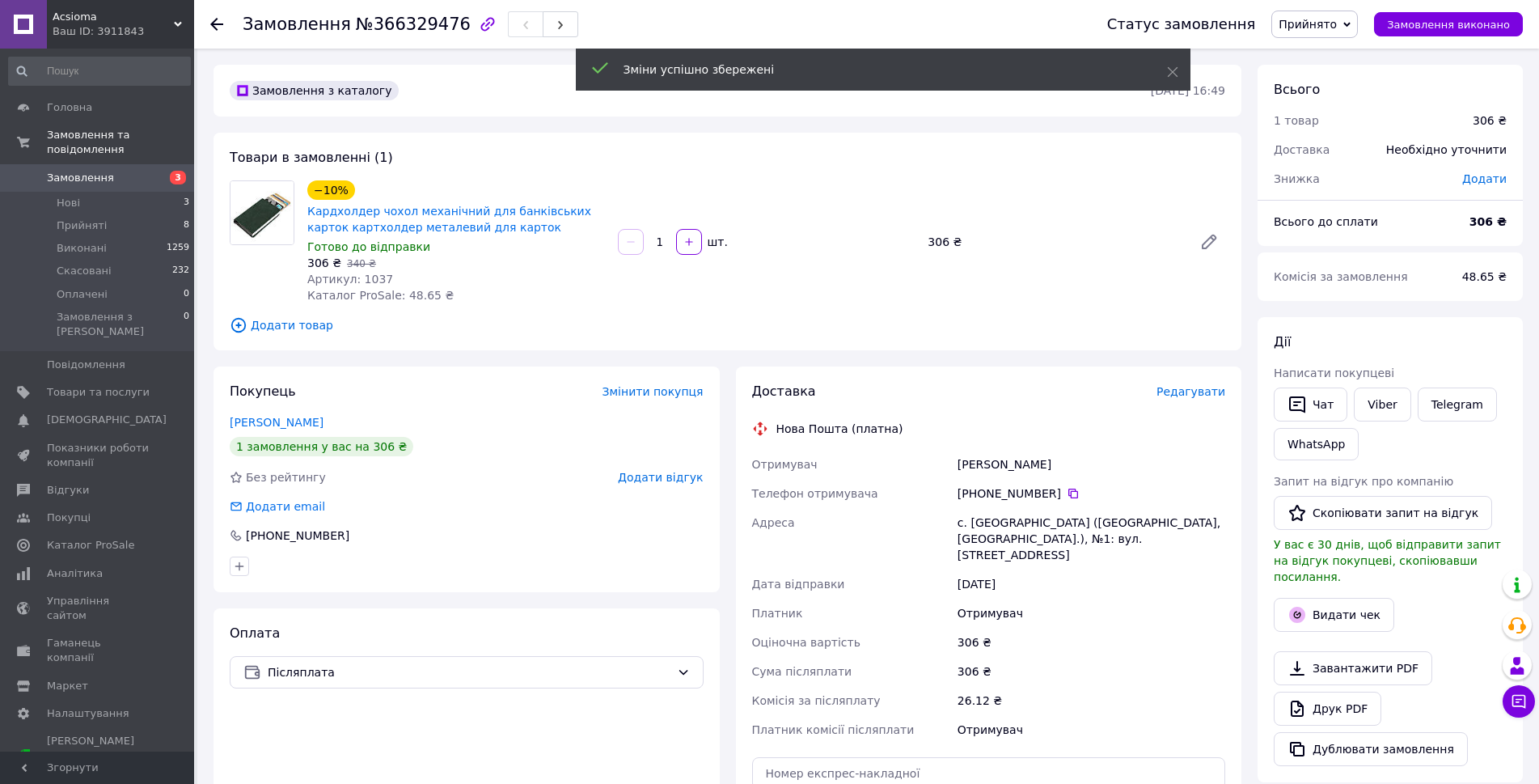
scroll to position [0, 0]
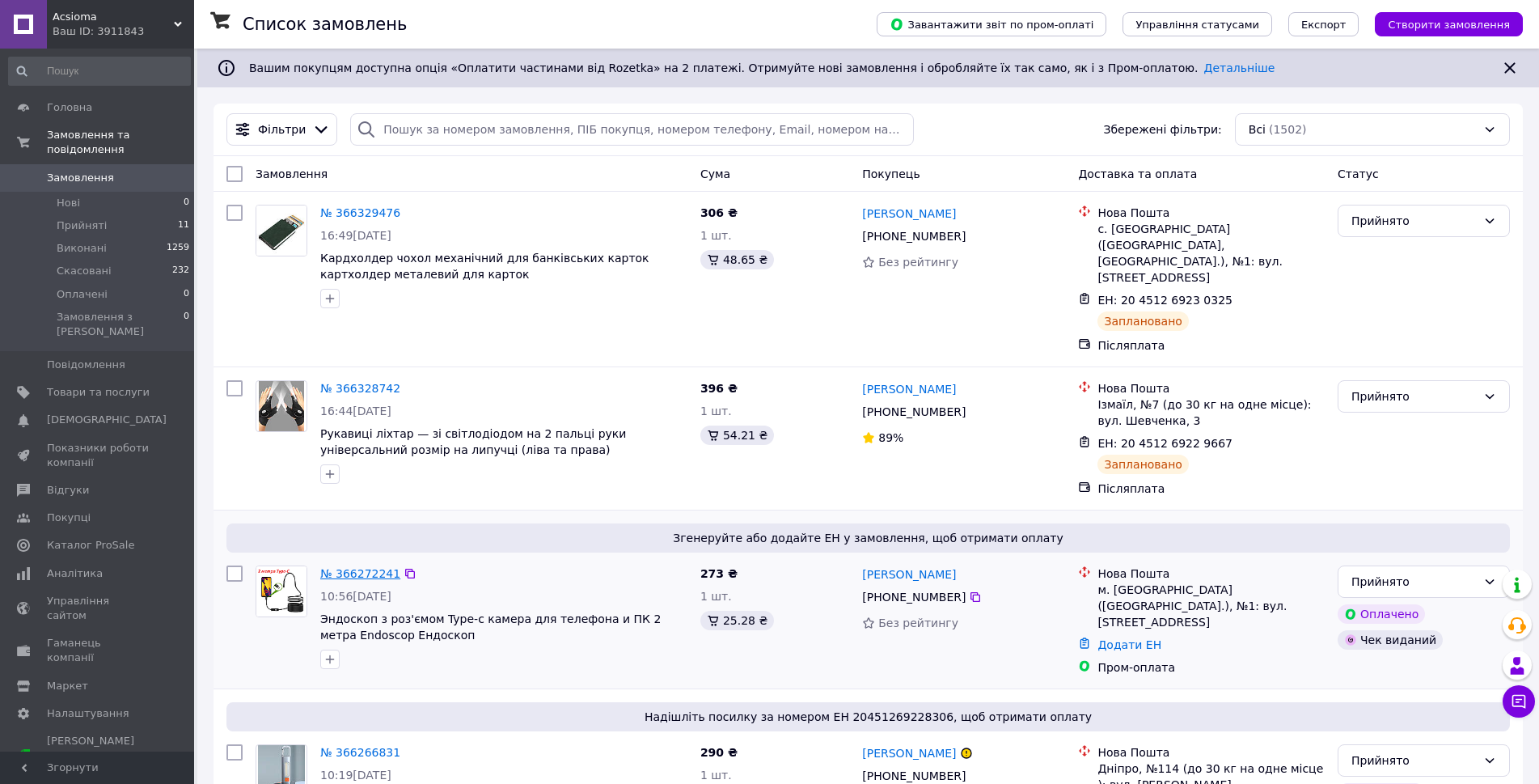
click at [365, 567] on link "№ 366272241" at bounding box center [360, 572] width 81 height 13
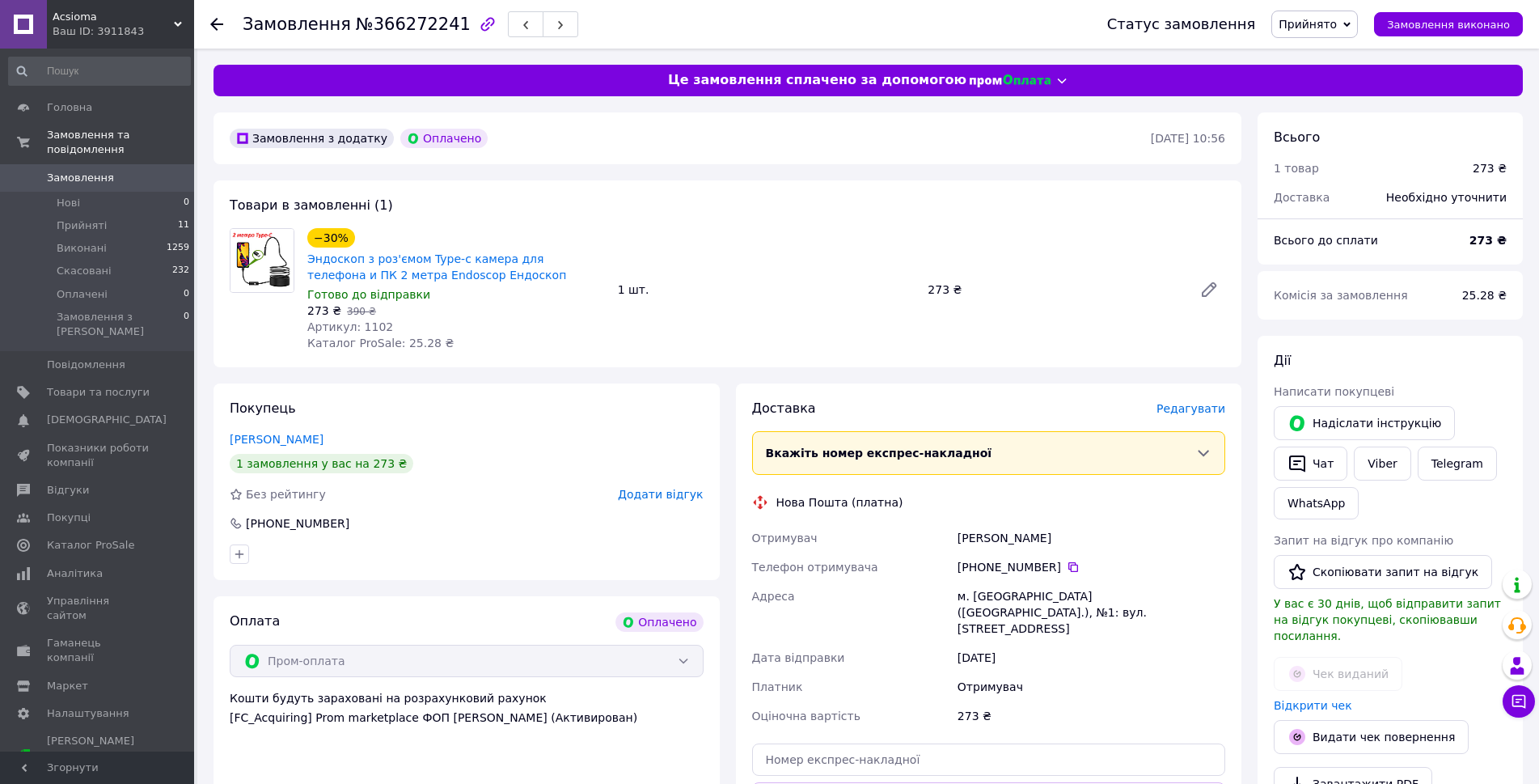
click at [1189, 410] on span "Редагувати" at bounding box center [1191, 408] width 69 height 13
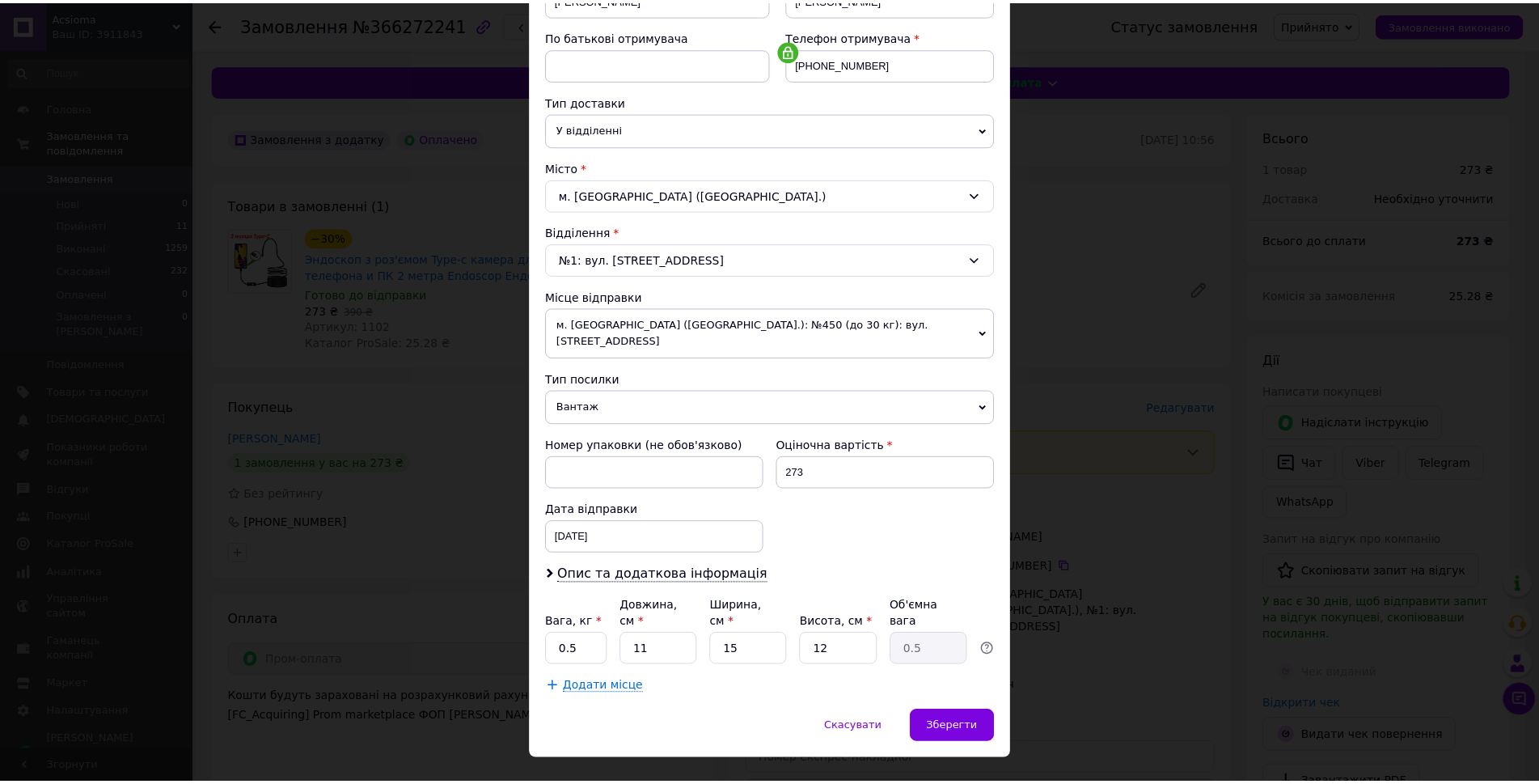
scroll to position [290, 0]
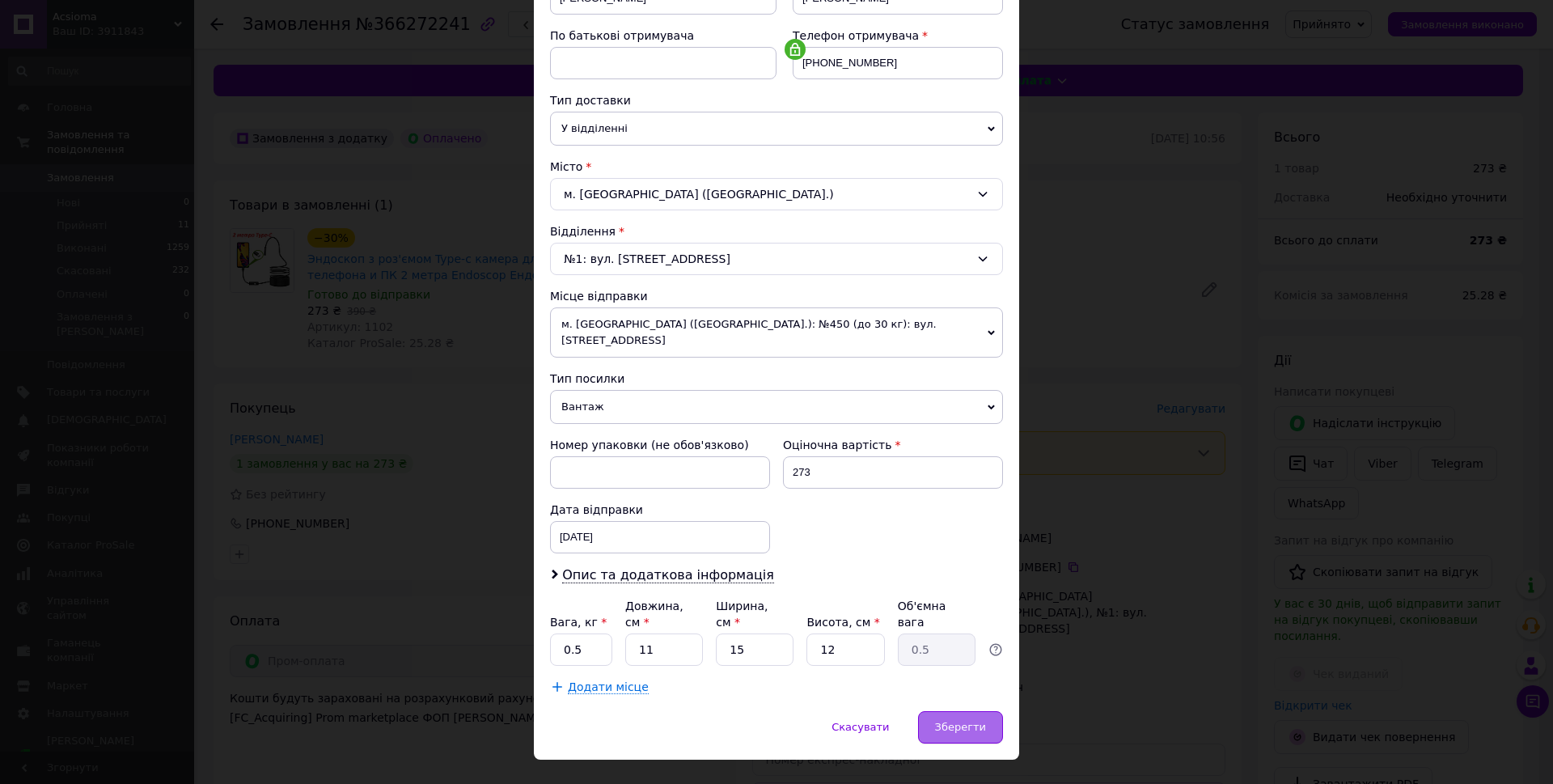
click at [997, 711] on div "Зберегти" at bounding box center [961, 727] width 85 height 32
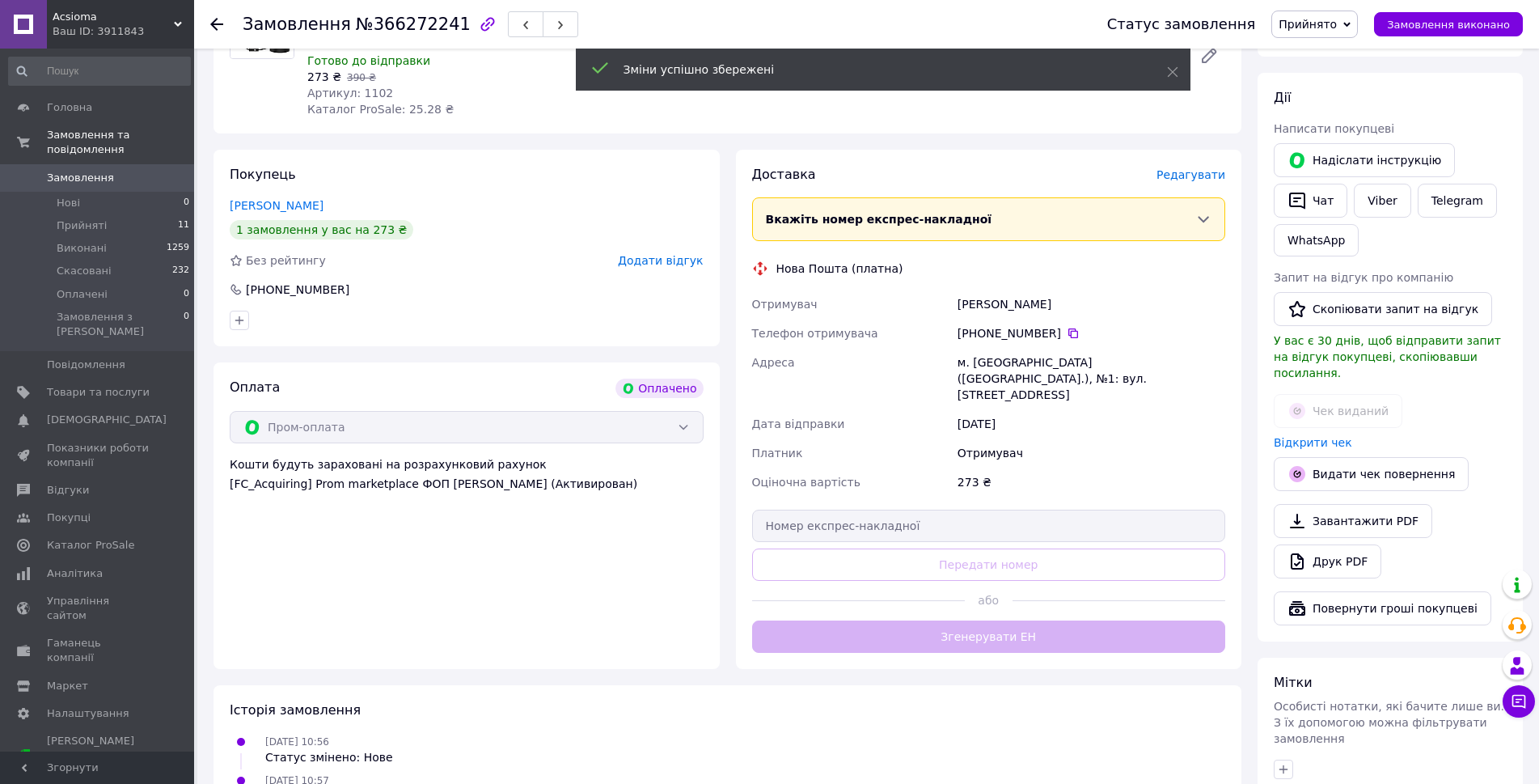
scroll to position [235, 0]
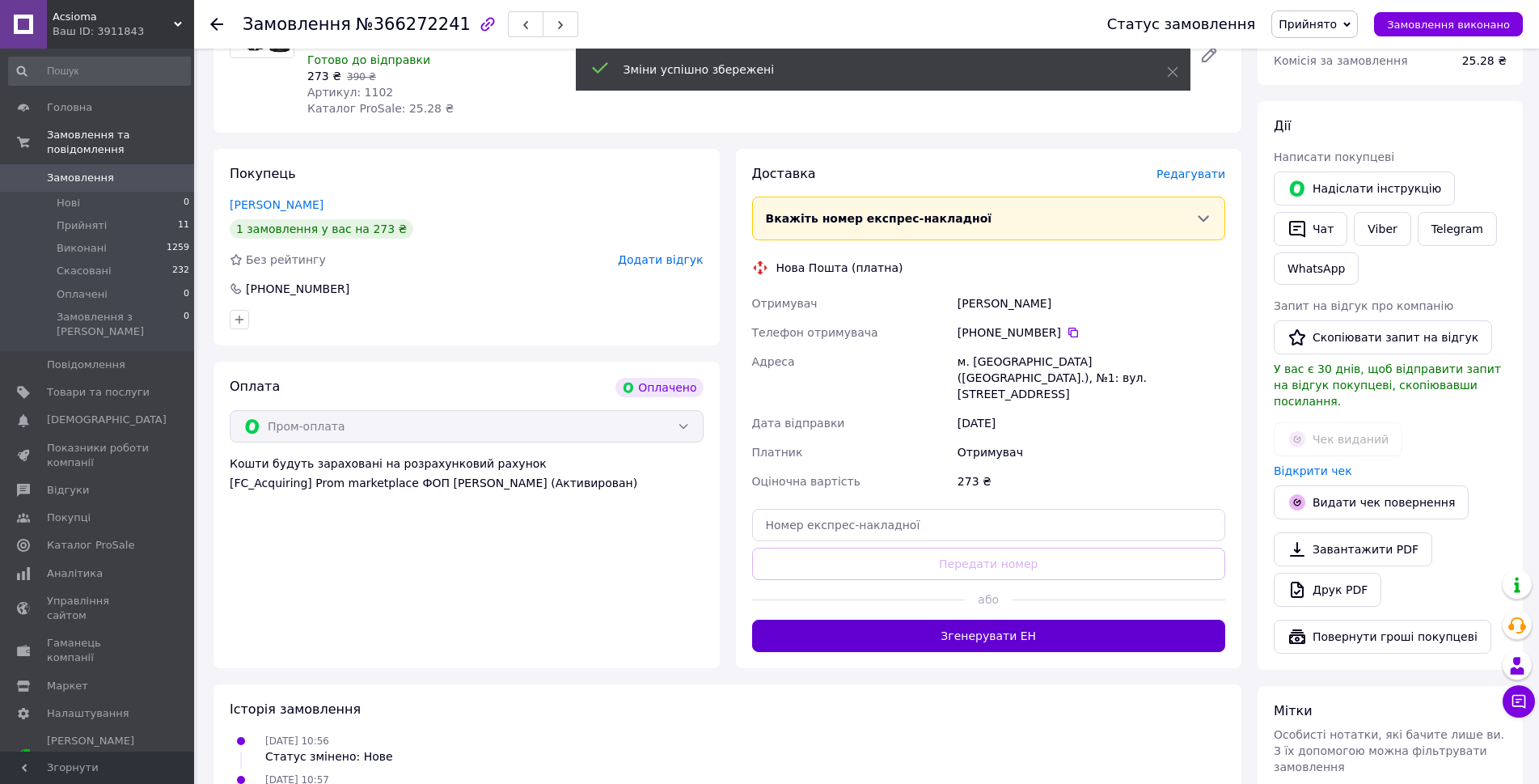
click at [1030, 626] on button "Згенерувати ЕН" at bounding box center [989, 635] width 474 height 32
